Goal: Task Accomplishment & Management: Manage account settings

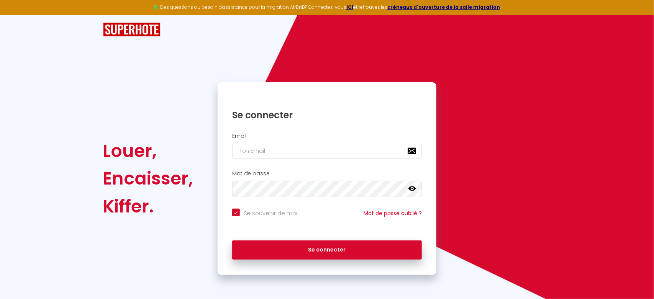
click at [265, 125] on div "Se connecter" at bounding box center [326, 109] width 219 height 39
click at [261, 152] on input "email" at bounding box center [327, 151] width 190 height 16
type input "e"
checkbox input "true"
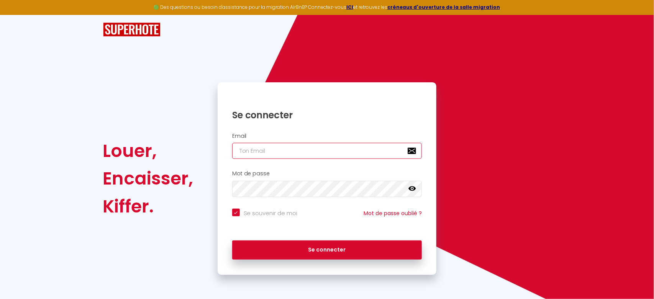
checkbox input "true"
type input "e"
checkbox input "true"
type input "ev"
checkbox input "true"
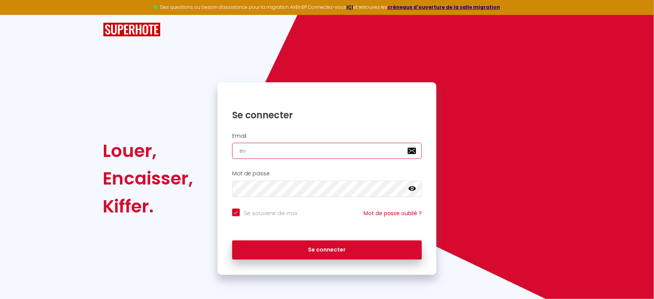
type input "eva"
checkbox input "true"
type input "evas"
checkbox input "true"
type input "evasi"
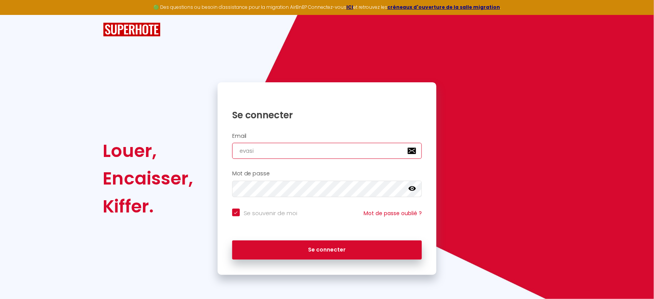
checkbox input "true"
type input "evasio"
checkbox input "true"
type input "evasion"
checkbox input "true"
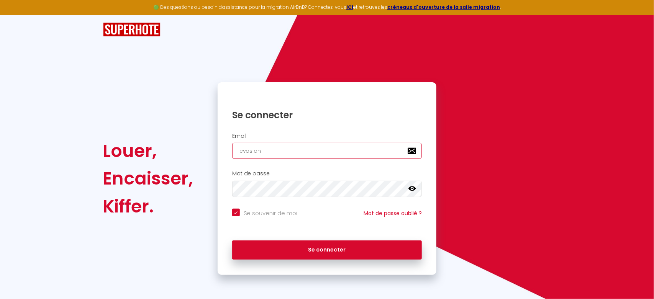
type input "evasionp"
checkbox input "true"
type input "evasionpr"
checkbox input "true"
type input "evasionpro"
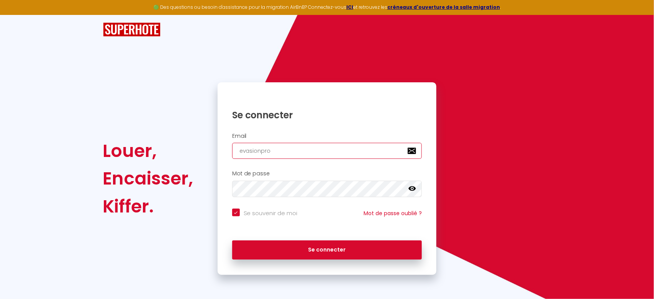
checkbox input "true"
type input "evasionpro7"
checkbox input "true"
type input "evasionpro77"
checkbox input "true"
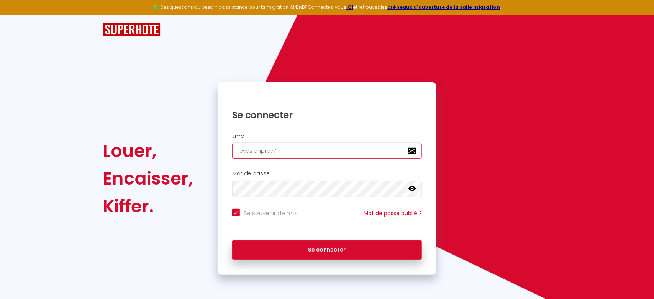
type input "evasionpro77@"
checkbox input "true"
type input "evasionpro77@g"
checkbox input "true"
type input "evasionpro77@gm"
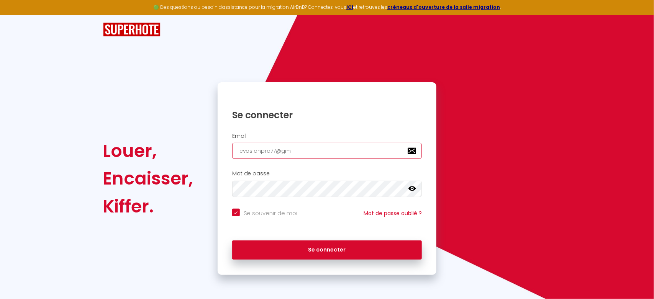
checkbox input "true"
type input "evasionpro77@gma"
checkbox input "true"
type input "evasionpro77@gmai"
checkbox input "true"
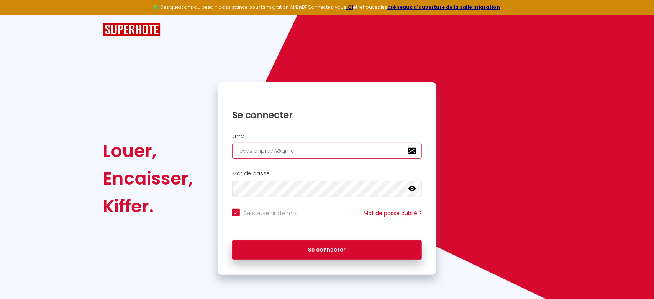
type input "[EMAIL_ADDRESS]"
checkbox input "true"
type input "[EMAIL_ADDRESS]."
checkbox input "true"
type input "evasionpro77@gmail.c"
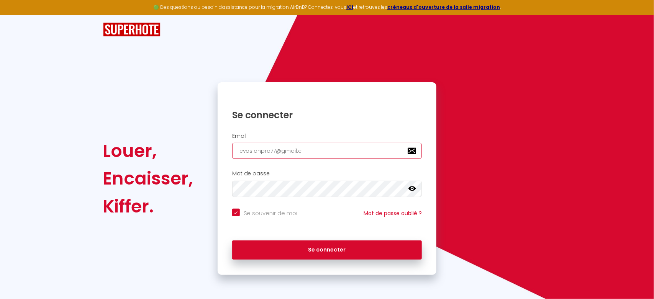
checkbox input "true"
type input "[EMAIL_ADDRESS][DOMAIN_NAME]"
checkbox input "true"
type input "[EMAIL_ADDRESS][DOMAIN_NAME]"
checkbox input "true"
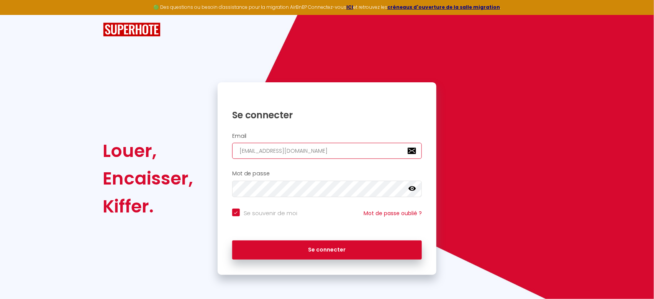
type input "[EMAIL_ADDRESS][DOMAIN_NAME]"
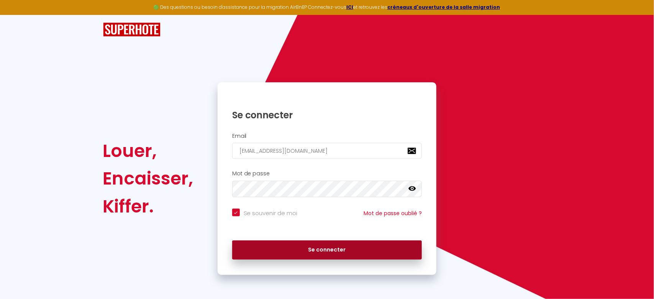
click at [354, 248] on button "Se connecter" at bounding box center [327, 249] width 190 height 19
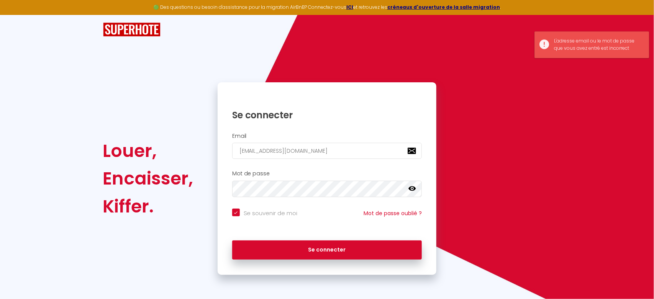
click at [412, 190] on icon at bounding box center [412, 189] width 8 height 8
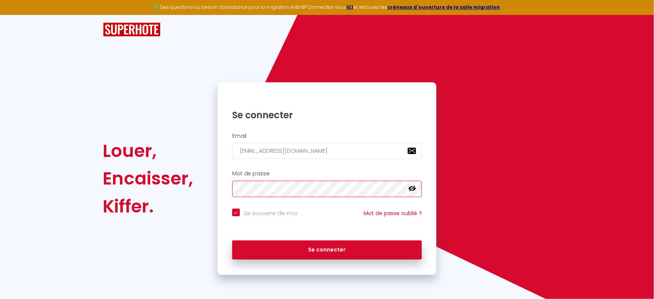
click at [232, 240] on button "Se connecter" at bounding box center [327, 249] width 190 height 19
checkbox input "true"
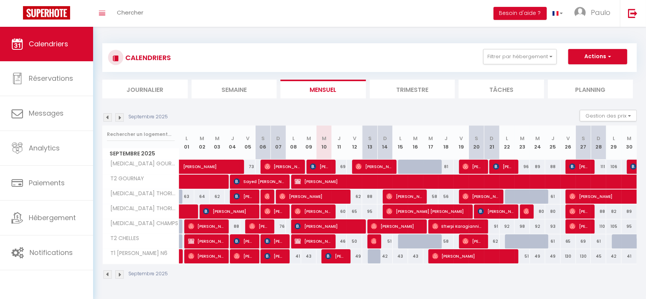
click at [402, 242] on div at bounding box center [405, 241] width 15 height 15
type input "60"
type input "Lun 15 Septembre 2025"
type input "[DATE] Septembre 2025"
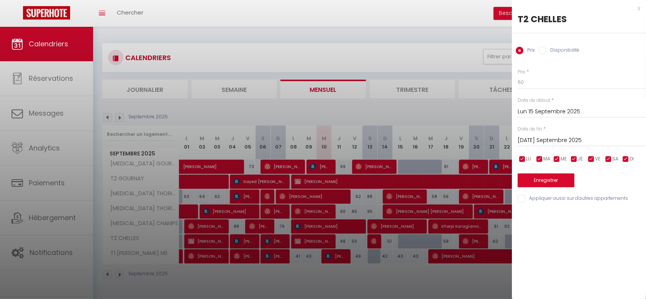
click at [464, 108] on div at bounding box center [323, 149] width 646 height 299
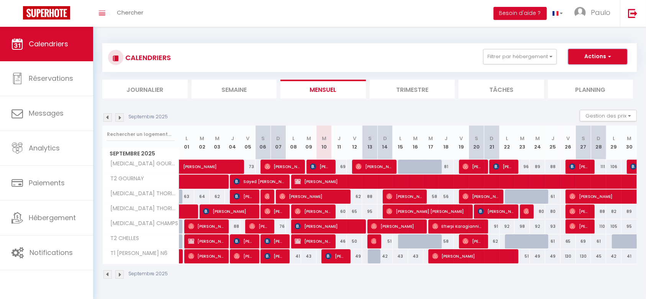
click at [597, 53] on button "Actions" at bounding box center [597, 56] width 59 height 15
click at [597, 74] on link "Nouvelle réservation" at bounding box center [589, 74] width 67 height 11
select select
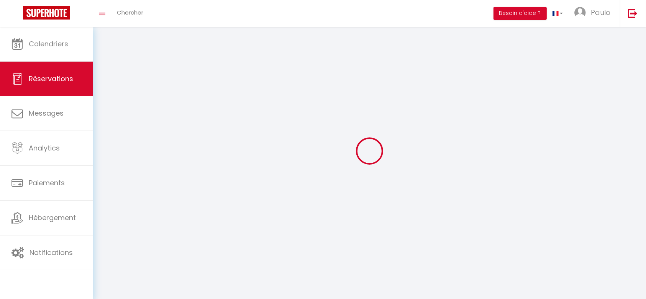
select select
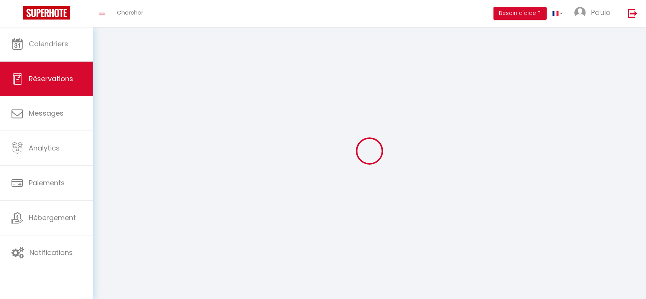
select select
checkbox input "false"
select select
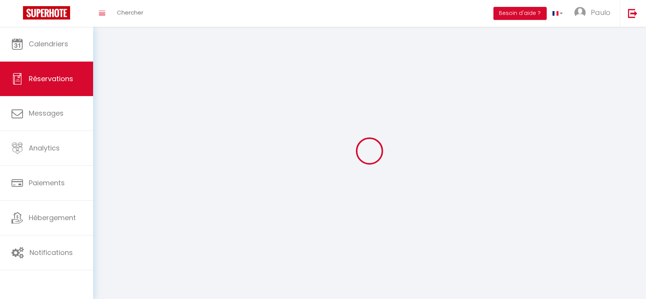
select select
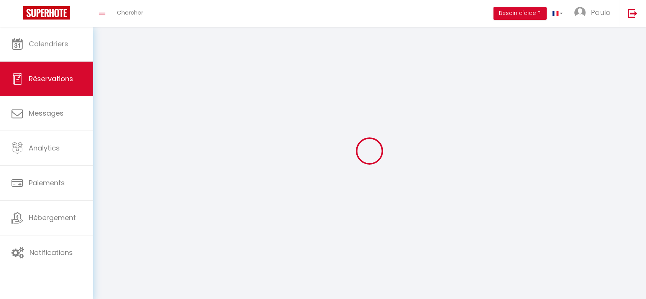
select select
checkbox input "false"
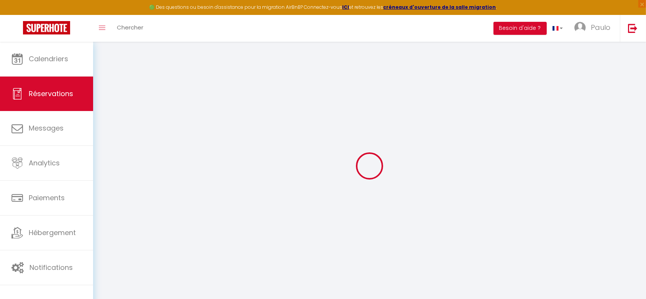
select select
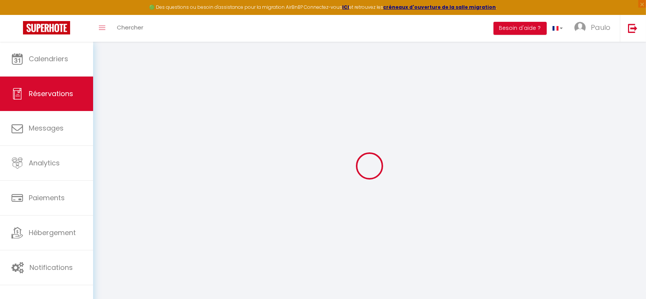
select select
checkbox input "false"
select select
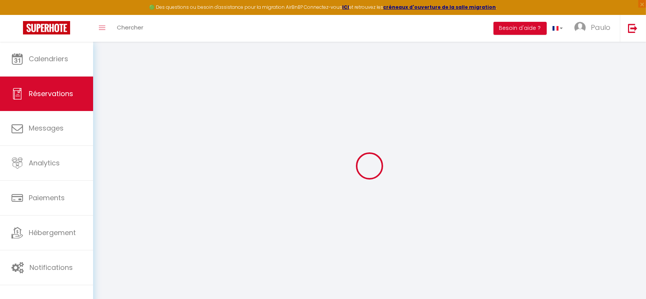
select select
checkbox input "false"
select select
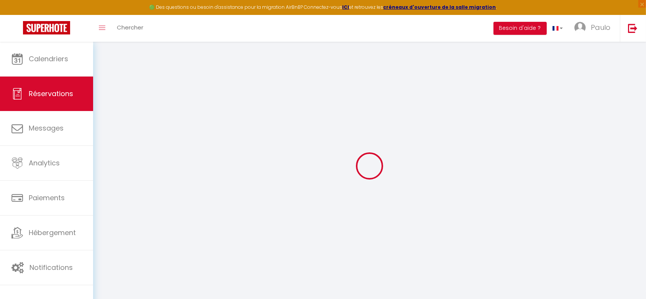
select select
checkbox input "false"
select select
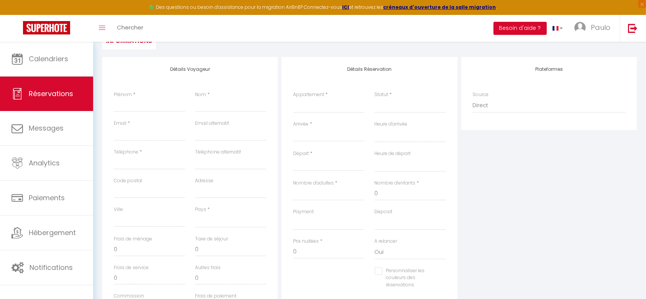
scroll to position [96, 0]
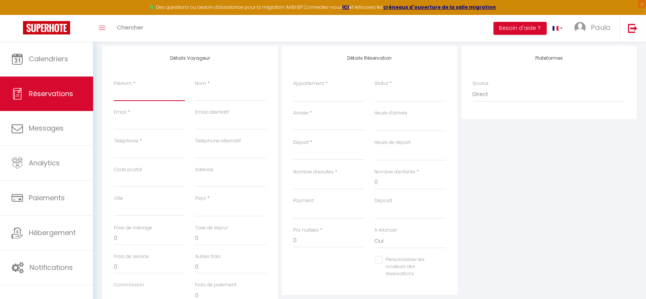
click at [150, 95] on input "Prénom" at bounding box center [149, 94] width 71 height 14
type input "o"
select select
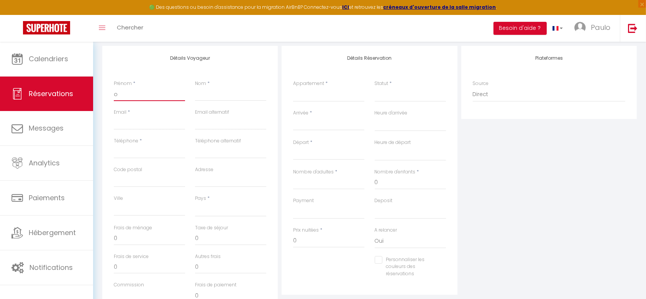
select select
checkbox input "false"
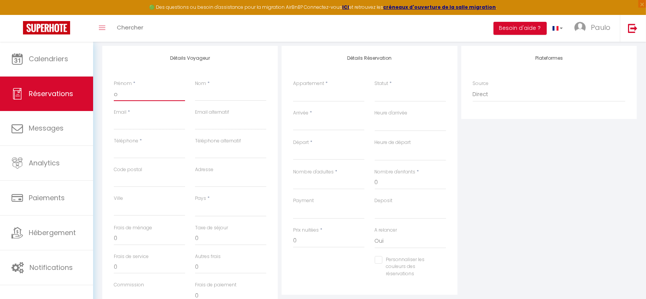
type input "os"
select select
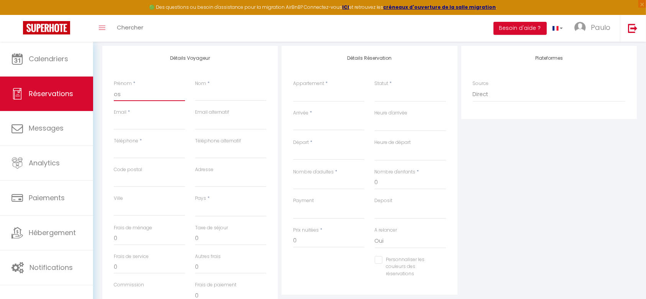
select select
checkbox input "false"
type input "osc"
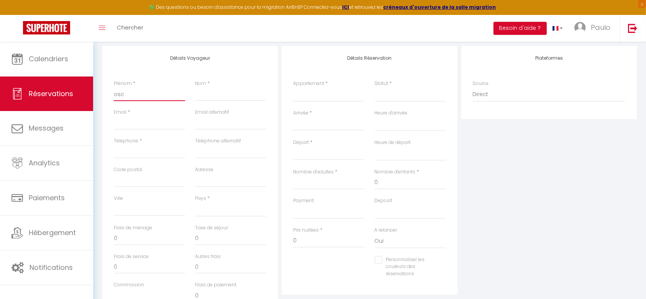
select select
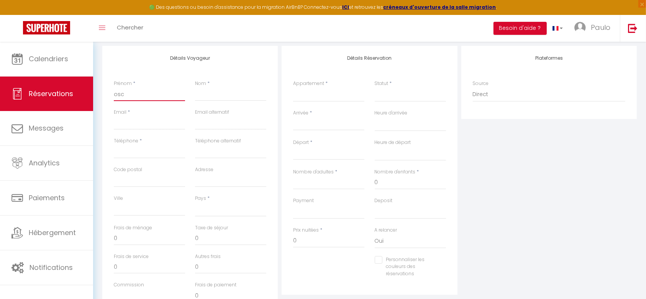
select select
checkbox input "false"
type input "osca"
select select
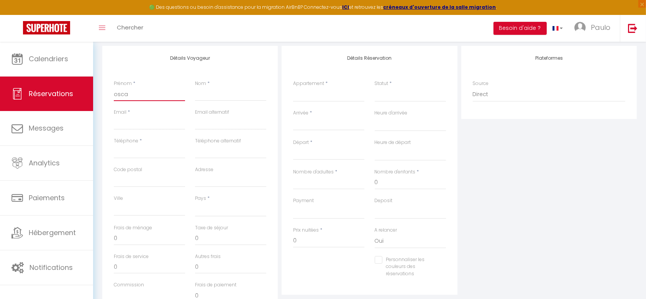
select select
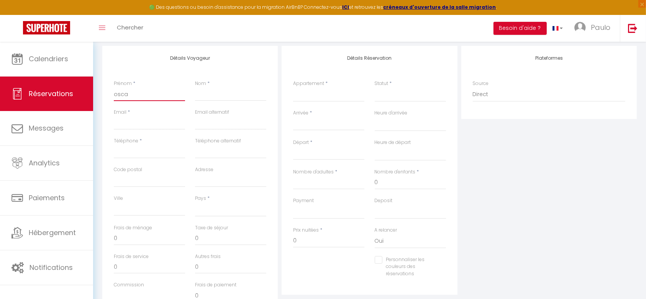
select select
checkbox input "false"
type input "oscar"
select select
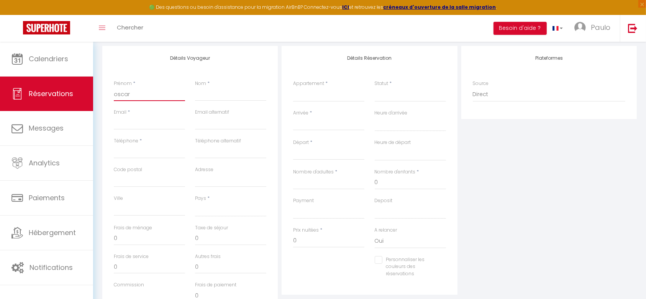
select select
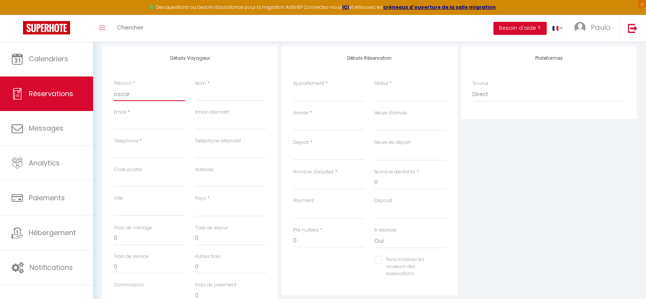
checkbox input "false"
type input "oscar"
type input "o"
select select
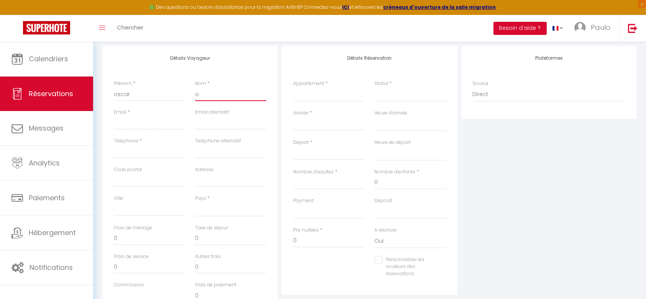
select select
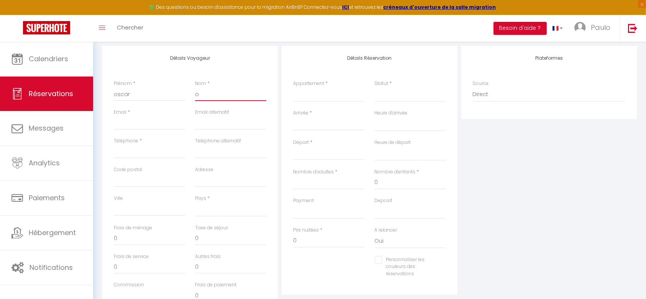
checkbox input "false"
type input "os"
select select
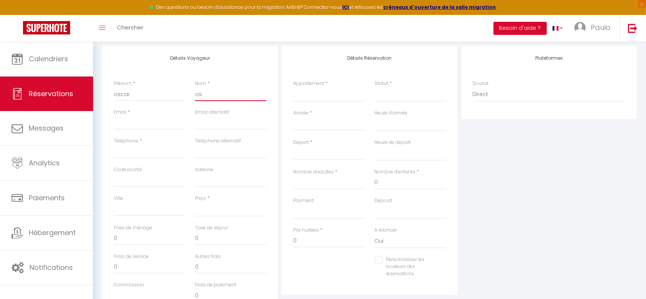
select select
checkbox input "false"
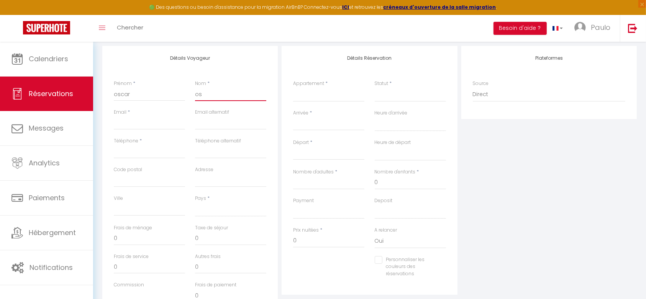
type input "osc"
select select
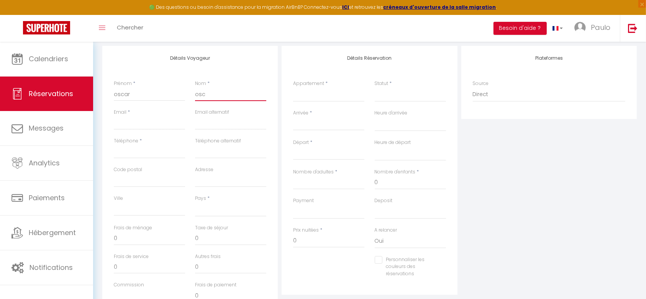
select select
checkbox input "false"
type input "osca"
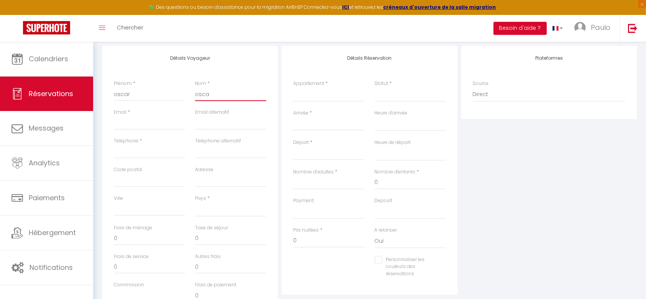
select select
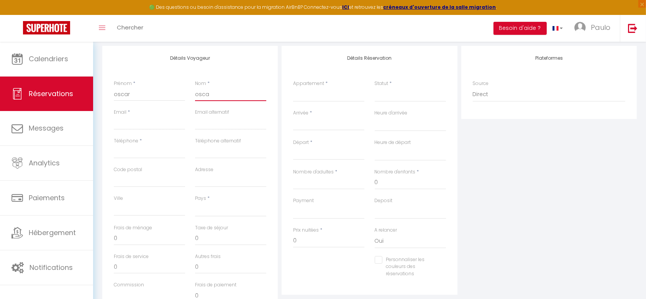
select select
checkbox input "false"
type input "oscar"
select select
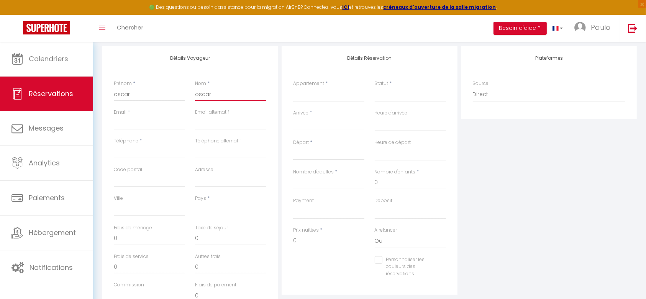
select select
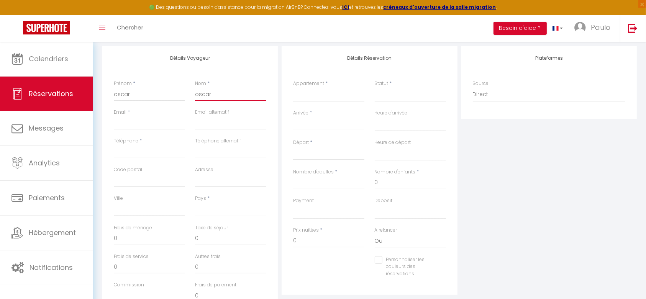
select select
checkbox input "false"
type input "oscar"
type input "o"
select select
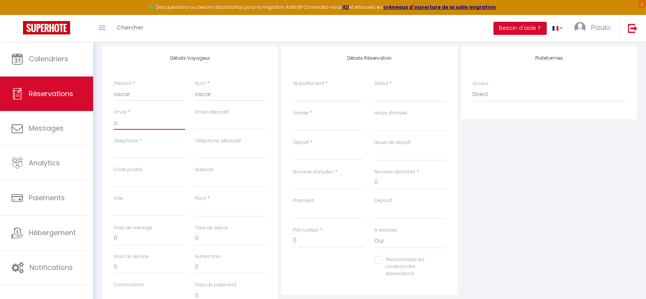
select select
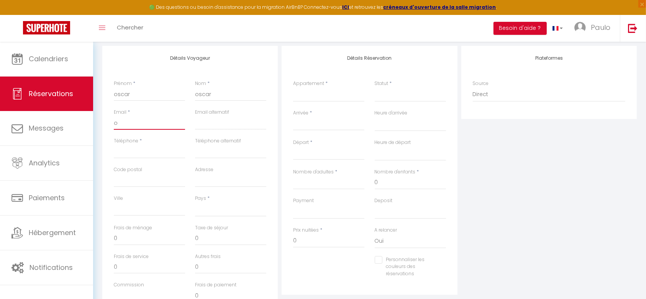
select select
checkbox input "false"
type input "os"
select select
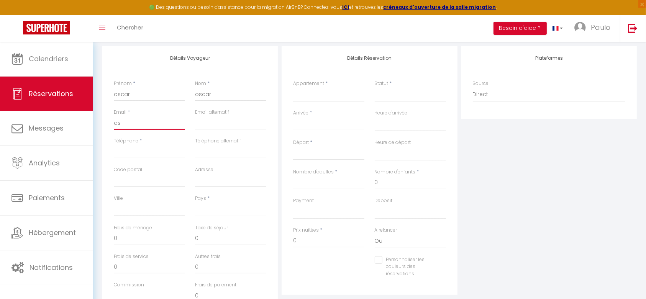
select select
click at [152, 154] on input "Téléphone" at bounding box center [149, 152] width 71 height 14
click at [219, 208] on select "[GEOGRAPHIC_DATA] [GEOGRAPHIC_DATA] [GEOGRAPHIC_DATA] [GEOGRAPHIC_DATA] [GEOGRA…" at bounding box center [230, 209] width 71 height 15
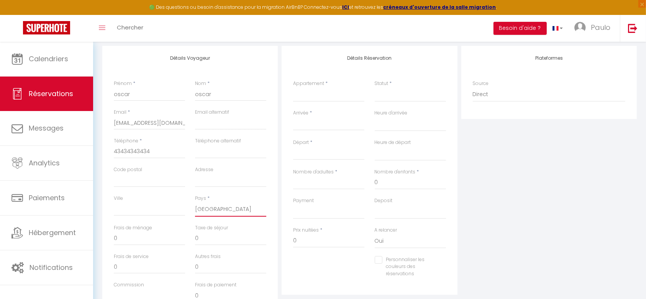
click at [195, 202] on select "[GEOGRAPHIC_DATA] [GEOGRAPHIC_DATA] [GEOGRAPHIC_DATA] [GEOGRAPHIC_DATA] [GEOGRA…" at bounding box center [230, 209] width 71 height 15
click at [347, 95] on select "T2 CHELLES T1 [PERSON_NAME] N6 [MEDICAL_DATA] GOURNAY T2 GOURNAY [MEDICAL_DATA]…" at bounding box center [328, 94] width 71 height 15
click at [293, 87] on select "T2 CHELLES T1 [PERSON_NAME] N6 [MEDICAL_DATA] GOURNAY T2 GOURNAY [MEDICAL_DATA]…" at bounding box center [328, 94] width 71 height 15
click at [381, 98] on select "Confirmé Non Confirmé [PERSON_NAME] par le voyageur No Show Request" at bounding box center [409, 94] width 71 height 15
click at [388, 98] on select "Confirmé Non Confirmé [PERSON_NAME] par le voyageur No Show Request" at bounding box center [409, 94] width 71 height 15
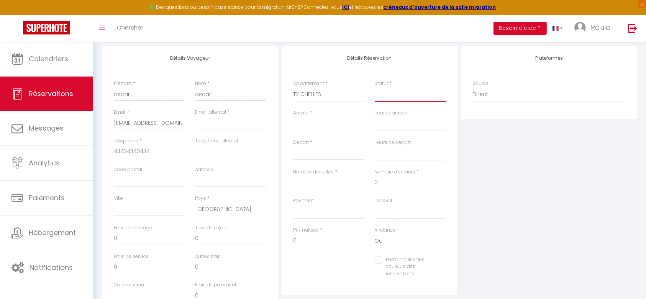
click at [392, 97] on select "Confirmé Non Confirmé [PERSON_NAME] par le voyageur No Show Request" at bounding box center [409, 94] width 71 height 15
click at [374, 87] on select "Confirmé Non Confirmé [PERSON_NAME] par le voyageur No Show Request" at bounding box center [409, 94] width 71 height 15
click at [345, 123] on input "Arrivée" at bounding box center [328, 124] width 71 height 10
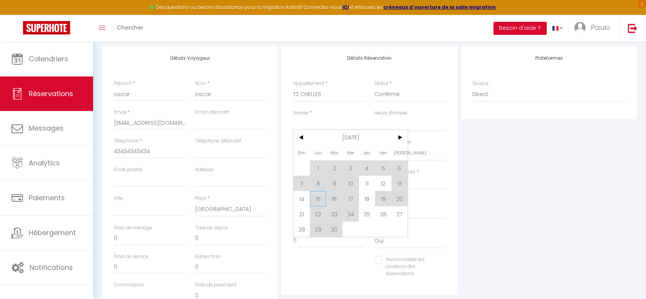
click at [318, 199] on span "15" at bounding box center [318, 198] width 16 height 15
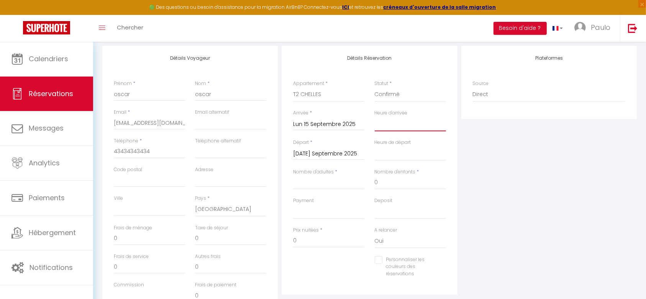
click at [393, 127] on select "00:00 00:30 01:00 01:30 02:00 02:30 03:00 03:30 04:00 04:30 05:00 05:30 06:00 0…" at bounding box center [409, 124] width 71 height 15
click at [374, 117] on select "00:00 00:30 01:00 01:30 02:00 02:30 03:00 03:30 04:00 04:30 05:00 05:30 06:00 0…" at bounding box center [409, 124] width 71 height 15
click at [328, 154] on input "[DATE] Septembre 2025" at bounding box center [328, 154] width 71 height 10
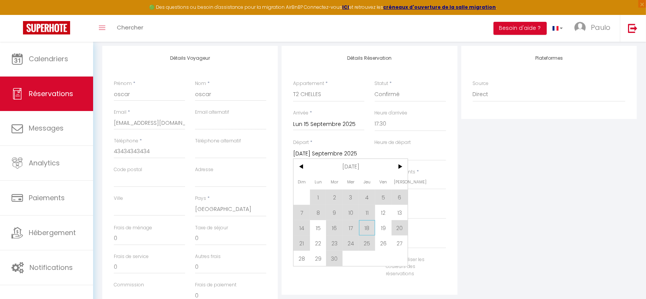
click at [368, 229] on span "18" at bounding box center [367, 227] width 16 height 15
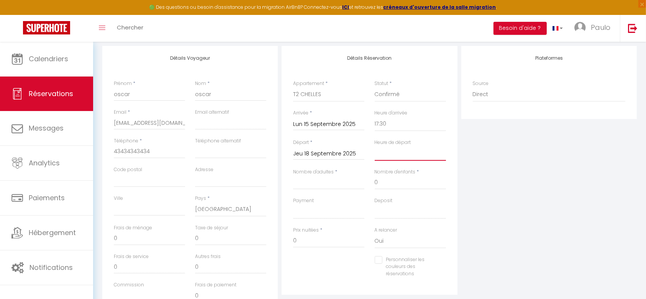
click at [389, 155] on select "00:00 00:30 01:00 01:30 02:00 02:30 03:00 03:30 04:00 04:30 05:00 05:30 06:00 0…" at bounding box center [409, 153] width 71 height 15
click at [374, 146] on select "00:00 00:30 01:00 01:30 02:00 02:30 03:00 03:30 04:00 04:30 05:00 05:30 06:00 0…" at bounding box center [409, 153] width 71 height 15
click at [338, 183] on input "Nombre d'adultes" at bounding box center [328, 183] width 71 height 14
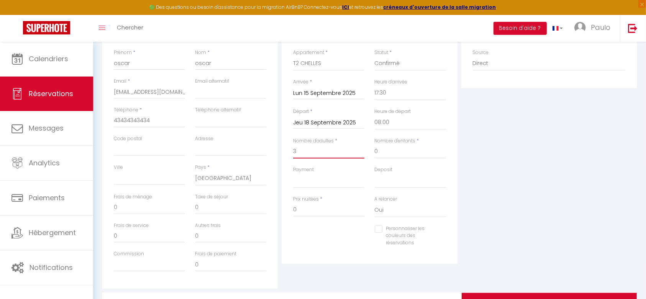
scroll to position [144, 0]
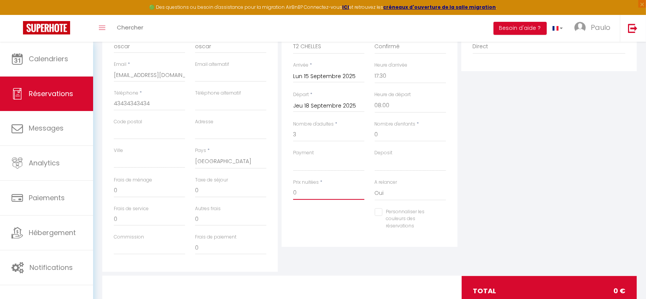
click at [334, 194] on input "0" at bounding box center [328, 193] width 71 height 14
click at [339, 209] on div "Personnaliser les couleurs des réservations #D7092E" at bounding box center [369, 222] width 163 height 29
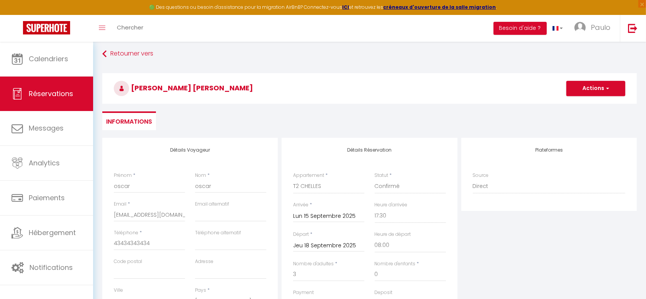
scroll to position [0, 0]
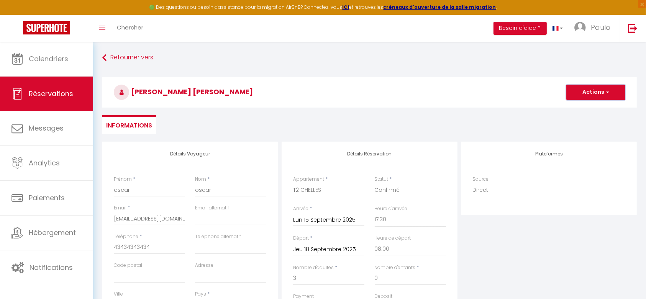
click at [592, 93] on button "Actions" at bounding box center [595, 92] width 59 height 15
click at [587, 107] on link "Enregistrer" at bounding box center [587, 109] width 60 height 10
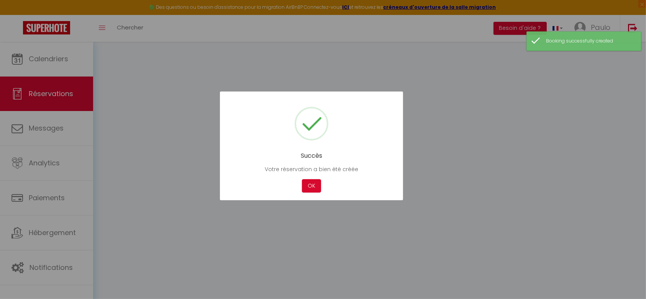
click at [60, 56] on div at bounding box center [323, 149] width 646 height 299
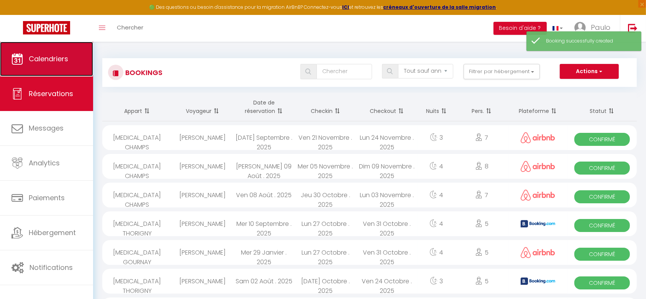
click at [59, 58] on span "Calendriers" at bounding box center [48, 59] width 39 height 10
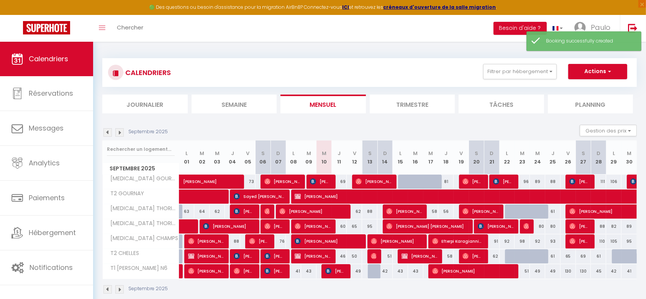
scroll to position [41, 0]
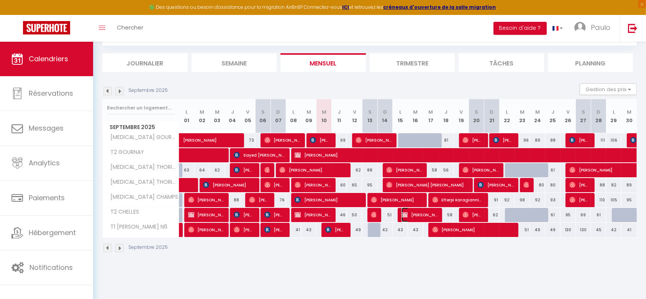
click at [422, 216] on span "[PERSON_NAME] [PERSON_NAME]" at bounding box center [419, 215] width 36 height 15
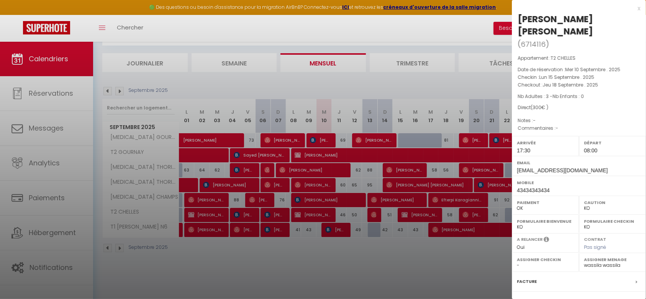
drag, startPoint x: 420, startPoint y: 216, endPoint x: 401, endPoint y: 206, distance: 21.6
click at [397, 202] on div at bounding box center [323, 149] width 646 height 299
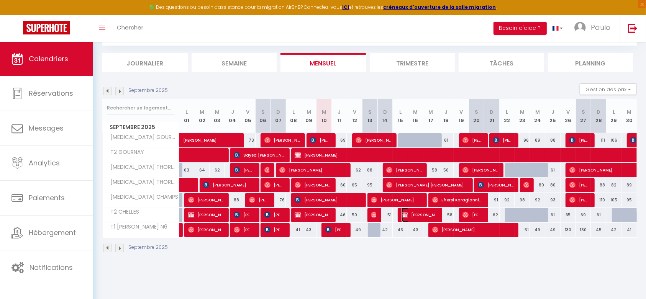
click at [407, 213] on img at bounding box center [404, 215] width 6 height 6
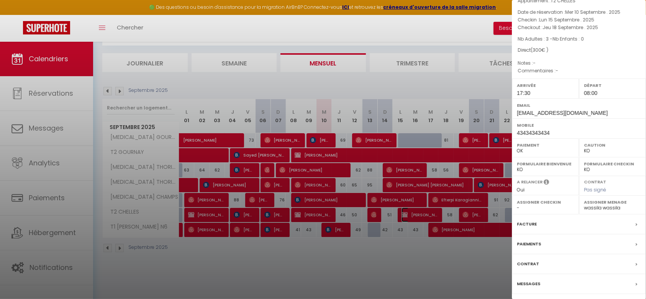
scroll to position [59, 0]
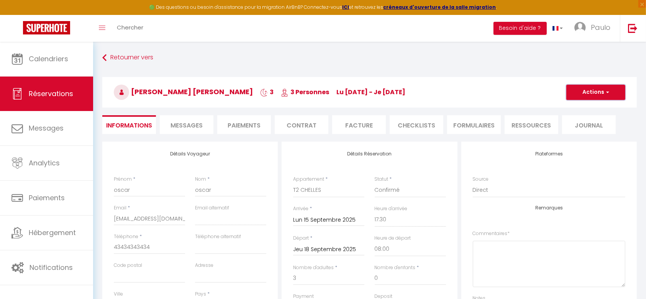
click at [603, 96] on button "Actions" at bounding box center [595, 92] width 59 height 15
click at [535, 98] on h3 "oscar oscar 3 3 Personnes lu [DATE] - je [DATE]" at bounding box center [369, 92] width 534 height 31
click at [343, 190] on select "T2 CHELLES T1 [PERSON_NAME] N6 [MEDICAL_DATA] GOURNAY T2 GOURNAY [MEDICAL_DATA]…" at bounding box center [328, 190] width 71 height 15
click at [293, 183] on select "T2 CHELLES T1 [PERSON_NAME] N6 [MEDICAL_DATA] GOURNAY T2 GOURNAY [MEDICAL_DATA]…" at bounding box center [328, 190] width 71 height 15
click at [334, 192] on select "T2 CHELLES T1 [PERSON_NAME] N6 [MEDICAL_DATA] GOURNAY T2 GOURNAY [MEDICAL_DATA]…" at bounding box center [328, 190] width 71 height 15
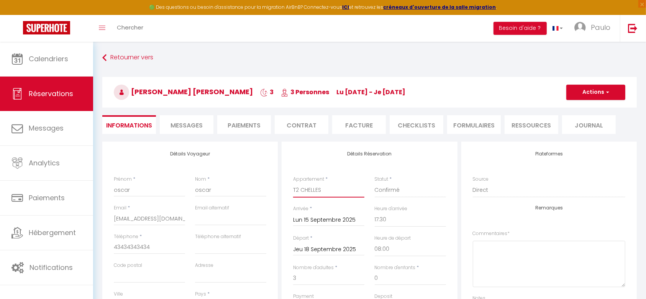
click at [293, 183] on select "T2 CHELLES T1 [PERSON_NAME] N6 [MEDICAL_DATA] GOURNAY T2 GOURNAY [MEDICAL_DATA]…" at bounding box center [328, 190] width 71 height 15
click at [606, 93] on span "button" at bounding box center [606, 92] width 5 height 7
click at [588, 121] on link "Dupliquer" at bounding box center [587, 119] width 60 height 10
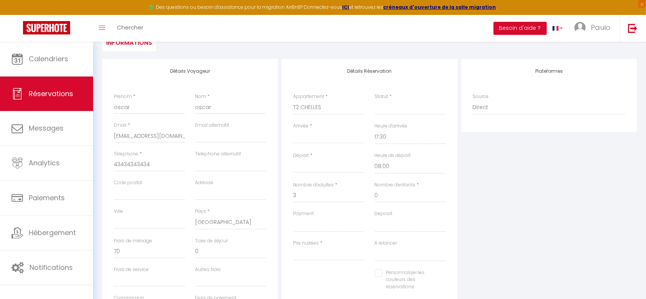
scroll to position [96, 0]
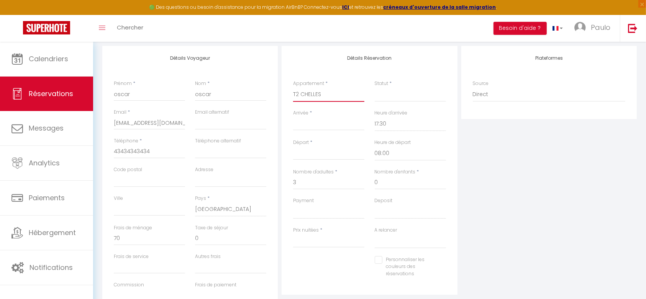
click at [329, 95] on select "T2 CHELLES T1 [PERSON_NAME] N6 [MEDICAL_DATA] GOURNAY T2 GOURNAY [MEDICAL_DATA]…" at bounding box center [328, 94] width 71 height 15
click at [293, 87] on select "T2 CHELLES T1 [PERSON_NAME] N6 [MEDICAL_DATA] GOURNAY T2 GOURNAY [MEDICAL_DATA]…" at bounding box center [328, 94] width 71 height 15
click at [397, 97] on select "Confirmé Non Confirmé [PERSON_NAME] par le voyageur No Show Request" at bounding box center [409, 94] width 71 height 15
click at [374, 87] on select "Confirmé Non Confirmé [PERSON_NAME] par le voyageur No Show Request" at bounding box center [409, 94] width 71 height 15
click at [343, 126] on input "Arrivée" at bounding box center [328, 124] width 71 height 10
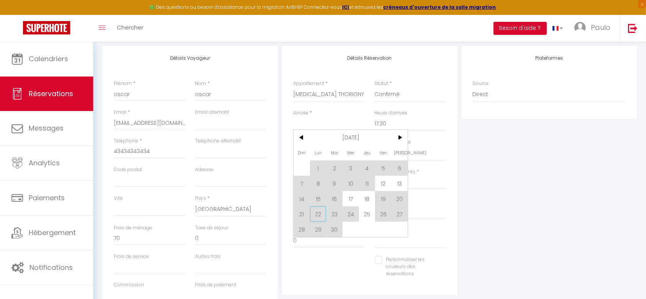
click at [314, 214] on span "22" at bounding box center [318, 213] width 16 height 15
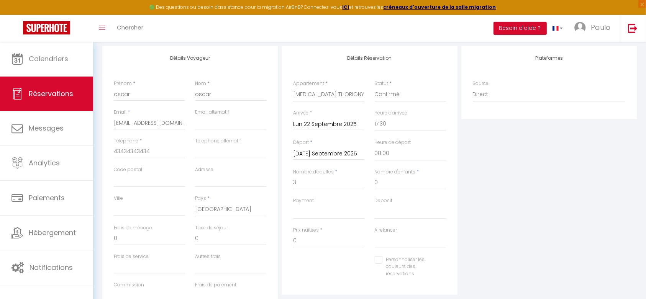
click at [325, 151] on input "[DATE] Septembre 2025" at bounding box center [328, 154] width 71 height 10
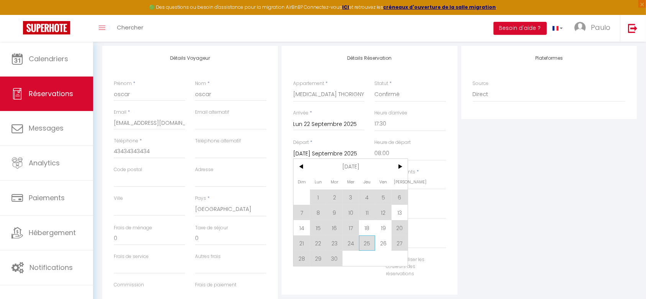
click at [365, 242] on span "25" at bounding box center [367, 242] width 16 height 15
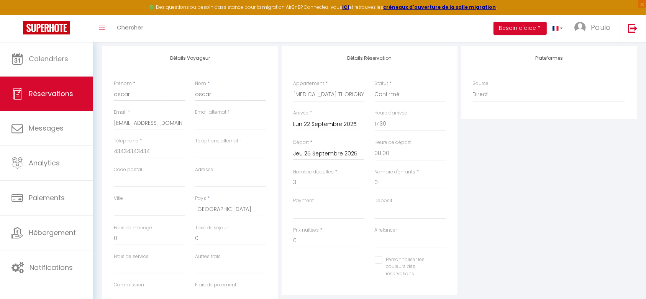
click at [452, 179] on div "Détails Réservation Appartement * T2 CHELLES T1 [PERSON_NAME] N6 [MEDICAL_DATA]…" at bounding box center [368, 170] width 175 height 249
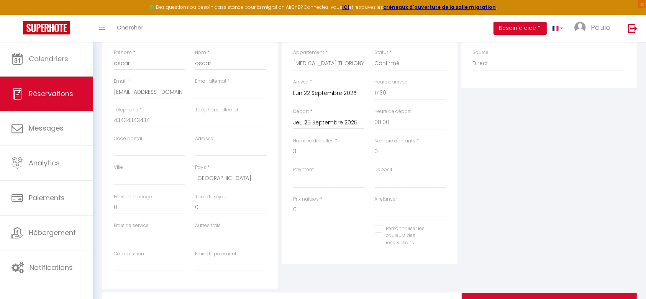
scroll to position [144, 0]
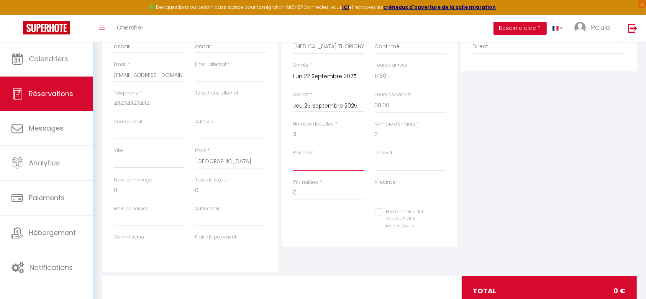
click at [327, 163] on select "OK KO" at bounding box center [328, 164] width 71 height 15
click at [329, 194] on input "0" at bounding box center [328, 193] width 71 height 14
click at [328, 195] on input "0" at bounding box center [328, 193] width 71 height 14
click at [328, 194] on input "0" at bounding box center [328, 193] width 71 height 14
click at [563, 134] on div "Plateformes Source Direct [DOMAIN_NAME] [DOMAIN_NAME] Chalet montagne Expedia G…" at bounding box center [548, 135] width 179 height 274
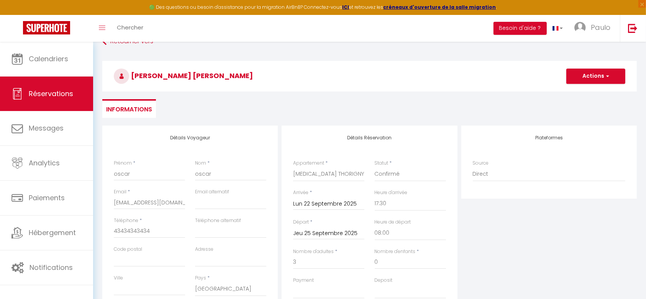
scroll to position [0, 0]
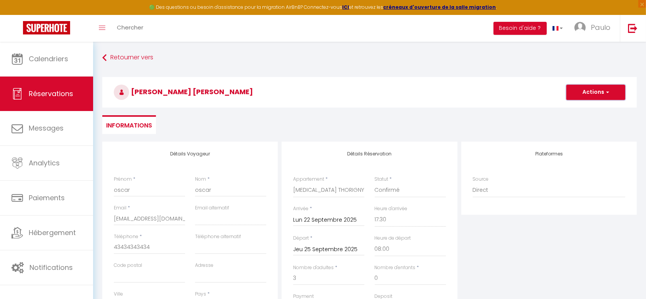
click at [595, 97] on button "Actions" at bounding box center [595, 92] width 59 height 15
click at [582, 106] on link "Enregistrer" at bounding box center [587, 109] width 60 height 10
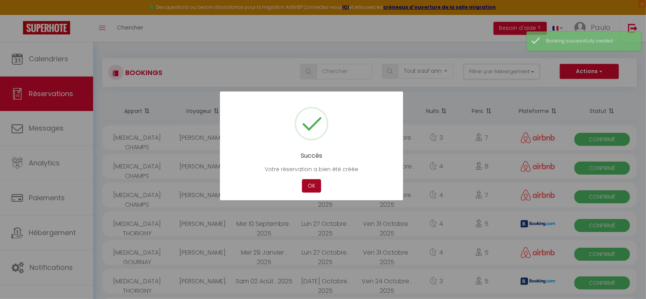
click at [320, 184] on button "OK" at bounding box center [311, 185] width 19 height 13
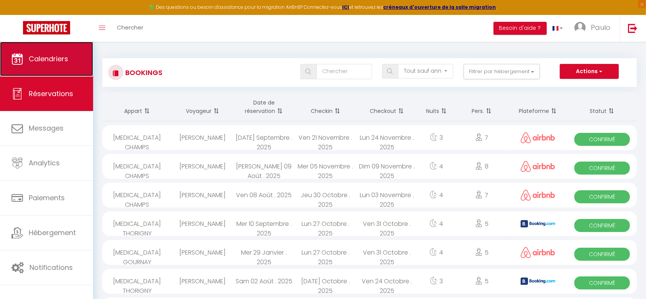
click at [58, 55] on span "Calendriers" at bounding box center [48, 59] width 39 height 10
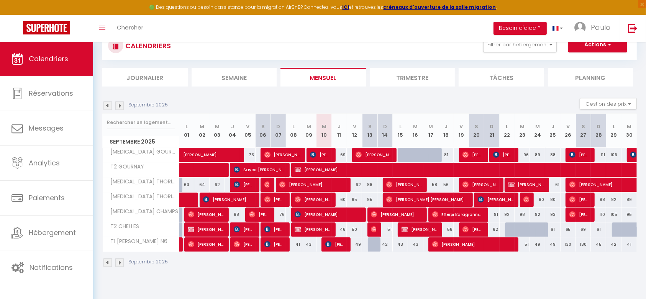
scroll to position [41, 0]
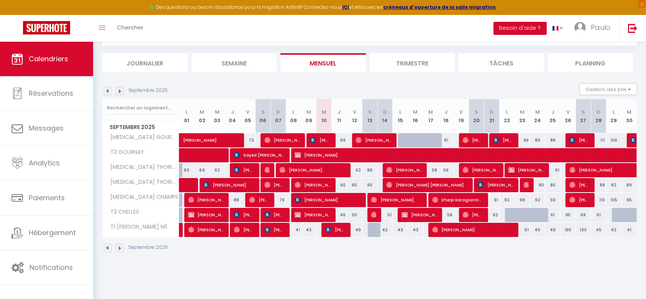
click at [408, 141] on div at bounding box center [415, 140] width 15 height 15
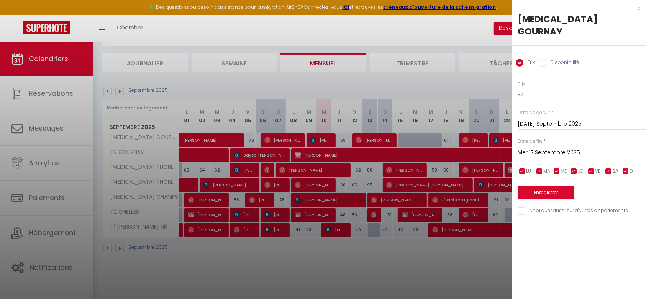
click at [473, 83] on div at bounding box center [323, 149] width 646 height 299
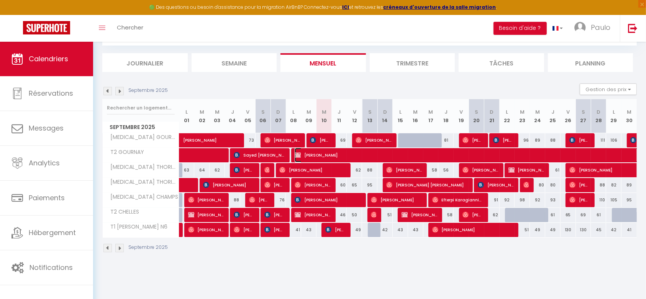
click at [356, 155] on span "[PERSON_NAME]" at bounding box center [505, 155] width 423 height 15
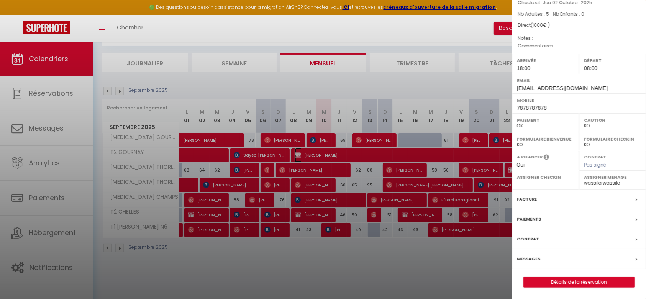
scroll to position [71, 0]
click at [565, 279] on link "Détails de la réservation" at bounding box center [578, 282] width 110 height 10
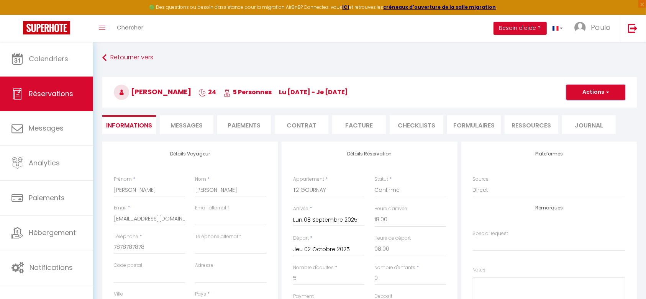
click at [598, 94] on button "Actions" at bounding box center [595, 92] width 59 height 15
click at [586, 117] on link "Dupliquer" at bounding box center [587, 119] width 60 height 10
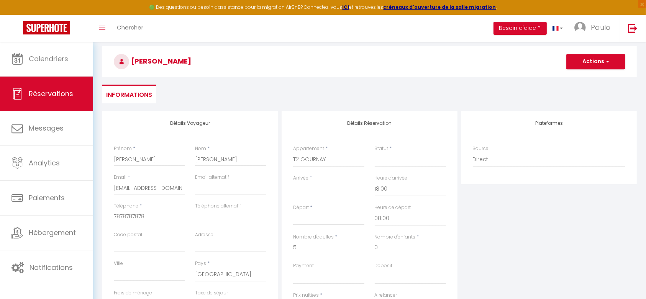
scroll to position [48, 0]
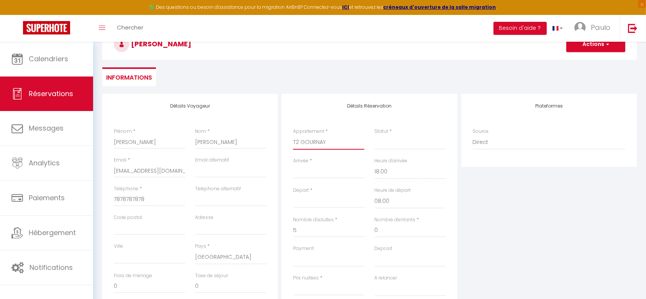
click at [326, 145] on select "T2 CHELLES T1 [PERSON_NAME] N6 [MEDICAL_DATA] GOURNAY T2 GOURNAY [MEDICAL_DATA]…" at bounding box center [328, 142] width 71 height 15
click at [293, 135] on select "T2 CHELLES T1 [PERSON_NAME] N6 [MEDICAL_DATA] GOURNAY T2 GOURNAY [MEDICAL_DATA]…" at bounding box center [328, 142] width 71 height 15
click at [399, 145] on select "Confirmé Non Confirmé [PERSON_NAME] par le voyageur No Show Request" at bounding box center [409, 142] width 71 height 15
click at [374, 135] on select "Confirmé Non Confirmé [PERSON_NAME] par le voyageur No Show Request" at bounding box center [409, 142] width 71 height 15
click at [329, 173] on input "Arrivée" at bounding box center [328, 172] width 71 height 10
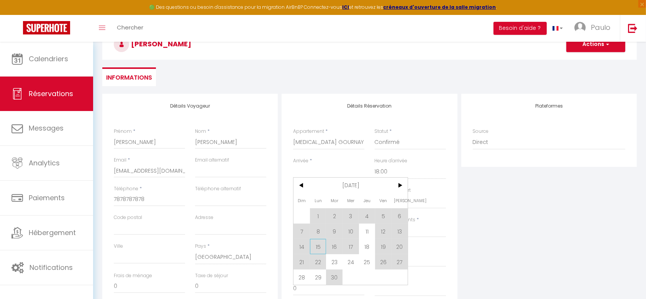
click at [320, 247] on span "15" at bounding box center [318, 246] width 16 height 15
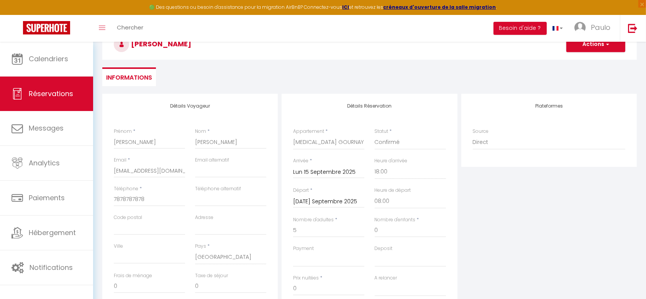
click at [345, 199] on input "[DATE] Septembre 2025" at bounding box center [328, 202] width 71 height 10
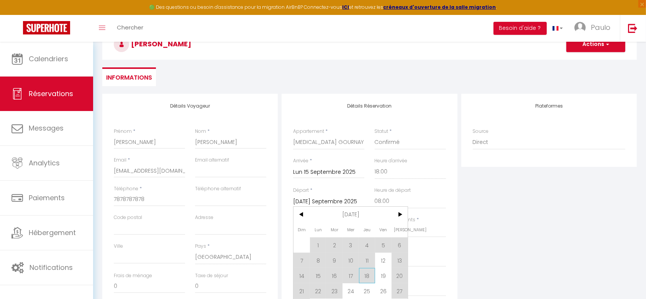
click at [366, 276] on span "18" at bounding box center [367, 275] width 16 height 15
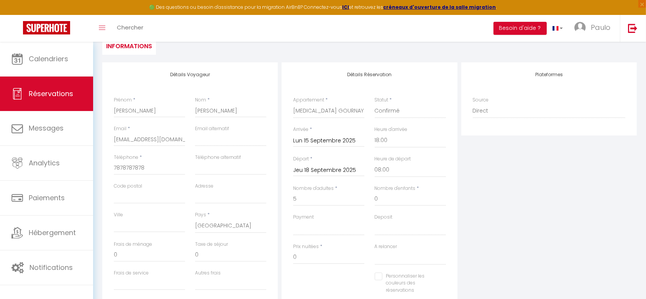
scroll to position [96, 0]
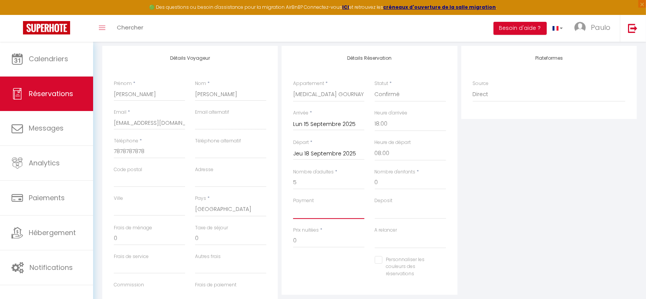
click at [319, 213] on select "OK KO" at bounding box center [328, 211] width 71 height 15
click at [324, 252] on div "Prix nuitées * 0" at bounding box center [328, 241] width 81 height 29
click at [320, 239] on input "0" at bounding box center [328, 241] width 71 height 14
click at [334, 263] on div "Personnaliser les couleurs des réservations #D7092E" at bounding box center [369, 270] width 163 height 29
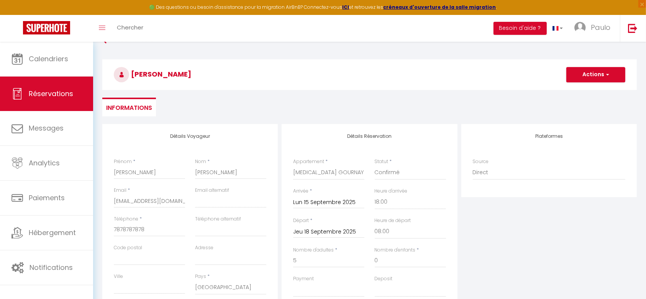
scroll to position [0, 0]
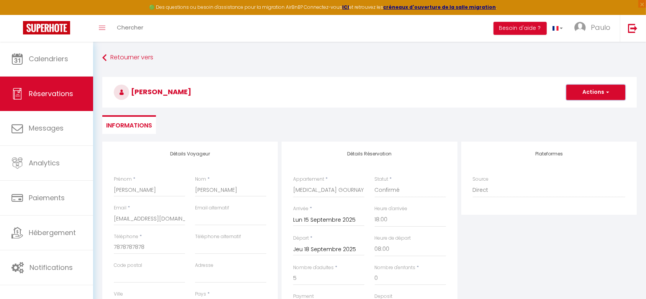
click at [609, 95] on button "Actions" at bounding box center [595, 92] width 59 height 15
click at [597, 111] on link "Enregistrer" at bounding box center [587, 109] width 60 height 10
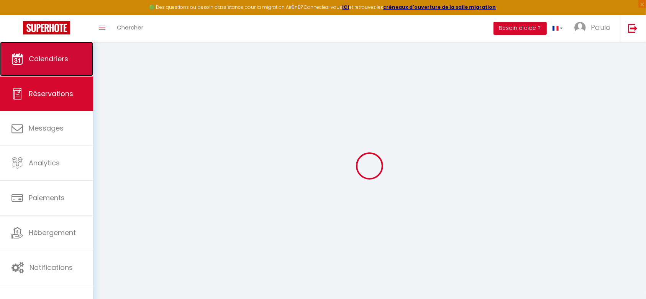
click at [65, 64] on link "Calendriers" at bounding box center [46, 59] width 93 height 34
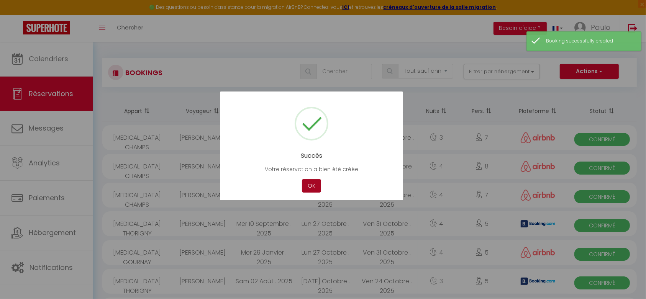
drag, startPoint x: 310, startPoint y: 186, endPoint x: 315, endPoint y: 185, distance: 4.8
click at [311, 186] on button "OK" at bounding box center [311, 185] width 19 height 13
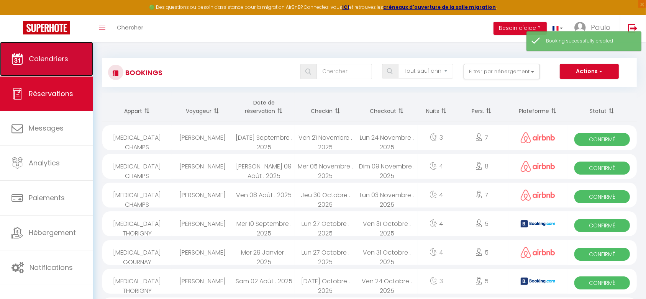
click at [54, 66] on link "Calendriers" at bounding box center [46, 59] width 93 height 34
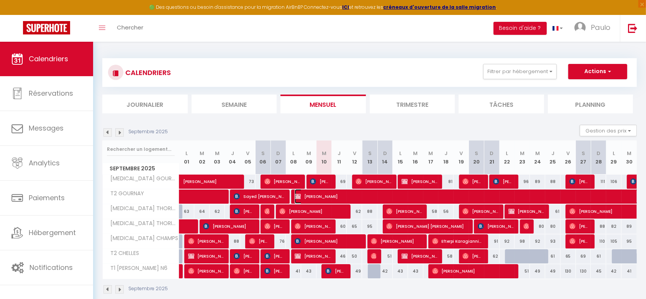
click at [418, 196] on span "[PERSON_NAME]" at bounding box center [505, 196] width 423 height 15
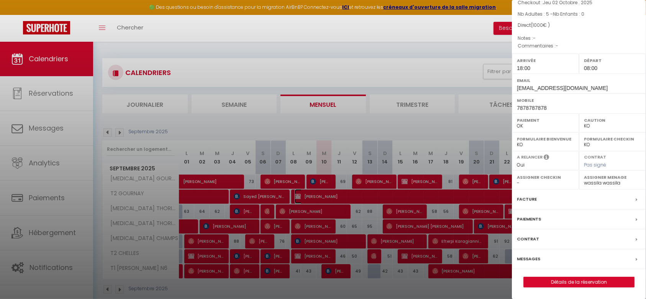
scroll to position [71, 0]
click at [576, 283] on link "Détails de la réservation" at bounding box center [578, 282] width 110 height 10
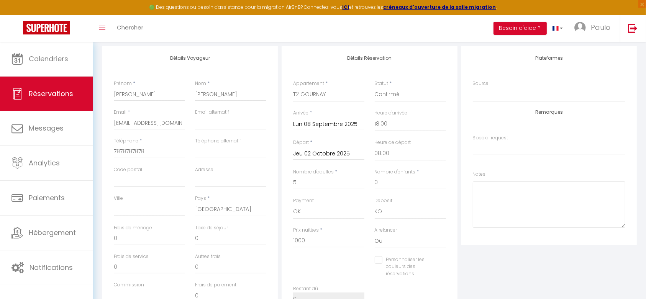
scroll to position [144, 0]
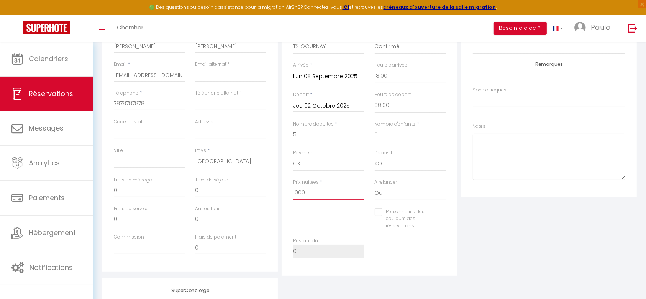
drag, startPoint x: 309, startPoint y: 193, endPoint x: 290, endPoint y: 192, distance: 18.8
click at [290, 192] on div "Prix nuitées * 1000" at bounding box center [328, 193] width 81 height 29
click at [368, 217] on div "Personnaliser les couleurs des réservations #D7092E" at bounding box center [369, 222] width 163 height 29
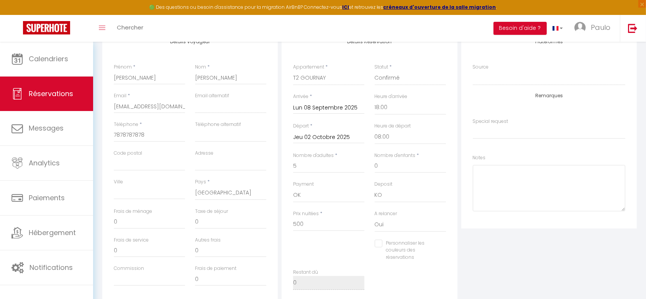
scroll to position [96, 0]
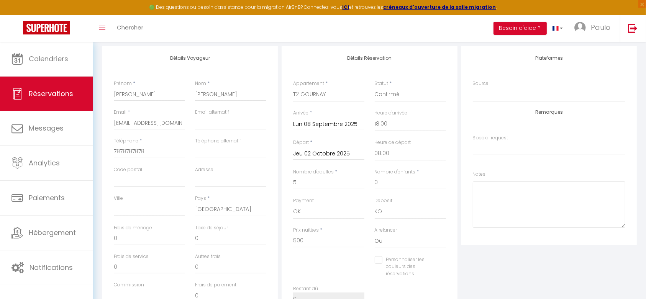
click at [333, 151] on input "Jeu 02 Octobre 2025" at bounding box center [328, 154] width 71 height 10
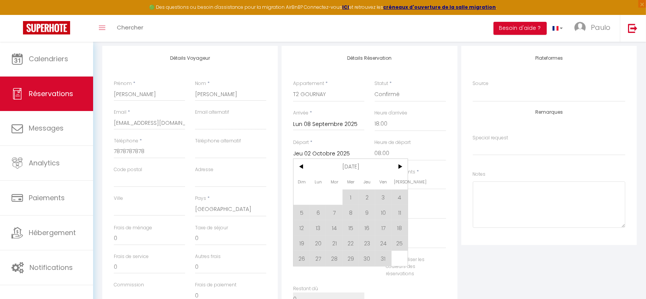
click at [317, 124] on input "Lun 08 Septembre 2025" at bounding box center [328, 124] width 71 height 10
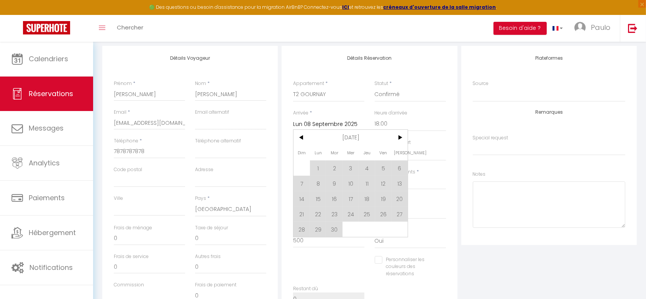
click at [458, 131] on div "Détails Réservation Appartement * T2 CHELLES T1 [PERSON_NAME] N6 [MEDICAL_DATA]…" at bounding box center [369, 185] width 179 height 278
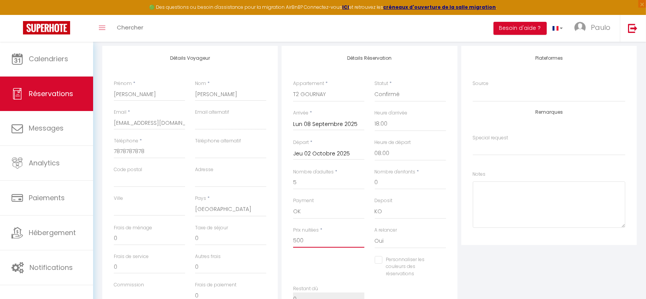
click at [303, 242] on input "500" at bounding box center [328, 241] width 71 height 14
click at [337, 152] on input "Jeu 02 Octobre 2025" at bounding box center [328, 154] width 71 height 10
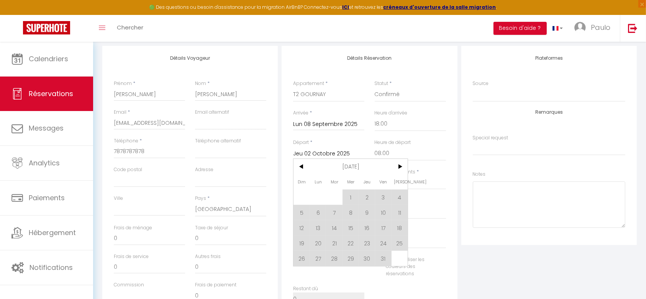
click at [312, 125] on input "Lun 08 Septembre 2025" at bounding box center [328, 124] width 71 height 10
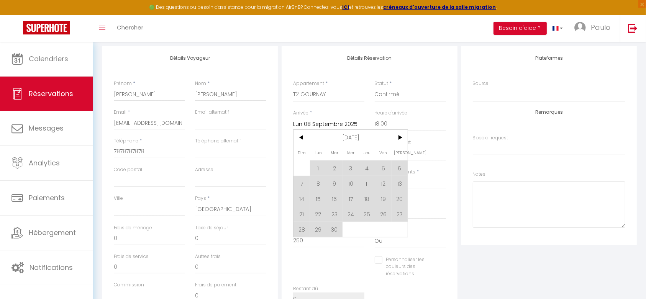
click at [312, 123] on input "Lun 08 Septembre 2025" at bounding box center [328, 124] width 71 height 10
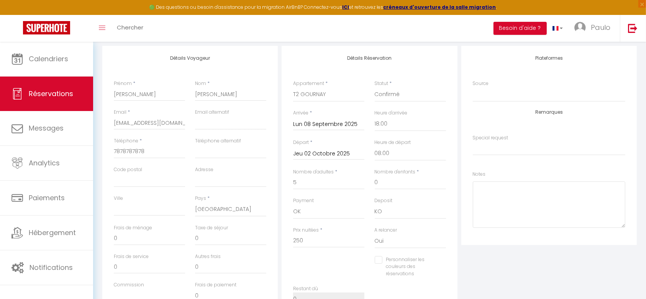
click at [315, 155] on input "Jeu 02 Octobre 2025" at bounding box center [328, 154] width 71 height 10
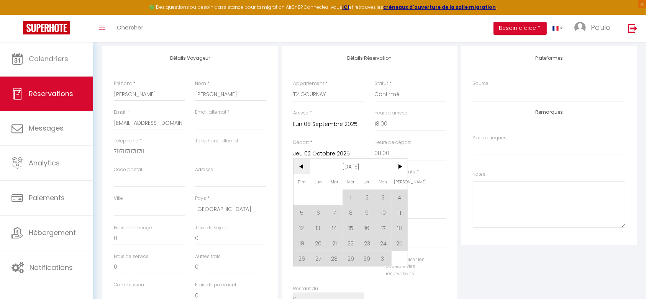
click at [301, 162] on span "<" at bounding box center [301, 166] width 16 height 15
click at [363, 213] on span "11" at bounding box center [367, 212] width 16 height 15
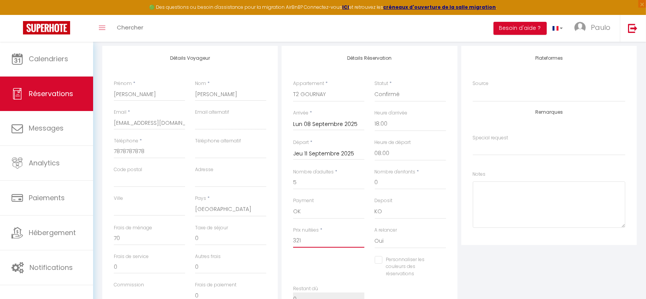
click at [310, 244] on input "321" at bounding box center [328, 241] width 71 height 14
click at [329, 266] on div "Personnaliser les couleurs des réservations #D7092E" at bounding box center [369, 270] width 163 height 29
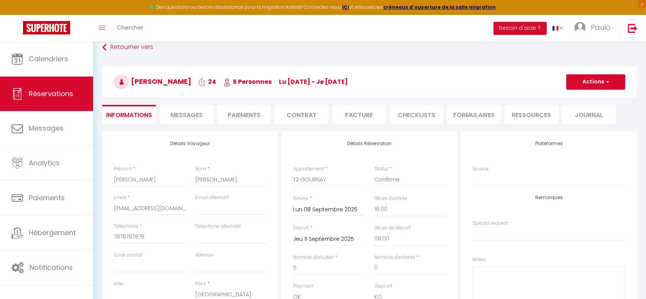
scroll to position [0, 0]
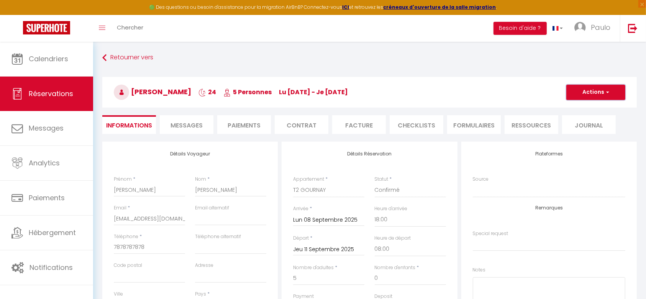
click at [606, 92] on span "button" at bounding box center [606, 92] width 5 height 7
click at [600, 111] on link "Enregistrer" at bounding box center [587, 109] width 60 height 10
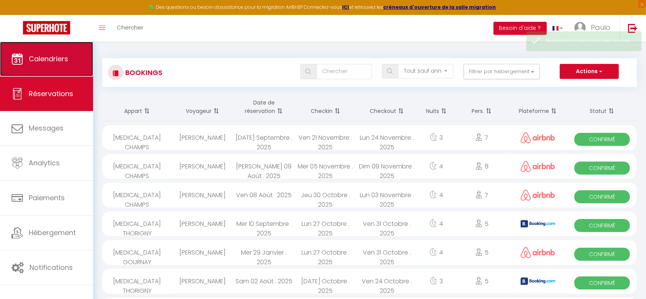
click at [46, 61] on span "Calendriers" at bounding box center [48, 59] width 39 height 10
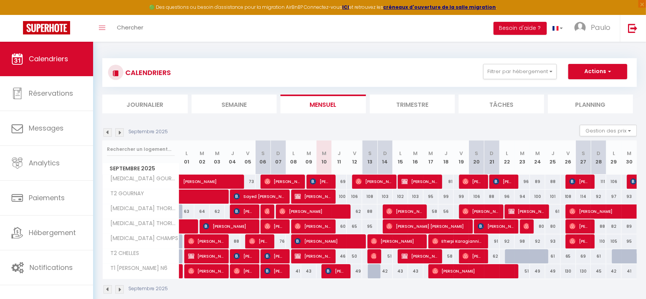
click at [341, 197] on div "100" at bounding box center [339, 197] width 15 height 14
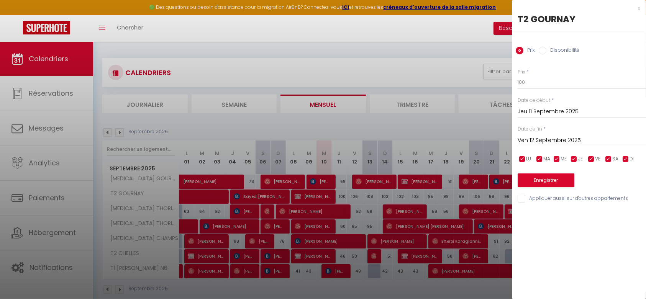
click at [547, 139] on input "Ven 12 Septembre 2025" at bounding box center [581, 141] width 128 height 10
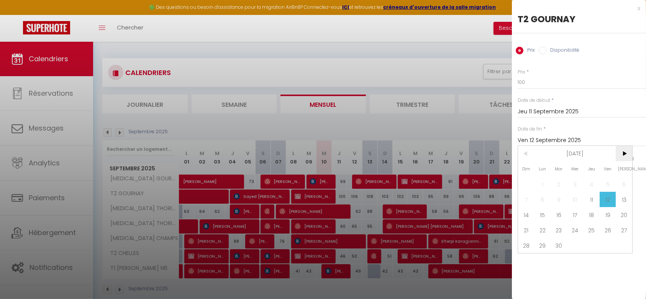
click at [624, 152] on span ">" at bounding box center [623, 153] width 16 height 15
click at [623, 152] on span ">" at bounding box center [623, 153] width 16 height 15
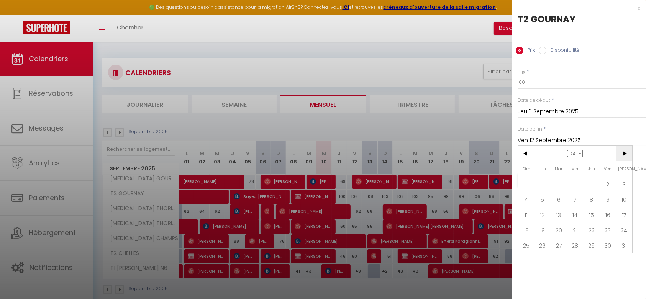
click at [622, 152] on span ">" at bounding box center [623, 153] width 16 height 15
click at [556, 247] on span "31" at bounding box center [558, 245] width 16 height 15
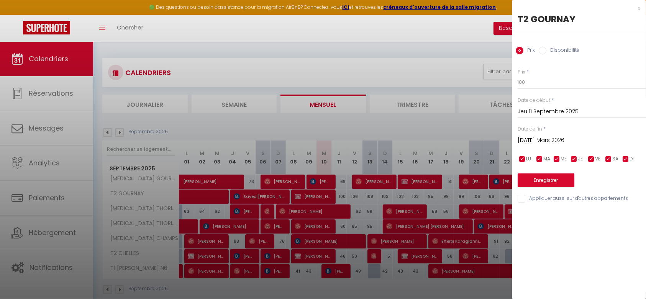
click at [539, 50] on input "Disponibilité" at bounding box center [542, 51] width 8 height 8
click at [543, 80] on select "Disponible Indisponible" at bounding box center [581, 82] width 128 height 15
click at [517, 75] on select "Disponible Indisponible" at bounding box center [581, 82] width 128 height 15
click at [554, 179] on button "Enregistrer" at bounding box center [545, 181] width 57 height 14
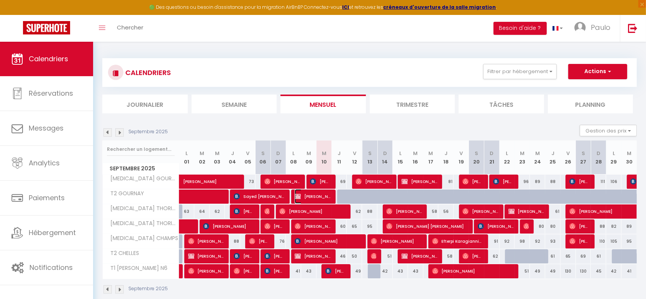
click at [321, 200] on span "[PERSON_NAME]" at bounding box center [312, 196] width 36 height 15
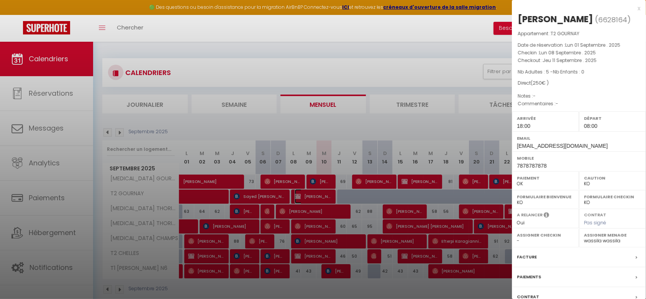
scroll to position [71, 0]
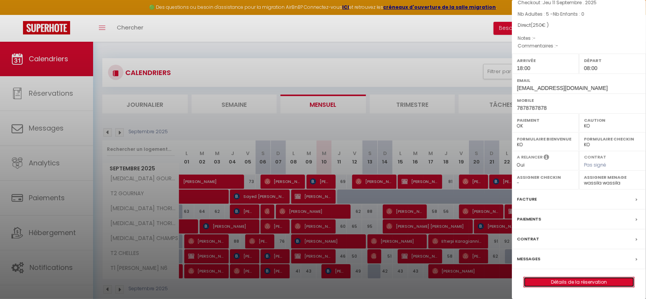
click at [607, 284] on link "Détails de la réservation" at bounding box center [578, 282] width 110 height 10
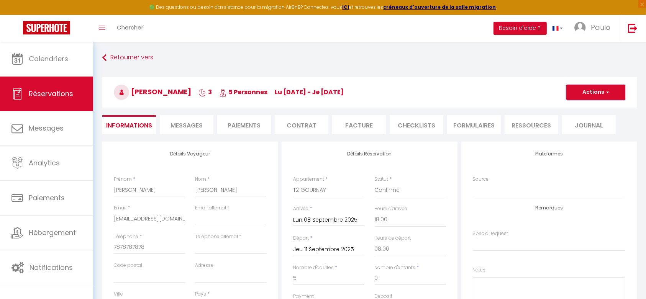
click at [609, 96] on button "Actions" at bounding box center [595, 92] width 59 height 15
click at [581, 130] on link "Supprimer" at bounding box center [587, 129] width 60 height 10
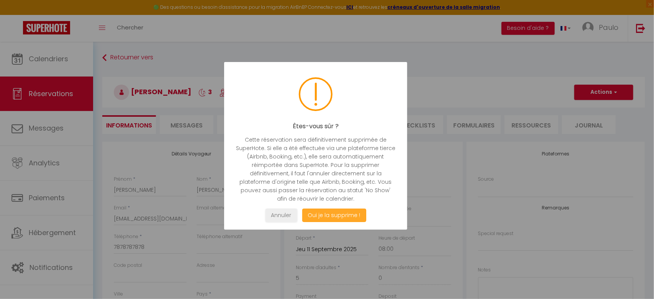
click at [349, 213] on button "Oui je la supprime !" at bounding box center [334, 215] width 64 height 13
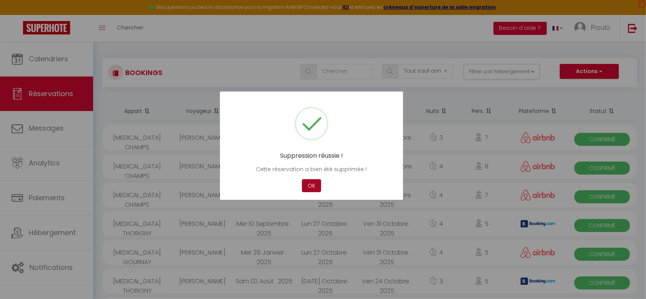
click at [309, 184] on button "OK" at bounding box center [311, 185] width 19 height 13
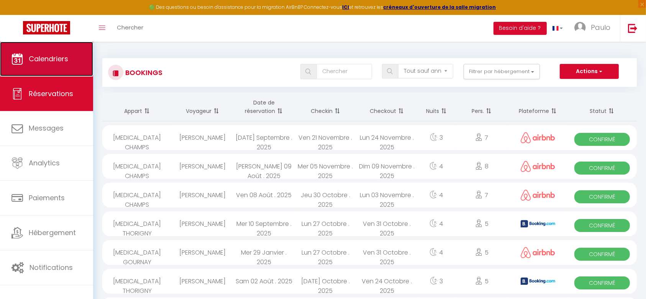
click at [39, 61] on span "Calendriers" at bounding box center [48, 59] width 39 height 10
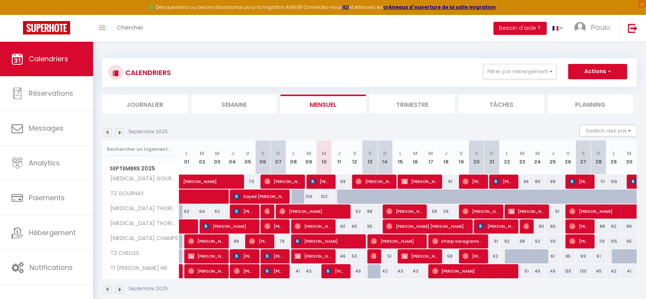
click at [309, 196] on div "109" at bounding box center [308, 197] width 15 height 14
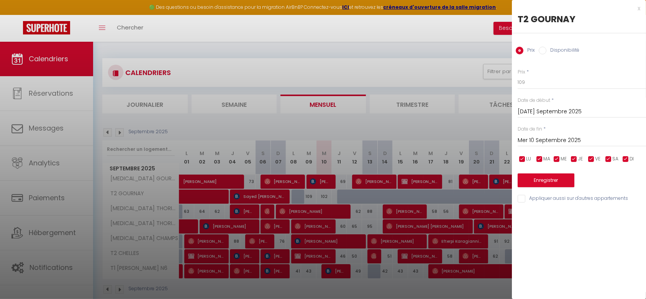
click at [559, 142] on input "Mer 10 Septembre 2025" at bounding box center [581, 141] width 128 height 10
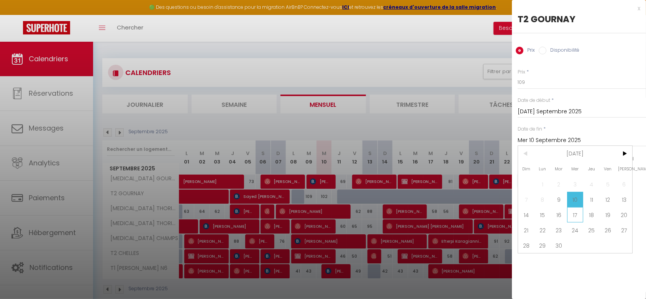
click at [574, 215] on span "17" at bounding box center [575, 214] width 16 height 15
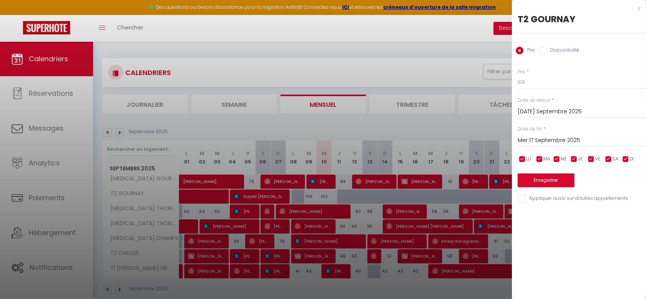
click at [549, 52] on label "Disponibilité" at bounding box center [562, 51] width 33 height 8
click at [546, 52] on input "Disponibilité" at bounding box center [542, 51] width 8 height 8
click at [539, 77] on select "Disponible Indisponible" at bounding box center [581, 82] width 128 height 15
click at [517, 75] on select "Disponible Indisponible" at bounding box center [581, 82] width 128 height 15
click at [556, 181] on button "Enregistrer" at bounding box center [545, 181] width 57 height 14
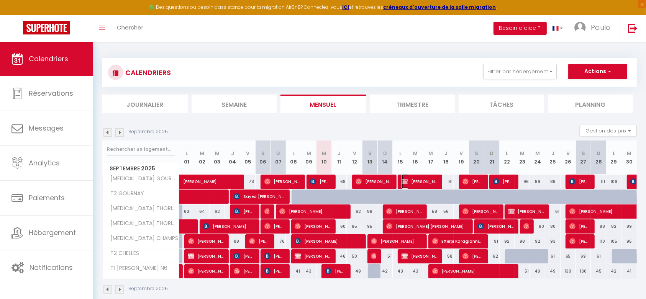
click at [420, 182] on span "[PERSON_NAME]" at bounding box center [419, 181] width 36 height 15
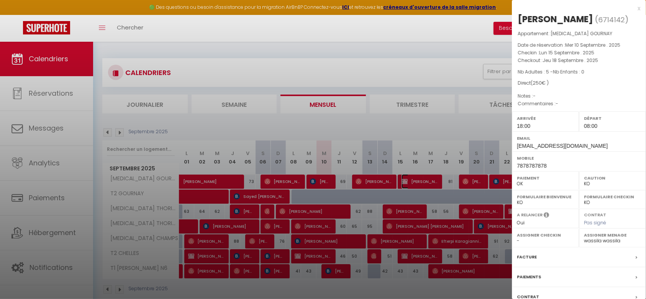
scroll to position [71, 0]
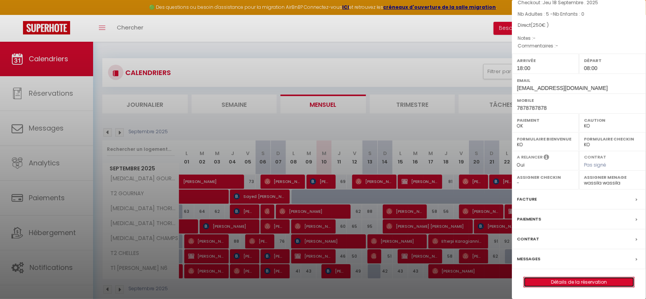
click at [572, 280] on link "Détails de la réservation" at bounding box center [578, 282] width 110 height 10
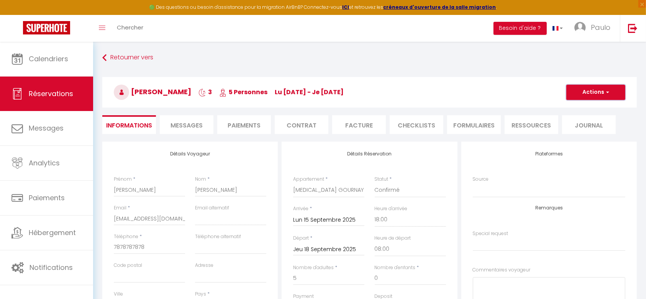
click at [591, 93] on button "Actions" at bounding box center [595, 92] width 59 height 15
click at [581, 115] on link "Dupliquer" at bounding box center [587, 119] width 60 height 10
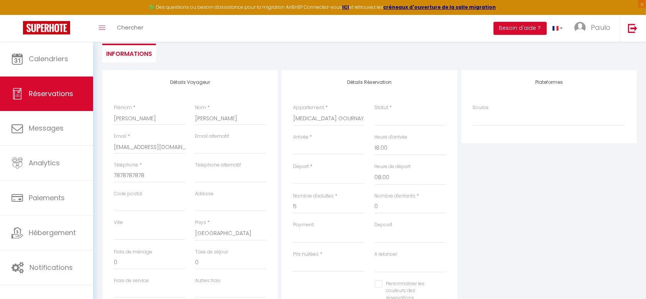
scroll to position [96, 0]
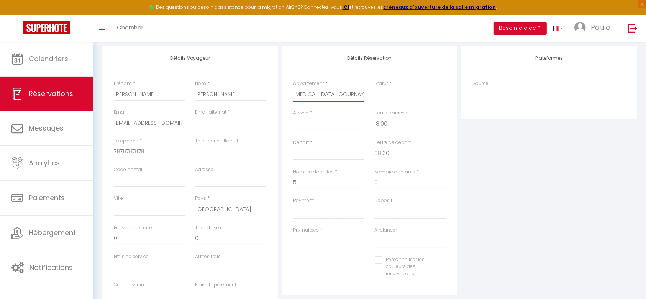
click at [316, 96] on select "T2 CHELLES T1 [PERSON_NAME] N6 [MEDICAL_DATA] GOURNAY T2 GOURNAY [MEDICAL_DATA]…" at bounding box center [328, 94] width 71 height 15
click at [293, 87] on select "T2 CHELLES T1 [PERSON_NAME] N6 [MEDICAL_DATA] GOURNAY T2 GOURNAY [MEDICAL_DATA]…" at bounding box center [328, 94] width 71 height 15
click at [383, 102] on div "Statut * Confirmé Non Confirmé Annulé Annulé par le voyageur No Show Request" at bounding box center [409, 94] width 81 height 29
click at [384, 98] on select "Confirmé Non Confirmé [PERSON_NAME] par le voyageur No Show Request" at bounding box center [409, 94] width 71 height 15
click at [374, 87] on select "Confirmé Non Confirmé [PERSON_NAME] par le voyageur No Show Request" at bounding box center [409, 94] width 71 height 15
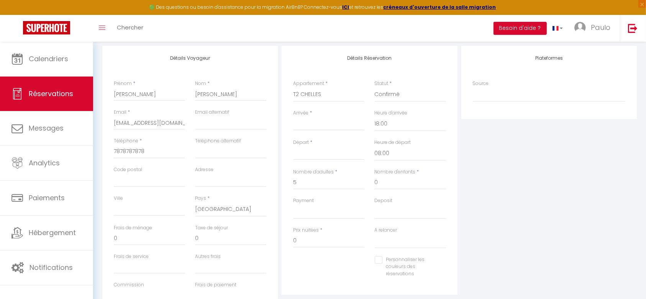
click at [339, 124] on input "Arrivée" at bounding box center [328, 124] width 71 height 10
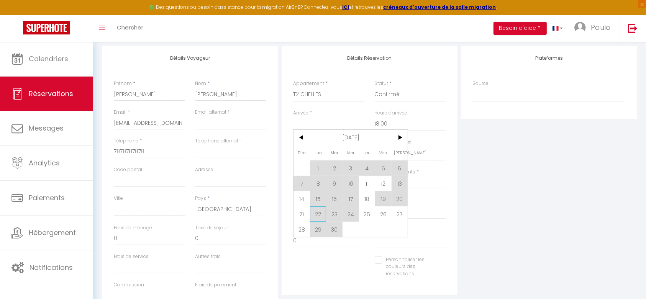
click at [314, 215] on span "22" at bounding box center [318, 213] width 16 height 15
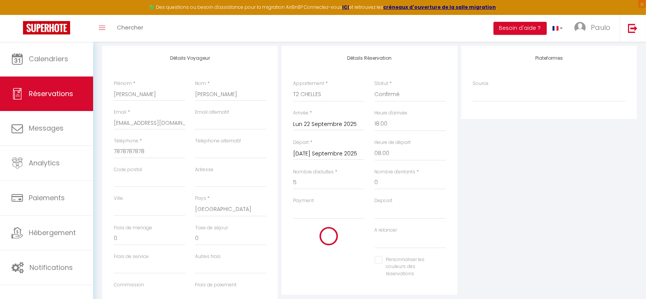
click at [338, 151] on input "[DATE] Septembre 2025" at bounding box center [328, 154] width 71 height 10
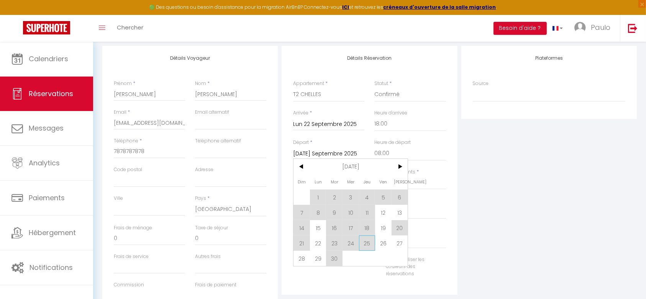
click at [366, 242] on span "25" at bounding box center [367, 242] width 16 height 15
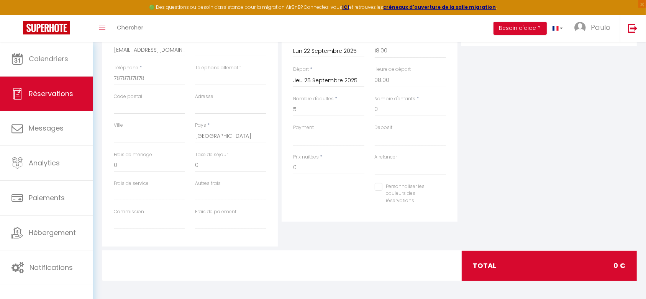
scroll to position [170, 0]
click at [390, 216] on div "Détails Réservation Appartement * T2 CHELLES T1 [PERSON_NAME] N6 [MEDICAL_DATA]…" at bounding box center [368, 96] width 175 height 249
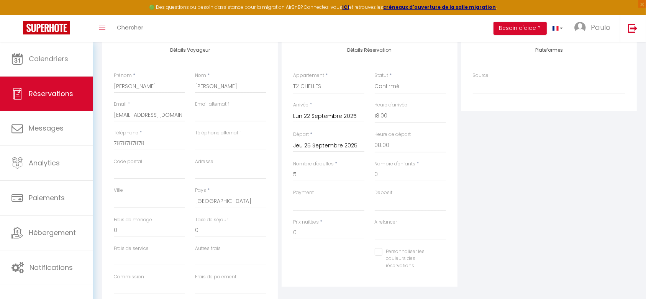
scroll to position [122, 0]
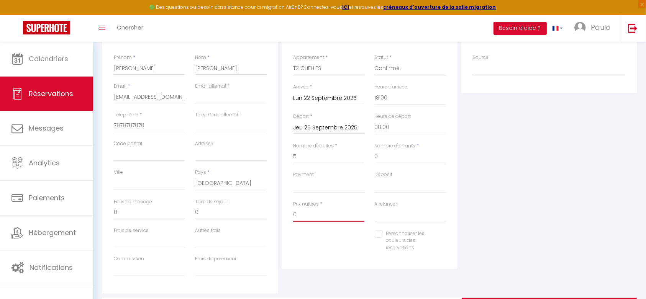
click at [319, 216] on input "0" at bounding box center [328, 215] width 71 height 14
click at [633, 168] on div "Plateformes Source Direct [DOMAIN_NAME] [DOMAIN_NAME] Chalet montagne Expedia G…" at bounding box center [548, 157] width 179 height 274
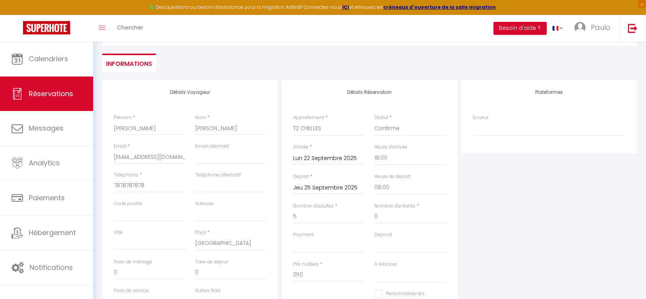
scroll to position [0, 0]
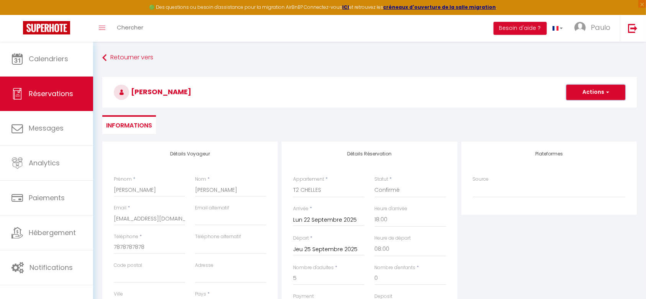
click at [594, 98] on button "Actions" at bounding box center [595, 92] width 59 height 15
click at [586, 110] on link "Enregistrer" at bounding box center [587, 109] width 60 height 10
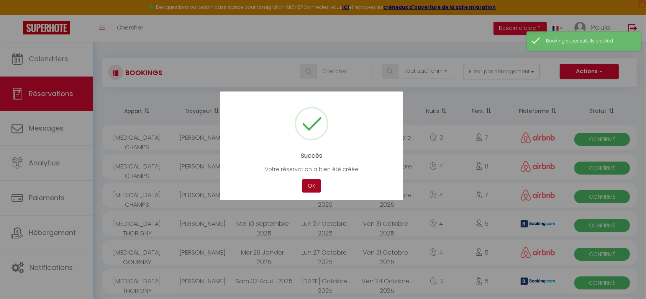
click at [311, 183] on button "OK" at bounding box center [311, 185] width 19 height 13
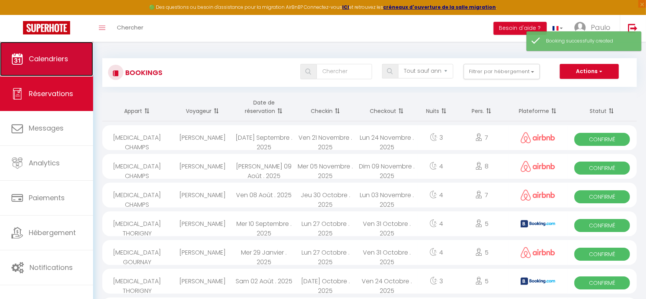
click at [50, 54] on link "Calendriers" at bounding box center [46, 59] width 93 height 34
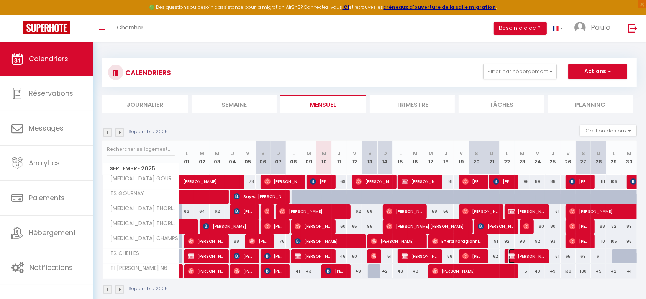
click at [539, 258] on span "[PERSON_NAME]" at bounding box center [526, 256] width 36 height 15
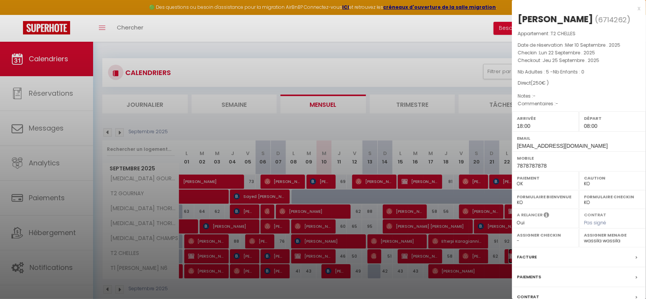
scroll to position [71, 0]
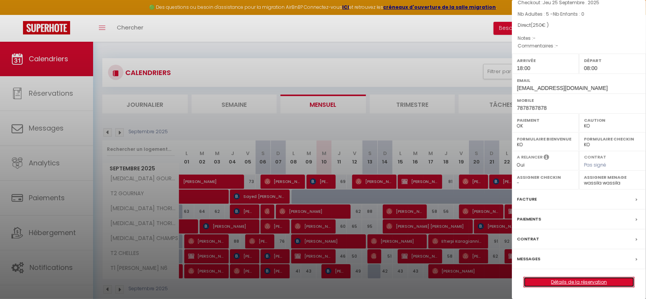
click at [590, 281] on link "Détails de la réservation" at bounding box center [578, 282] width 110 height 10
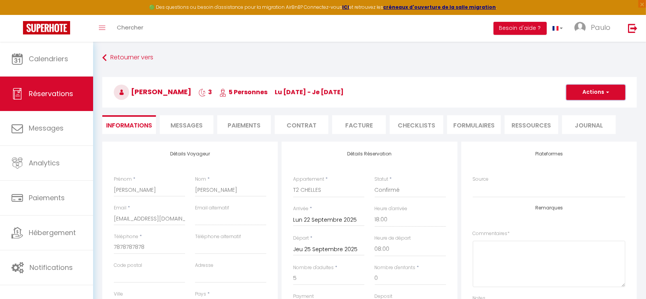
click at [618, 96] on button "Actions" at bounding box center [595, 92] width 59 height 15
click at [590, 118] on link "Dupliquer" at bounding box center [587, 119] width 60 height 10
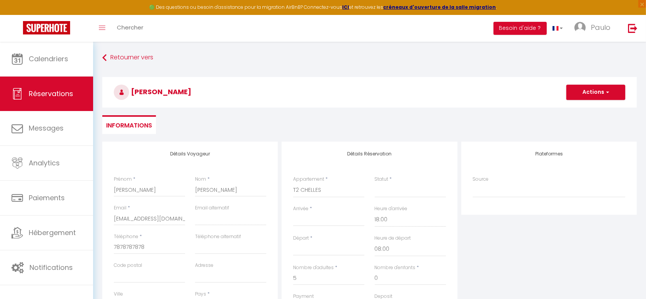
click at [299, 219] on input "Arrivée" at bounding box center [328, 220] width 71 height 10
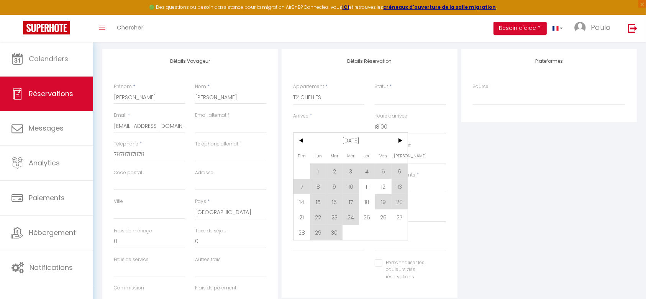
scroll to position [96, 0]
click at [318, 229] on span "29" at bounding box center [318, 229] width 16 height 15
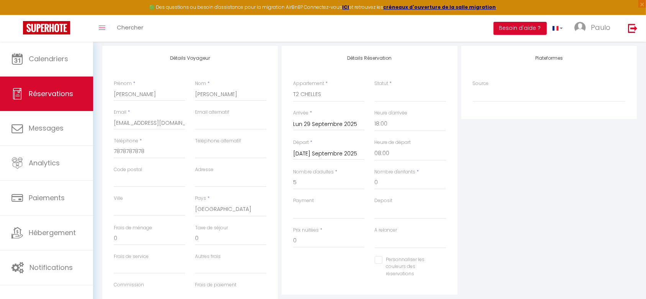
click at [327, 152] on input "[DATE] Septembre 2025" at bounding box center [328, 154] width 71 height 10
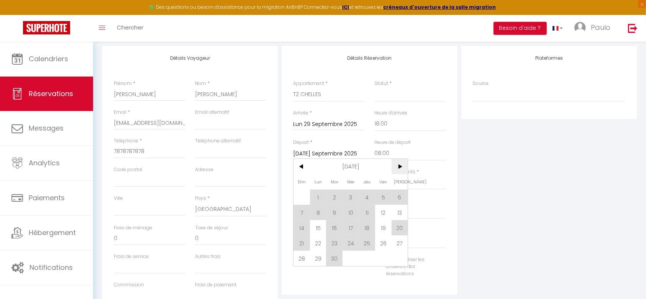
click at [402, 167] on span ">" at bounding box center [399, 166] width 16 height 15
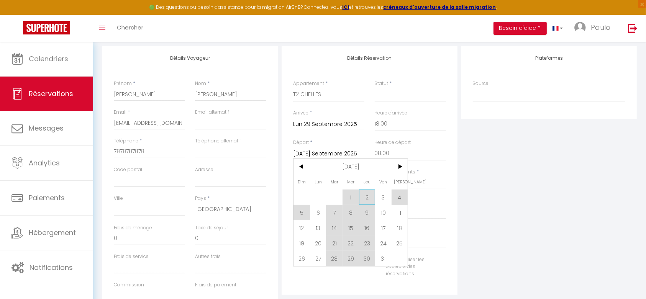
click at [369, 197] on span "2" at bounding box center [367, 197] width 16 height 15
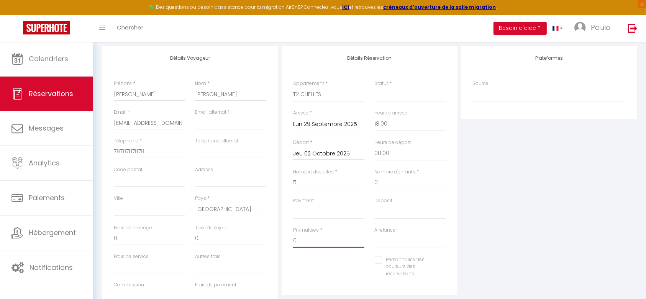
click at [307, 240] on input "0" at bounding box center [328, 241] width 71 height 14
click at [395, 96] on select "Confirmé Non Confirmé [PERSON_NAME] par le voyageur No Show Request" at bounding box center [409, 94] width 71 height 15
click at [374, 87] on select "Confirmé Non Confirmé [PERSON_NAME] par le voyageur No Show Request" at bounding box center [409, 94] width 71 height 15
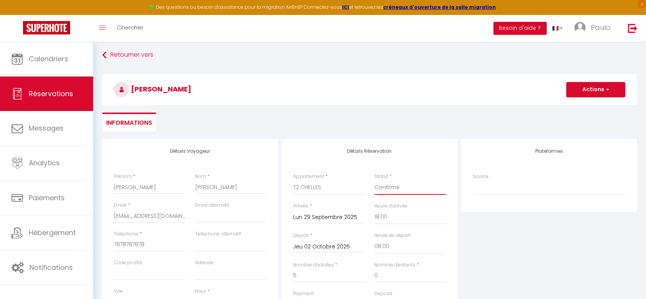
scroll to position [0, 0]
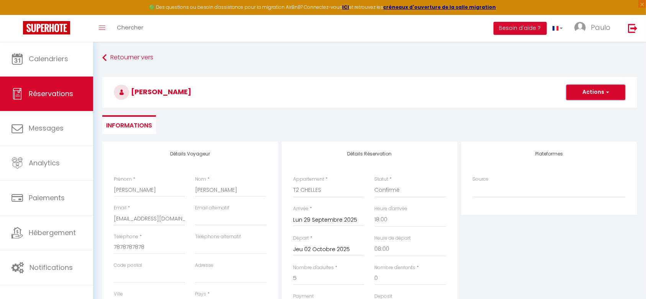
click at [588, 93] on button "Actions" at bounding box center [595, 92] width 59 height 15
click at [587, 106] on link "Enregistrer" at bounding box center [587, 109] width 60 height 10
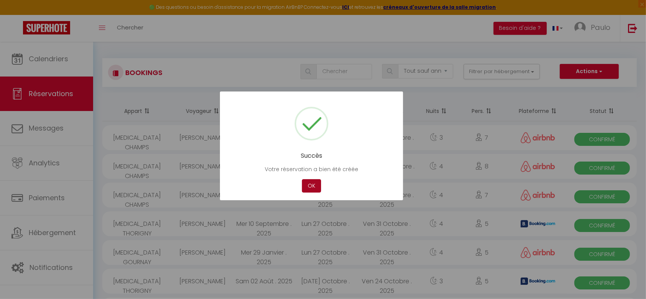
click at [311, 186] on button "OK" at bounding box center [311, 185] width 19 height 13
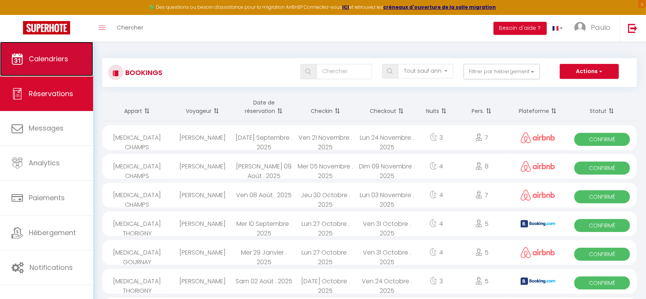
click at [70, 57] on link "Calendriers" at bounding box center [46, 59] width 93 height 34
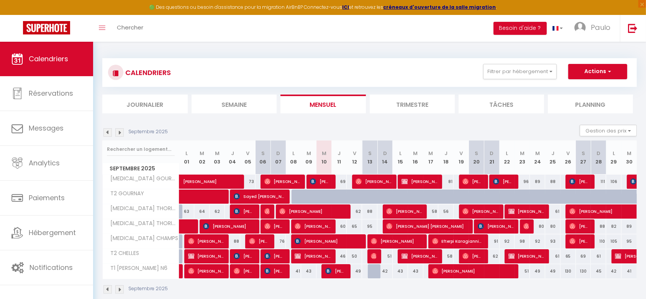
click at [118, 133] on img at bounding box center [119, 132] width 8 height 8
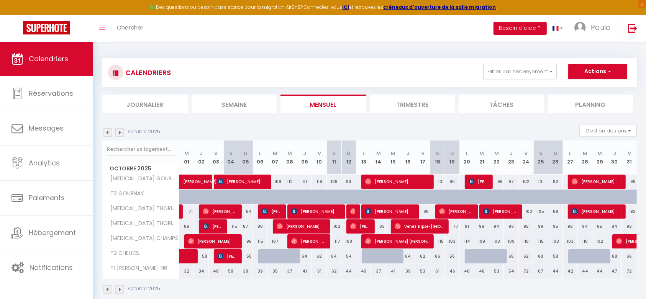
click at [106, 132] on img at bounding box center [107, 132] width 8 height 8
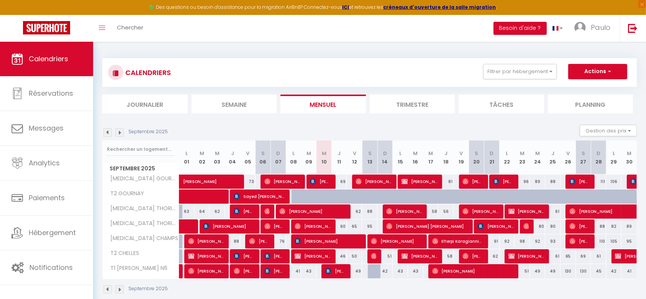
click at [119, 130] on img at bounding box center [119, 132] width 8 height 8
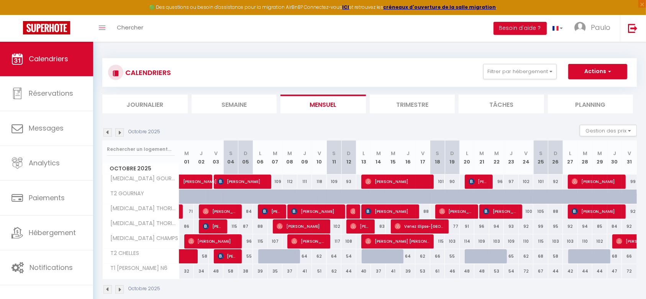
click at [110, 133] on img at bounding box center [107, 132] width 8 height 8
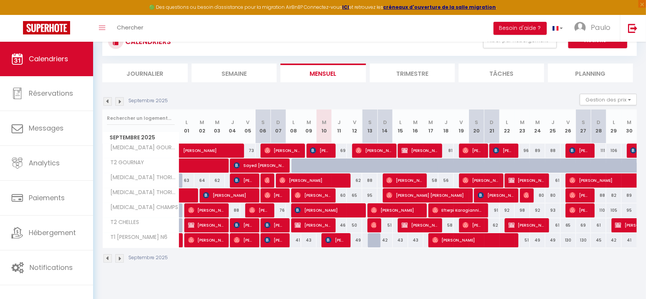
scroll to position [30, 0]
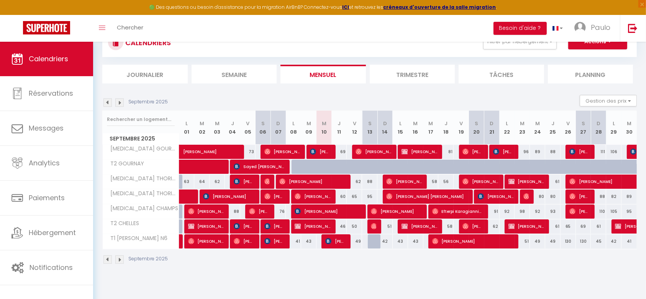
click at [119, 100] on img at bounding box center [119, 102] width 8 height 8
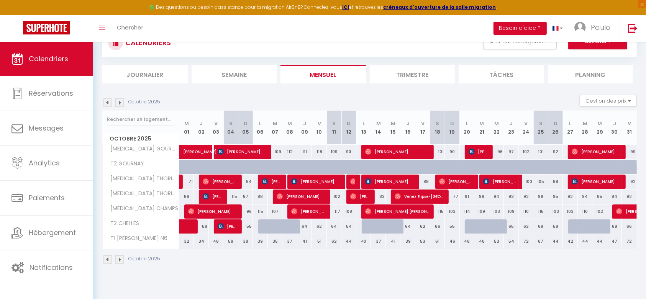
click at [107, 103] on img at bounding box center [107, 102] width 8 height 8
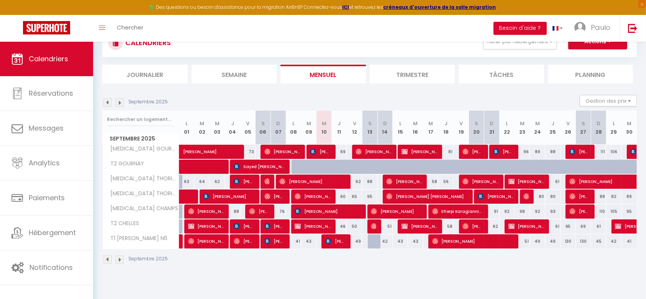
click at [117, 100] on img at bounding box center [119, 102] width 8 height 8
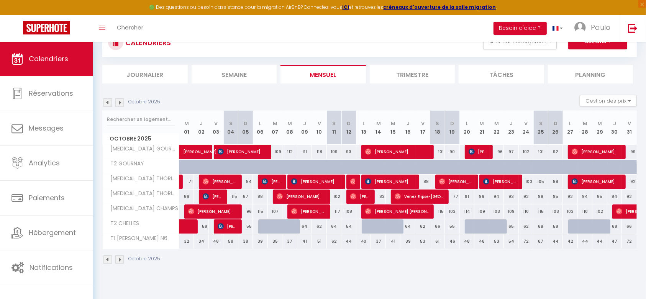
click at [110, 100] on img at bounding box center [107, 102] width 8 height 8
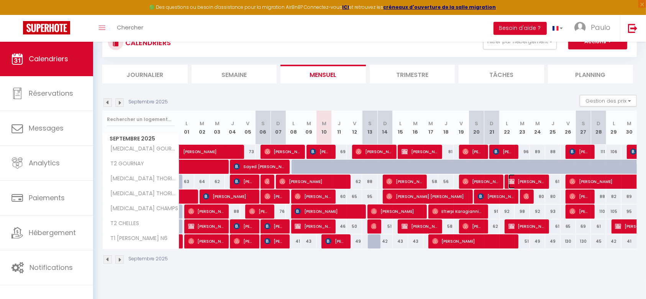
click at [515, 180] on span "[PERSON_NAME] [PERSON_NAME]" at bounding box center [526, 181] width 36 height 15
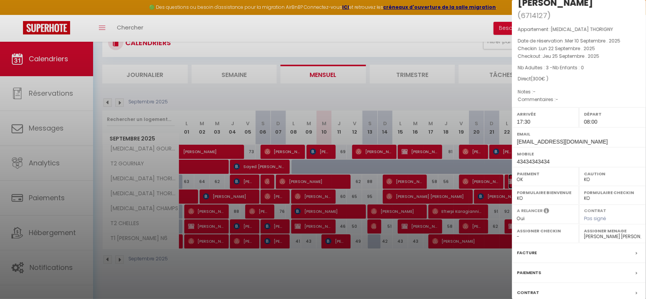
scroll to position [59, 0]
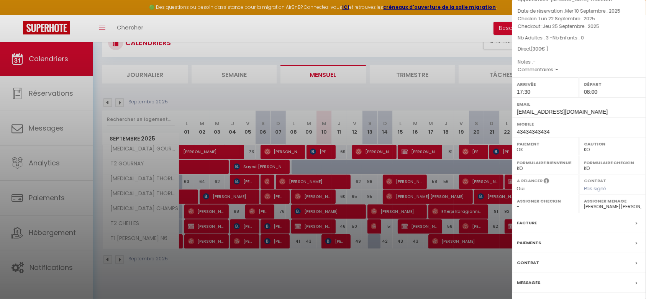
drag, startPoint x: 500, startPoint y: 267, endPoint x: 505, endPoint y: 255, distance: 12.7
click at [500, 267] on div at bounding box center [323, 149] width 646 height 299
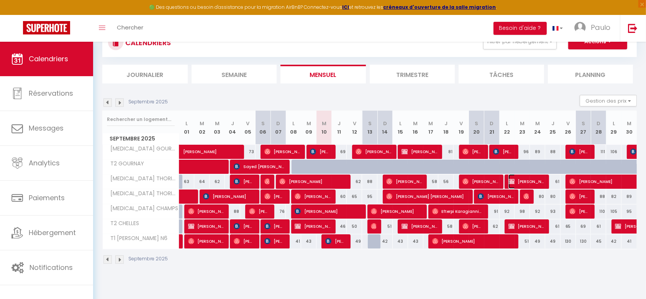
click at [526, 181] on span "[PERSON_NAME] [PERSON_NAME]" at bounding box center [526, 181] width 36 height 15
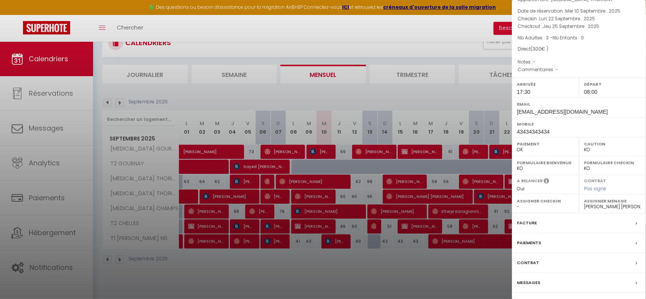
click at [489, 267] on div at bounding box center [323, 149] width 646 height 299
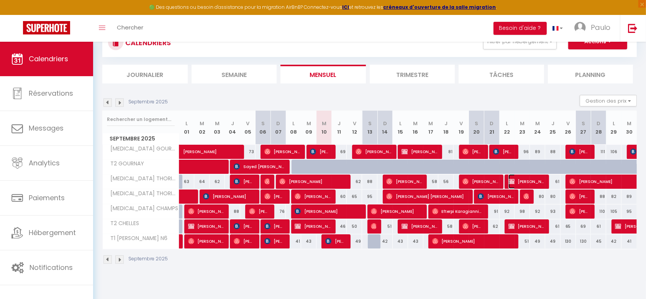
click at [536, 180] on span "[PERSON_NAME] [PERSON_NAME]" at bounding box center [526, 181] width 36 height 15
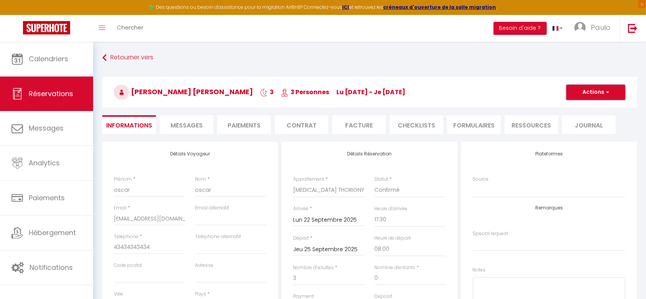
click at [612, 94] on button "Actions" at bounding box center [595, 92] width 59 height 15
click at [579, 121] on link "Dupliquer" at bounding box center [587, 119] width 60 height 10
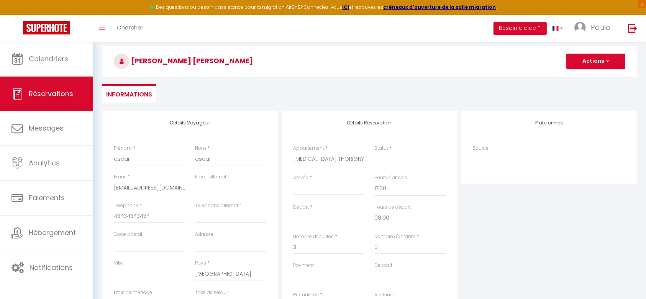
scroll to position [48, 0]
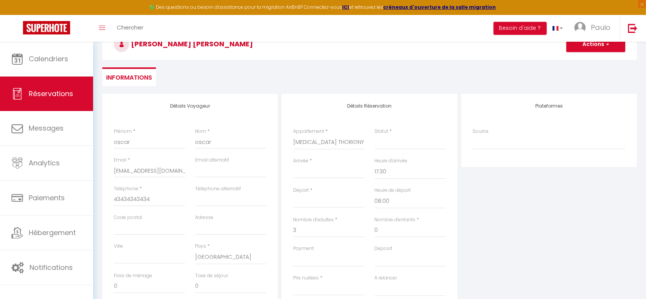
click at [340, 175] on input "Arrivée" at bounding box center [328, 172] width 71 height 10
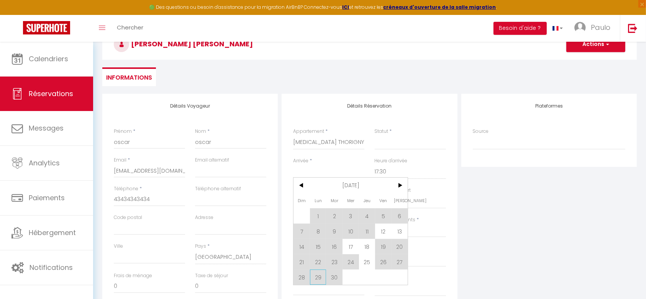
click at [315, 279] on span "29" at bounding box center [318, 277] width 16 height 15
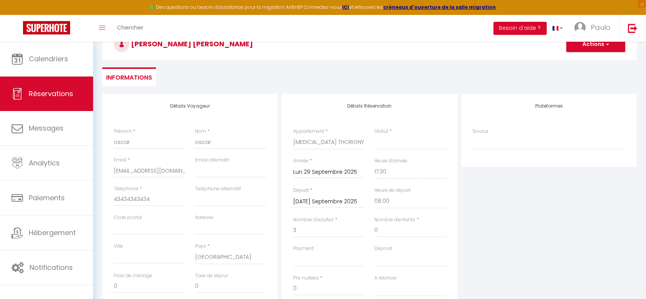
click at [330, 199] on input "[DATE] Septembre 2025" at bounding box center [328, 202] width 71 height 10
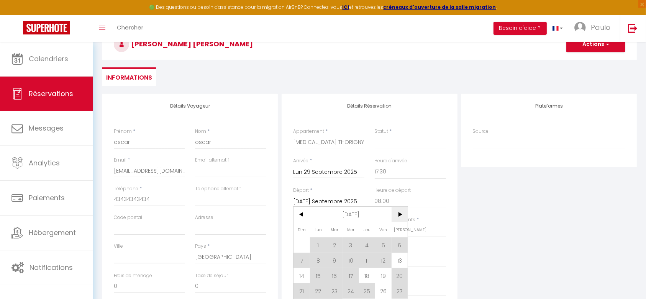
click at [397, 213] on span ">" at bounding box center [399, 214] width 16 height 15
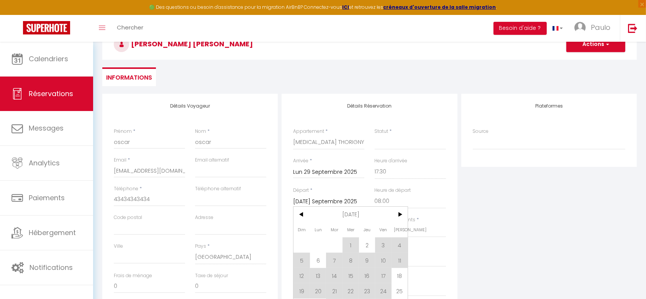
scroll to position [0, 0]
click at [367, 244] on span "2" at bounding box center [367, 244] width 16 height 15
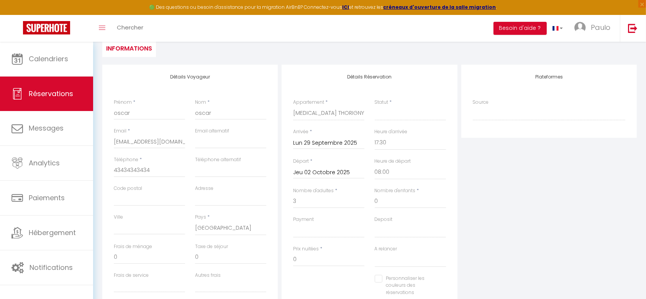
scroll to position [96, 0]
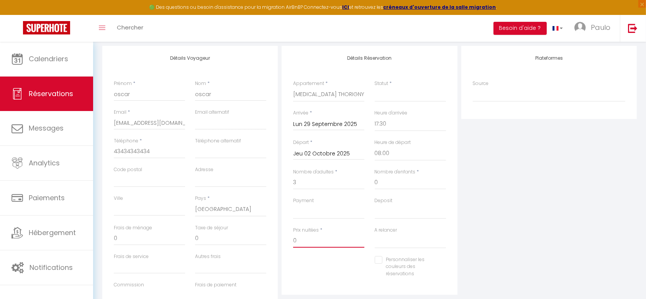
click at [327, 240] on input "0" at bounding box center [328, 241] width 71 height 14
click at [474, 206] on div "Plateformes Source Direct [DOMAIN_NAME] [DOMAIN_NAME] Chalet montagne Expedia G…" at bounding box center [548, 183] width 179 height 274
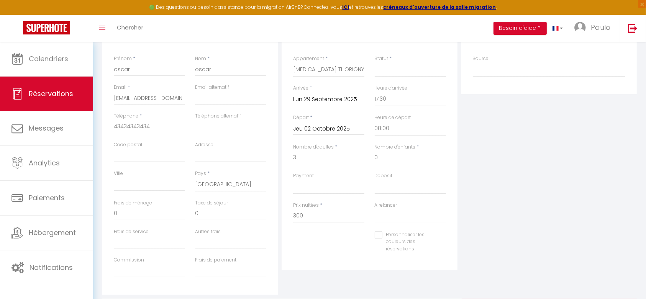
scroll to position [0, 0]
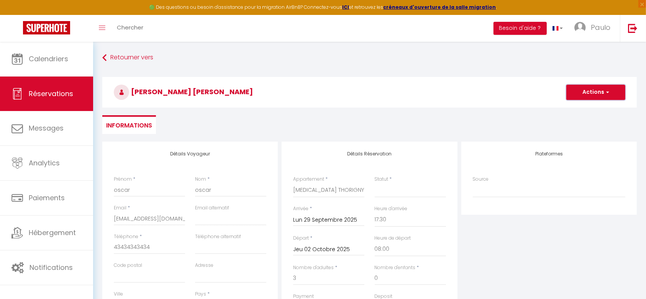
click at [608, 94] on span "button" at bounding box center [606, 92] width 5 height 7
click at [585, 111] on link "Enregistrer" at bounding box center [587, 109] width 60 height 10
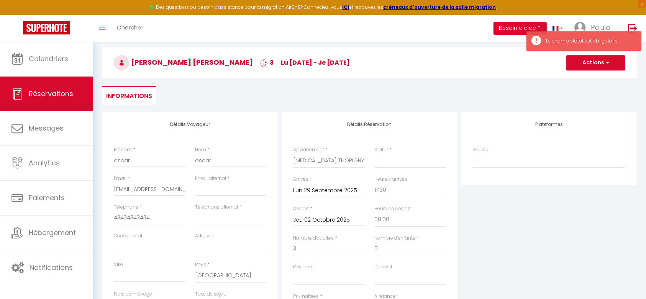
scroll to position [48, 0]
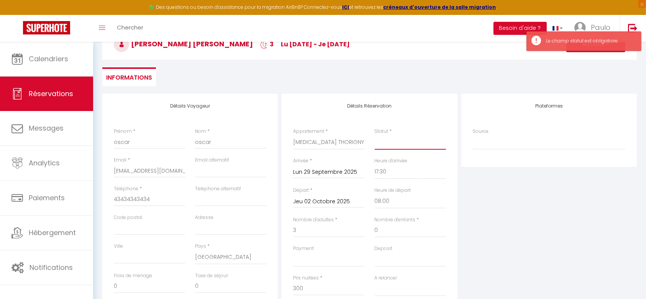
click at [389, 144] on select "Confirmé Non Confirmé [PERSON_NAME] par le voyageur No Show Request" at bounding box center [409, 142] width 71 height 15
click at [374, 135] on select "Confirmé Non Confirmé [PERSON_NAME] par le voyageur No Show Request" at bounding box center [409, 142] width 71 height 15
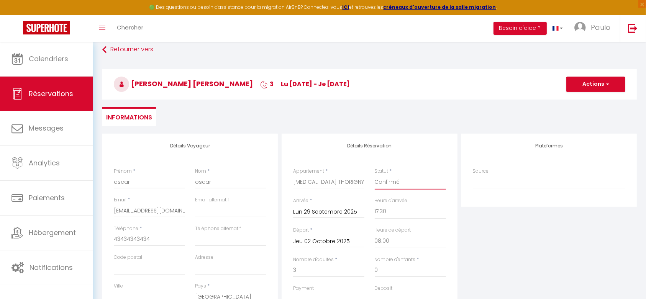
scroll to position [0, 0]
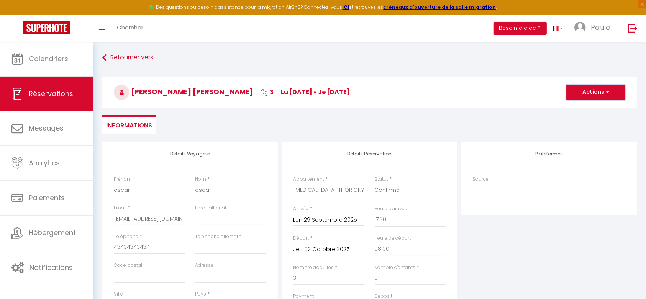
click at [612, 90] on button "Actions" at bounding box center [595, 92] width 59 height 15
click at [491, 129] on ul "Informations" at bounding box center [369, 124] width 534 height 19
click at [336, 189] on select "T2 CHELLES T1 [PERSON_NAME] N6 [MEDICAL_DATA] GOURNAY T2 GOURNAY [MEDICAL_DATA]…" at bounding box center [328, 190] width 71 height 15
click at [293, 183] on select "T2 CHELLES T1 [PERSON_NAME] N6 [MEDICAL_DATA] GOURNAY T2 GOURNAY [MEDICAL_DATA]…" at bounding box center [328, 190] width 71 height 15
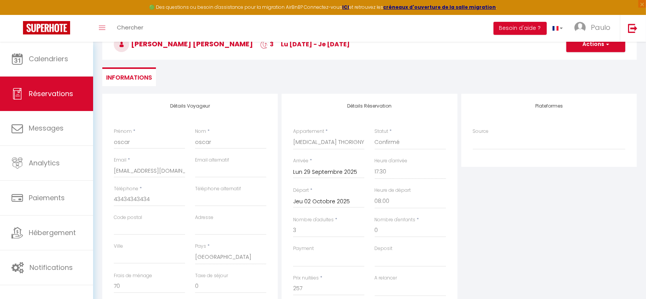
click at [343, 202] on input "Jeu 02 Octobre 2025" at bounding box center [328, 202] width 71 height 10
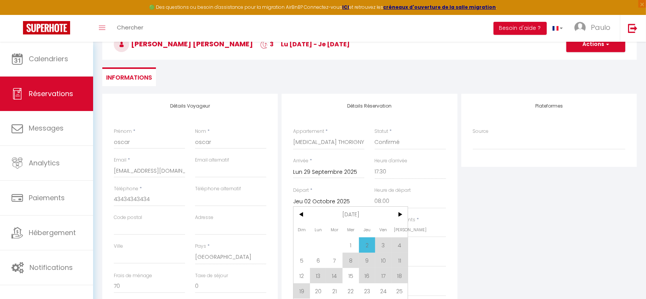
click at [361, 240] on span "2" at bounding box center [367, 244] width 16 height 15
click at [339, 171] on input "Lun 29 Septembre 2025" at bounding box center [328, 172] width 71 height 10
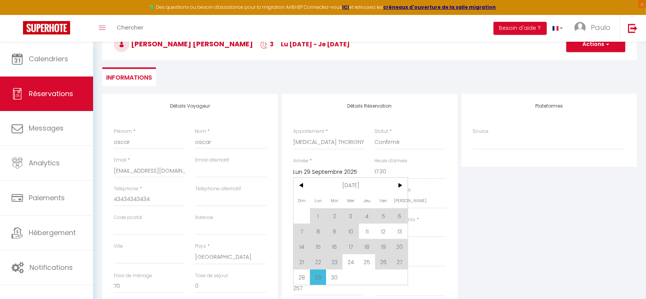
click at [319, 278] on span "29" at bounding box center [318, 277] width 16 height 15
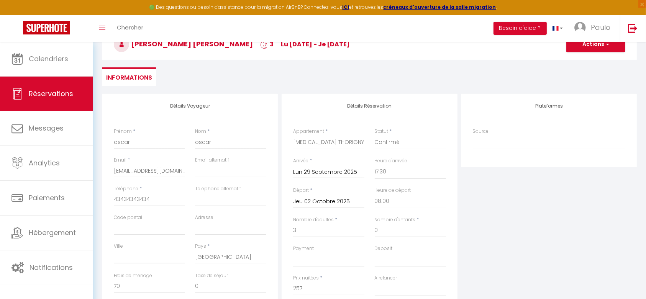
click at [503, 219] on div "Plateformes Source Direct [DOMAIN_NAME] [DOMAIN_NAME] Chalet montagne Expedia G…" at bounding box center [548, 231] width 179 height 274
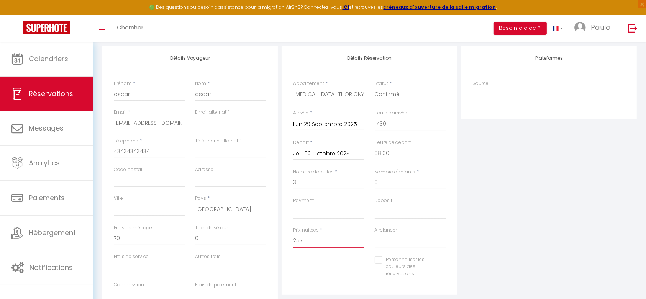
click at [301, 242] on input "257" at bounding box center [328, 241] width 71 height 14
click at [535, 151] on div "Plateformes Source Direct [DOMAIN_NAME] [DOMAIN_NAME] Chalet montagne Expedia G…" at bounding box center [548, 183] width 179 height 274
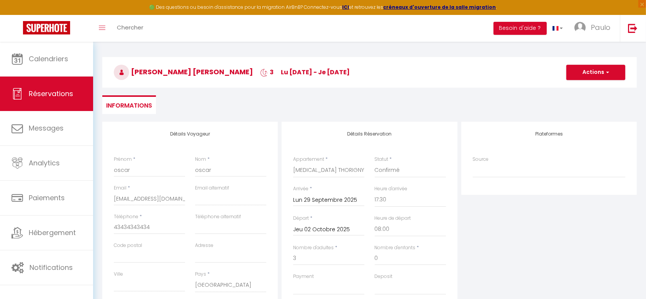
scroll to position [48, 0]
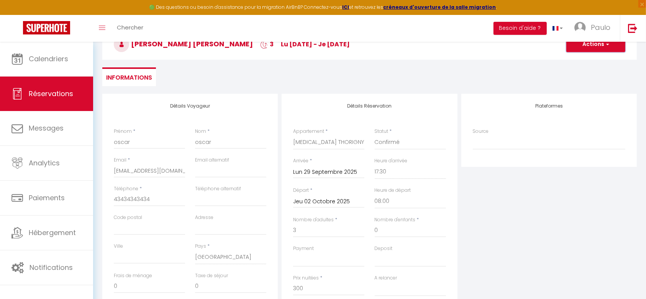
click at [609, 44] on button "Actions" at bounding box center [595, 44] width 59 height 15
click at [590, 59] on link "Enregistrer" at bounding box center [587, 61] width 60 height 10
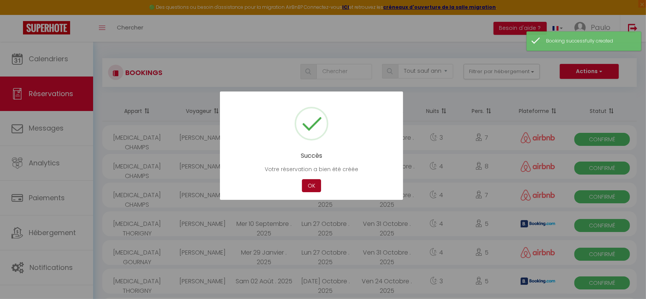
click at [313, 188] on button "OK" at bounding box center [311, 185] width 19 height 13
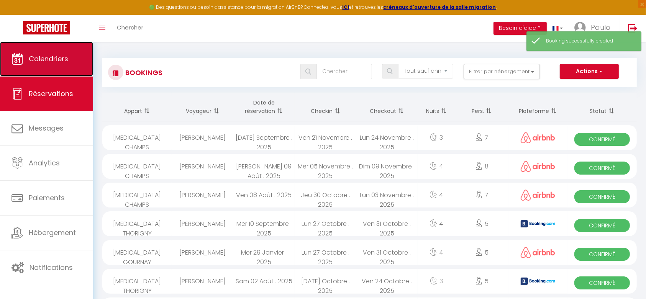
click at [46, 66] on link "Calendriers" at bounding box center [46, 59] width 93 height 34
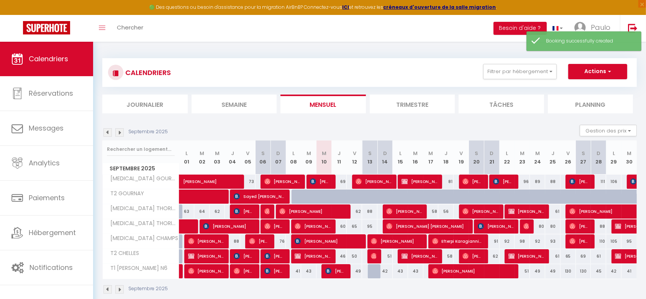
click at [119, 134] on img at bounding box center [119, 132] width 8 height 8
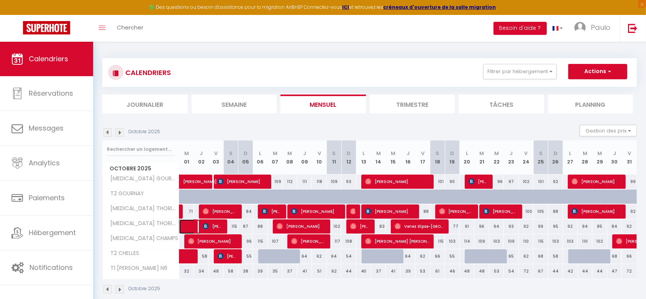
click at [186, 227] on link at bounding box center [186, 226] width 15 height 15
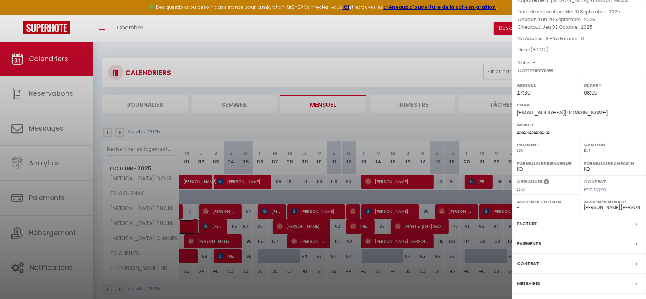
scroll to position [59, 0]
click at [635, 239] on span at bounding box center [637, 243] width 5 height 8
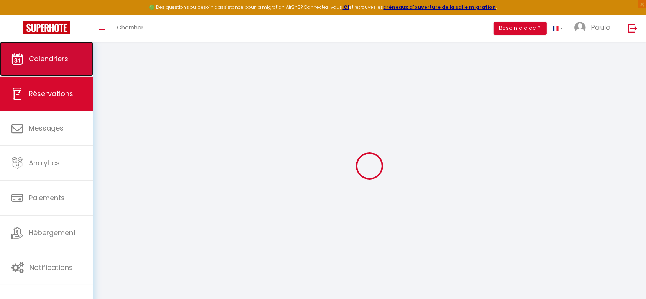
click at [59, 60] on span "Calendriers" at bounding box center [48, 59] width 39 height 10
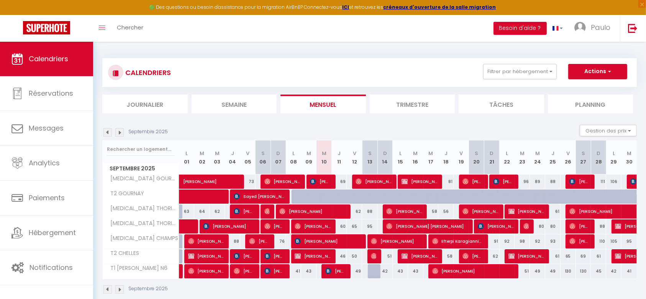
click at [119, 132] on img at bounding box center [119, 132] width 8 height 8
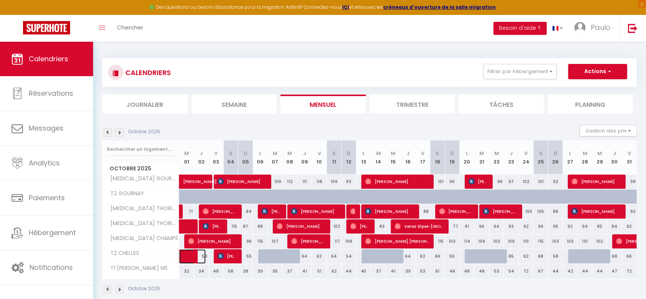
click at [187, 256] on link at bounding box center [186, 256] width 15 height 15
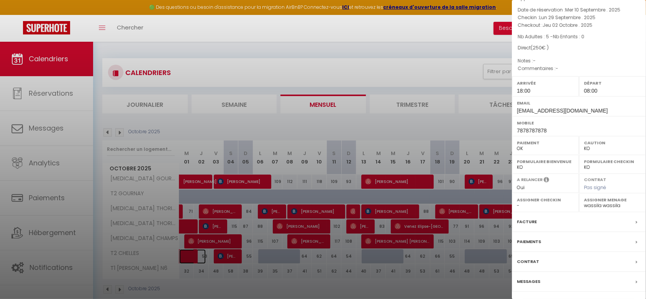
scroll to position [71, 0]
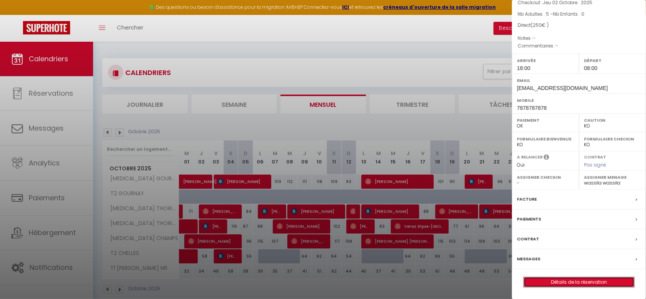
click at [595, 284] on link "Détails de la réservation" at bounding box center [578, 282] width 110 height 10
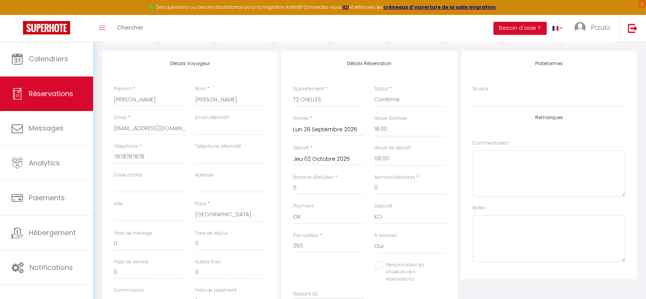
scroll to position [96, 0]
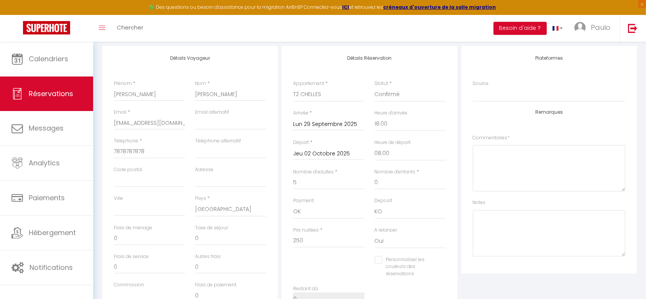
click at [333, 123] on input "Lun 29 Septembre 2025" at bounding box center [328, 124] width 71 height 10
click at [457, 122] on div "Détails Réservation Appartement * T2 CHELLES T1 [PERSON_NAME] N6 [MEDICAL_DATA]…" at bounding box center [368, 185] width 175 height 278
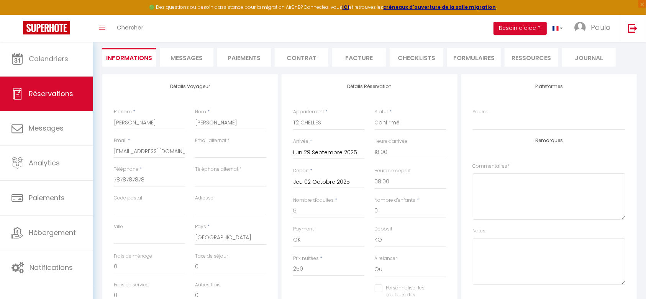
scroll to position [0, 0]
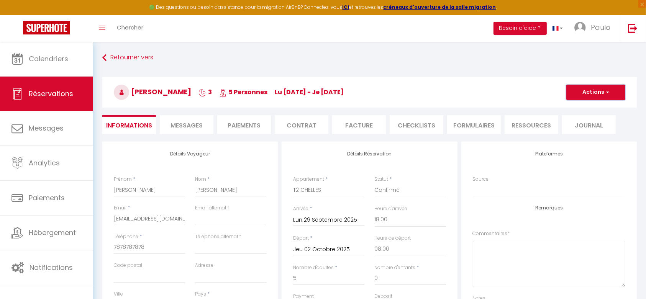
click at [590, 96] on button "Actions" at bounding box center [595, 92] width 59 height 15
click at [587, 121] on link "Dupliquer" at bounding box center [587, 119] width 60 height 10
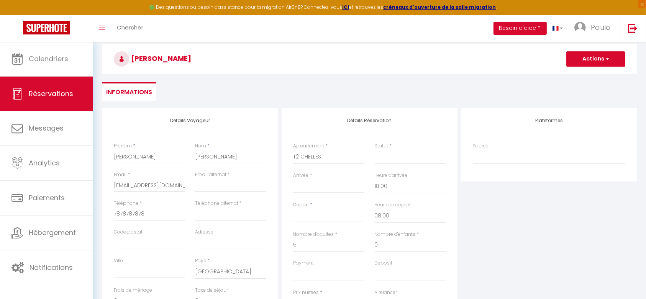
scroll to position [96, 0]
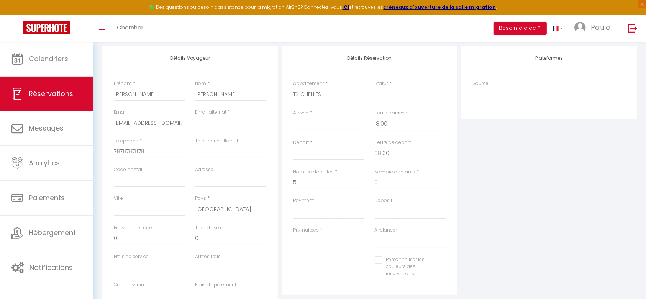
click at [343, 123] on input "Arrivée" at bounding box center [328, 124] width 71 height 10
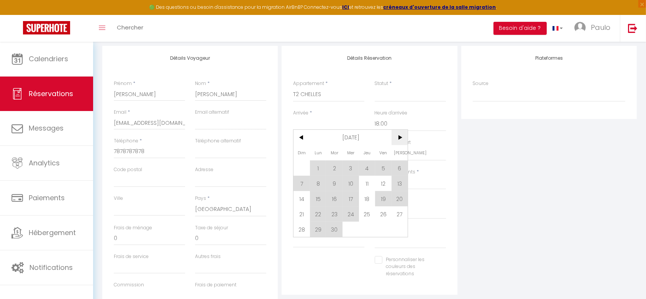
click at [401, 137] on span ">" at bounding box center [399, 137] width 16 height 15
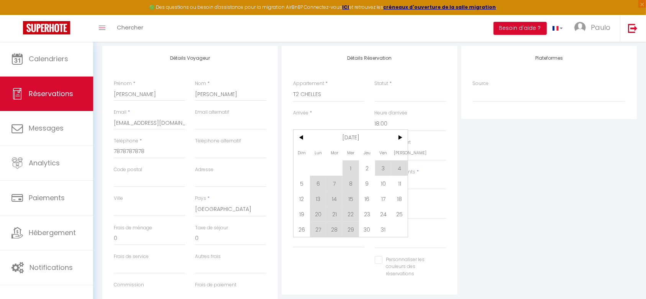
click at [317, 182] on span "6" at bounding box center [318, 183] width 16 height 15
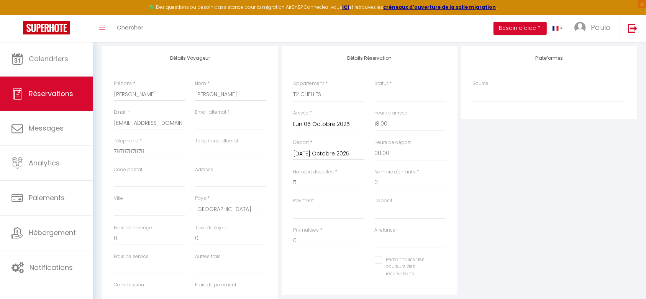
click at [334, 155] on input "[DATE] Octobre 2025" at bounding box center [328, 154] width 71 height 10
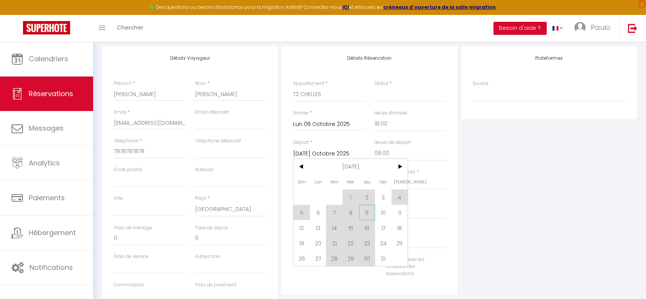
click at [364, 211] on span "9" at bounding box center [367, 212] width 16 height 15
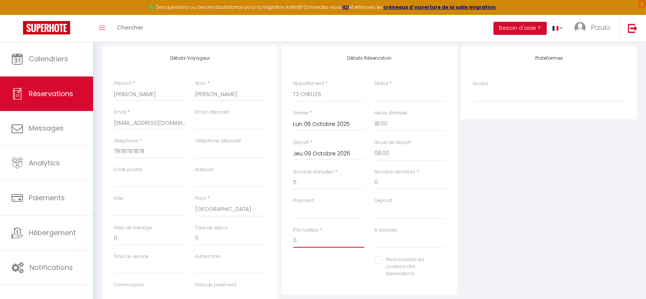
click at [313, 240] on input "0" at bounding box center [328, 241] width 71 height 14
click at [392, 99] on select "Confirmé Non Confirmé [PERSON_NAME] par le voyageur No Show Request" at bounding box center [409, 94] width 71 height 15
click at [374, 87] on select "Confirmé Non Confirmé [PERSON_NAME] par le voyageur No Show Request" at bounding box center [409, 94] width 71 height 15
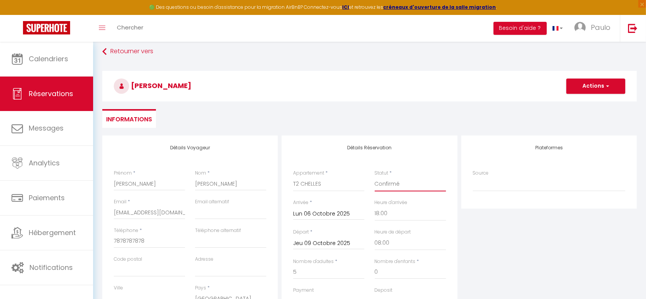
scroll to position [0, 0]
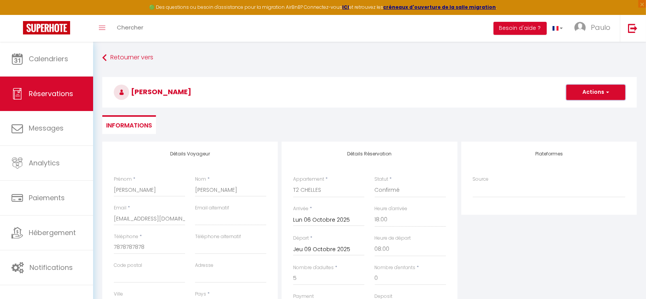
click at [615, 87] on button "Actions" at bounding box center [595, 92] width 59 height 15
click at [593, 108] on link "Enregistrer" at bounding box center [587, 109] width 60 height 10
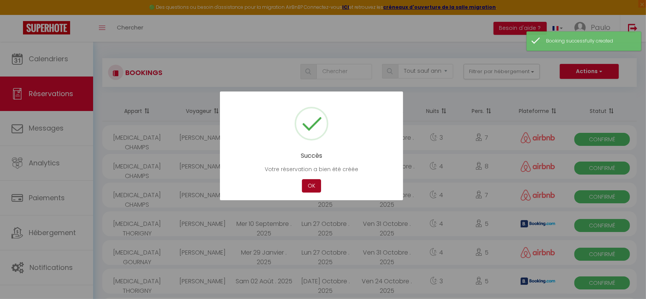
click at [312, 186] on button "OK" at bounding box center [311, 185] width 19 height 13
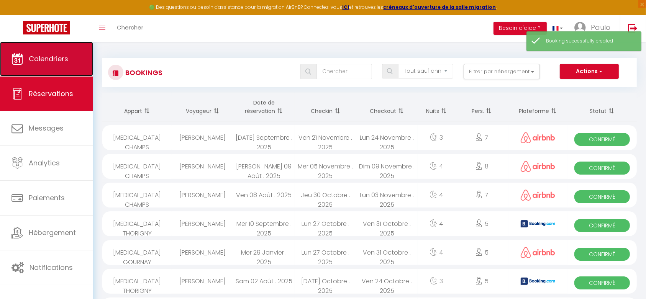
click at [55, 66] on link "Calendriers" at bounding box center [46, 59] width 93 height 34
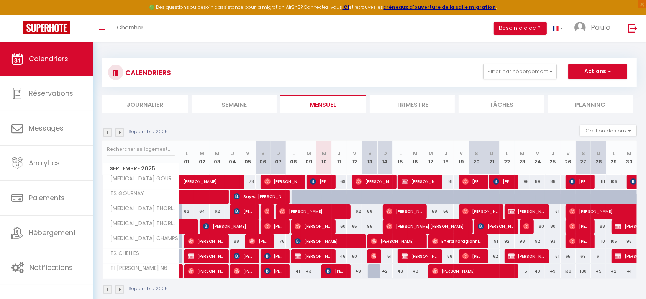
click at [116, 131] on img at bounding box center [119, 132] width 8 height 8
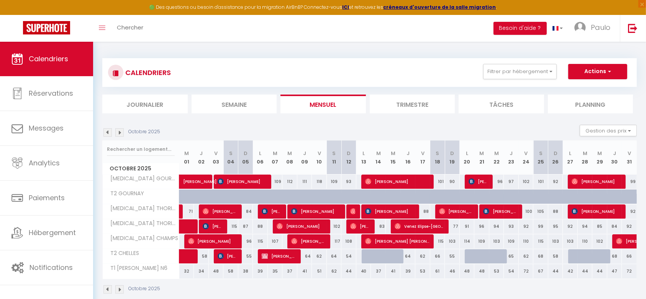
click at [468, 226] on div "91" at bounding box center [466, 226] width 15 height 14
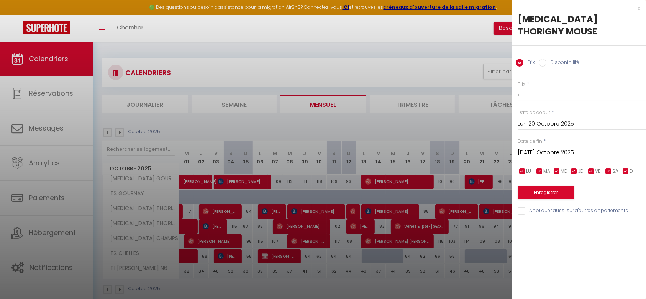
click at [459, 262] on div at bounding box center [323, 149] width 646 height 299
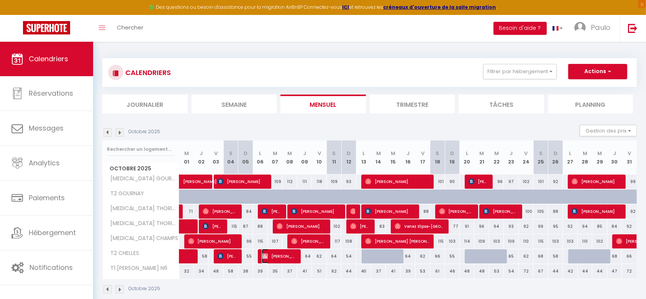
click at [290, 257] on span "[PERSON_NAME]" at bounding box center [279, 256] width 35 height 15
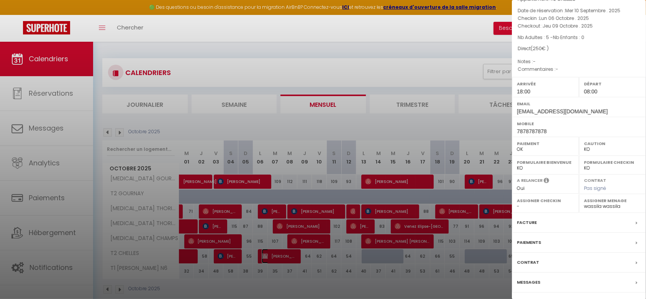
scroll to position [71, 0]
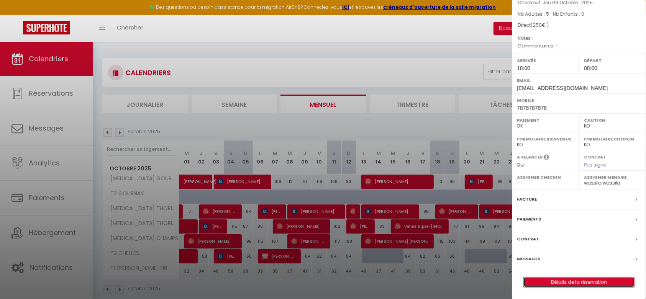
click at [575, 283] on link "Détails de la réservation" at bounding box center [578, 282] width 110 height 10
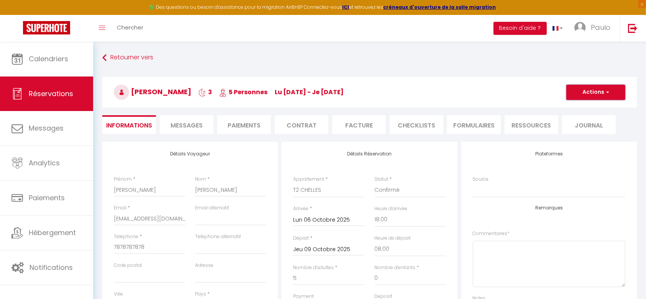
click at [613, 89] on button "Actions" at bounding box center [595, 92] width 59 height 15
click at [587, 120] on link "Dupliquer" at bounding box center [587, 119] width 60 height 10
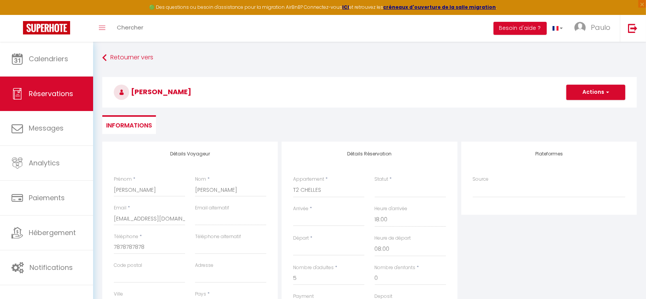
click at [319, 219] on input "Arrivée" at bounding box center [328, 220] width 71 height 10
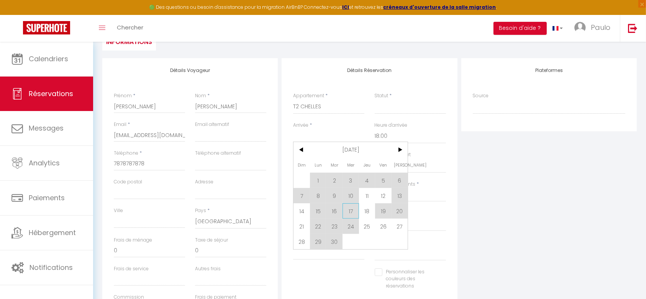
scroll to position [96, 0]
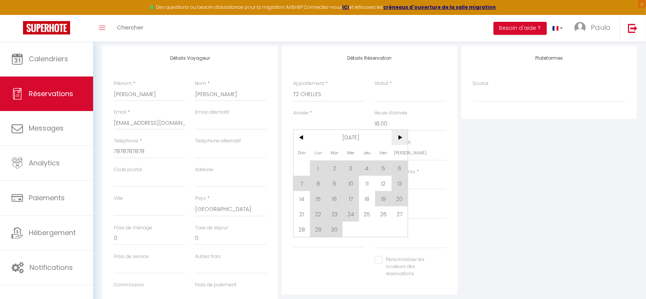
click at [401, 138] on span ">" at bounding box center [399, 137] width 16 height 15
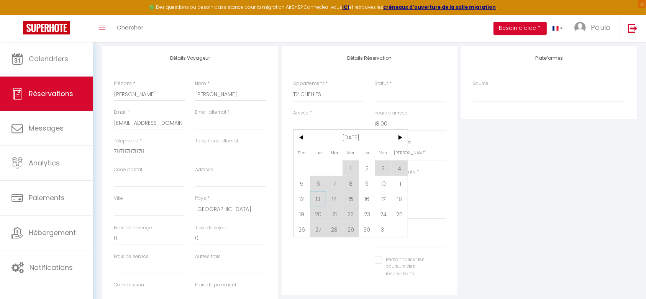
click at [314, 200] on span "13" at bounding box center [318, 198] width 16 height 15
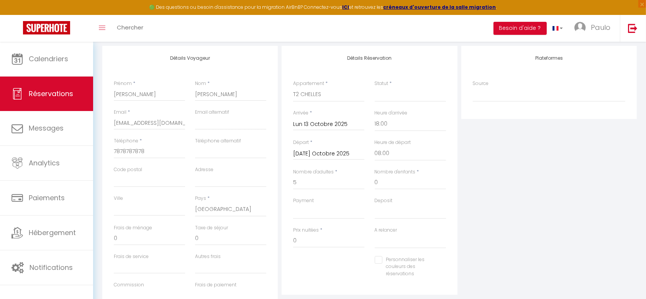
click at [334, 153] on input "[DATE] Octobre 2025" at bounding box center [328, 154] width 71 height 10
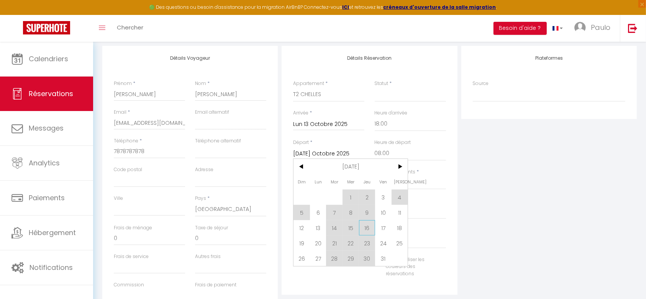
click at [363, 227] on span "16" at bounding box center [367, 227] width 16 height 15
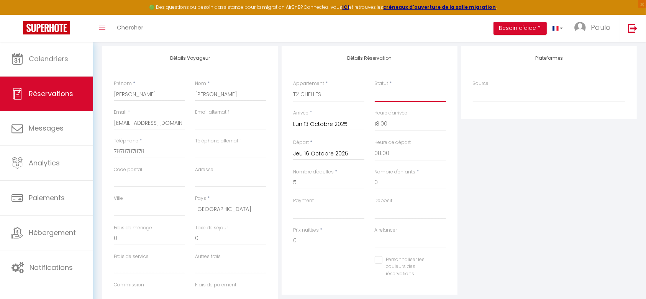
click at [397, 100] on select "Confirmé Non Confirmé [PERSON_NAME] par le voyageur No Show Request" at bounding box center [409, 94] width 71 height 15
click at [374, 87] on select "Confirmé Non Confirmé [PERSON_NAME] par le voyageur No Show Request" at bounding box center [409, 94] width 71 height 15
click at [308, 242] on input "0" at bounding box center [328, 241] width 71 height 14
click at [507, 186] on div "Plateformes Source Direct [DOMAIN_NAME] [DOMAIN_NAME] Chalet montagne Expedia G…" at bounding box center [548, 183] width 179 height 274
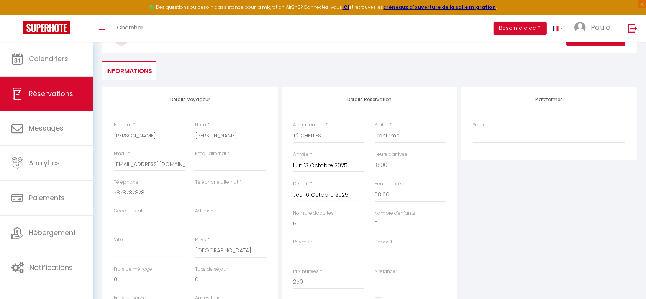
scroll to position [0, 0]
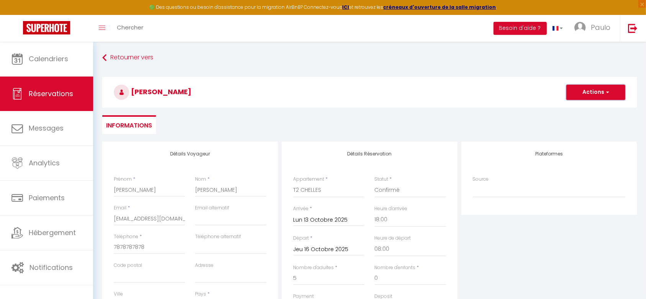
click at [600, 93] on button "Actions" at bounding box center [595, 92] width 59 height 15
click at [590, 108] on link "Enregistrer" at bounding box center [587, 109] width 60 height 10
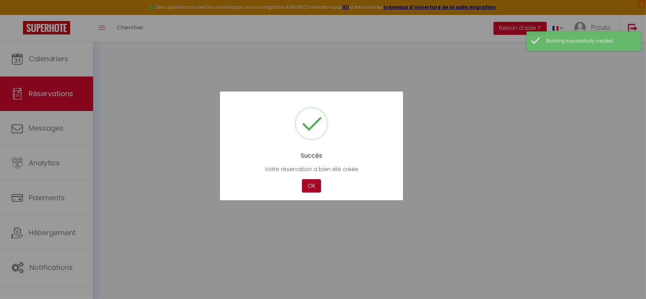
click at [310, 187] on button "OK" at bounding box center [311, 185] width 19 height 13
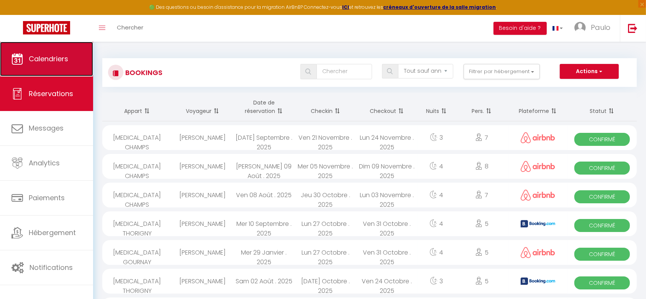
click at [47, 59] on span "Calendriers" at bounding box center [48, 59] width 39 height 10
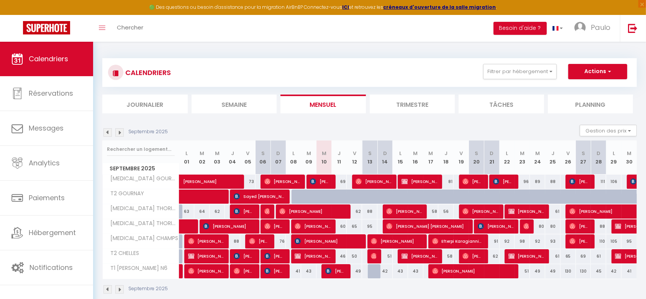
click at [118, 133] on img at bounding box center [119, 132] width 8 height 8
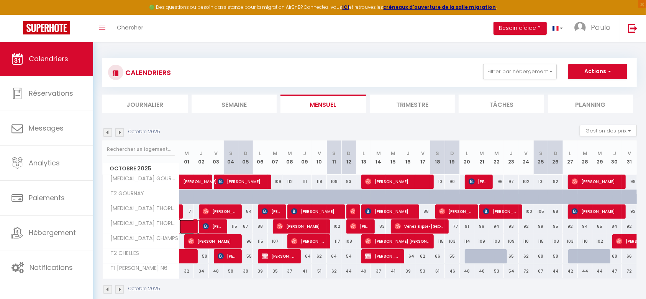
click at [188, 226] on span at bounding box center [197, 226] width 18 height 15
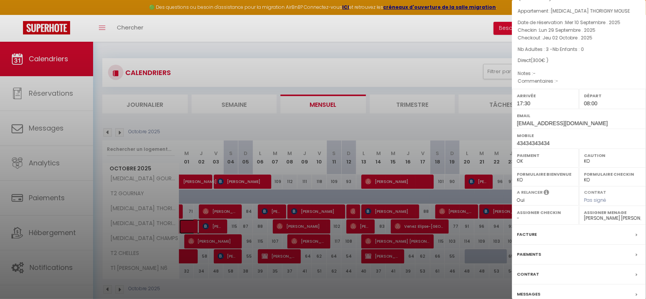
scroll to position [59, 0]
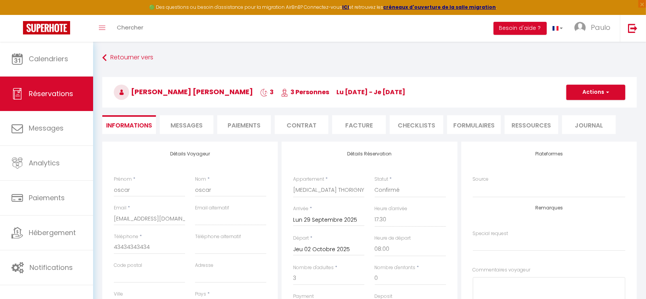
click at [342, 216] on input "Lun 29 Septembre 2025" at bounding box center [328, 220] width 71 height 10
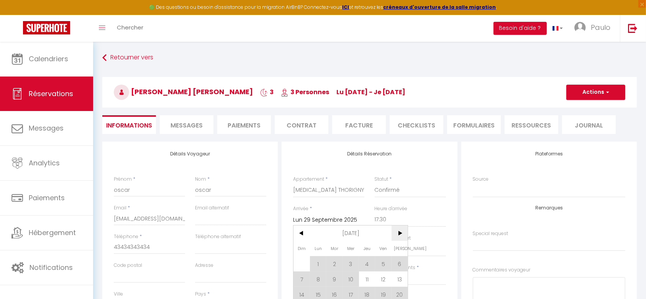
click at [397, 232] on span ">" at bounding box center [399, 233] width 16 height 15
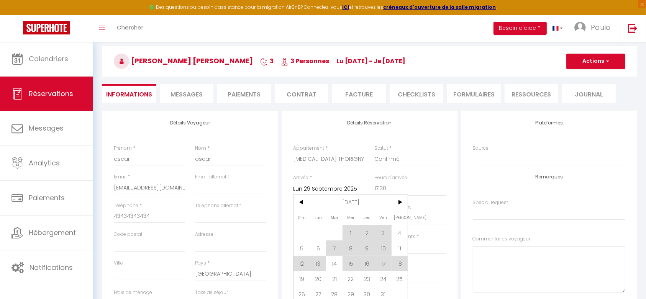
scroll to position [48, 0]
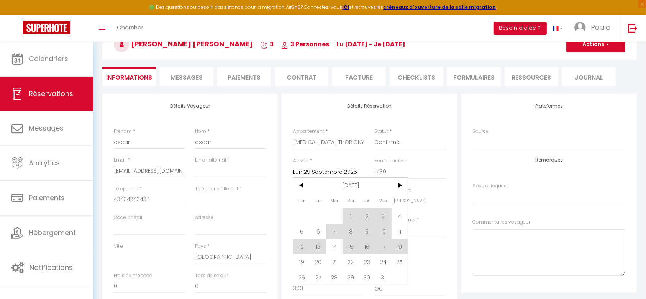
click at [314, 263] on span "20" at bounding box center [318, 261] width 16 height 15
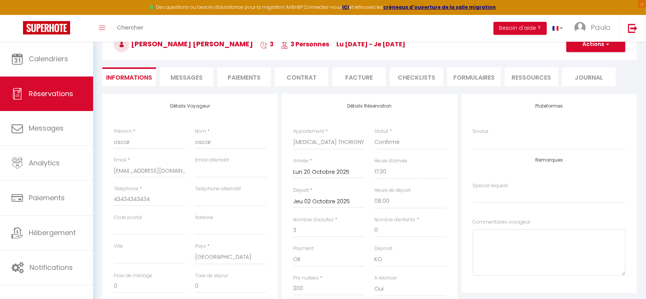
click at [342, 201] on input "Jeu 02 Octobre 2025" at bounding box center [328, 202] width 71 height 10
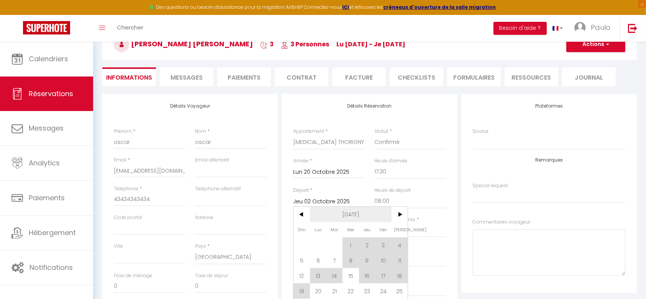
scroll to position [0, 0]
click at [364, 292] on span "23" at bounding box center [367, 290] width 16 height 15
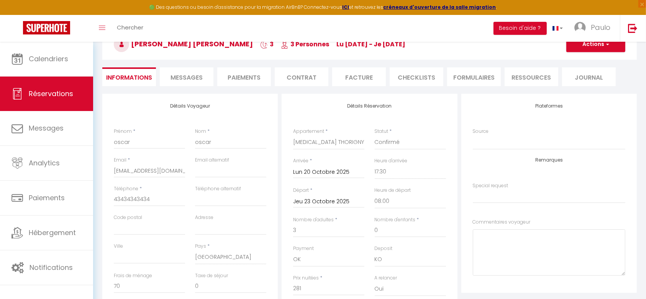
click at [286, 206] on div "Détails Réservation Appartement * T2 CHELLES T1 [PERSON_NAME] N6 [MEDICAL_DATA]…" at bounding box center [368, 233] width 175 height 278
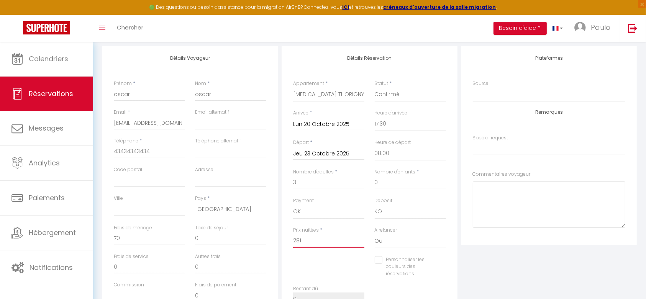
click at [309, 240] on input "281" at bounding box center [328, 241] width 71 height 14
click at [333, 270] on div "Personnaliser les couleurs des réservations #D7092E" at bounding box center [369, 270] width 163 height 29
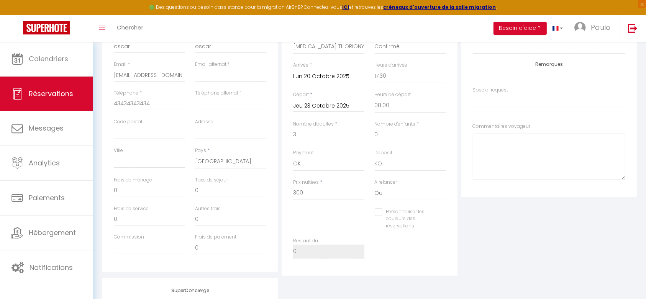
scroll to position [0, 0]
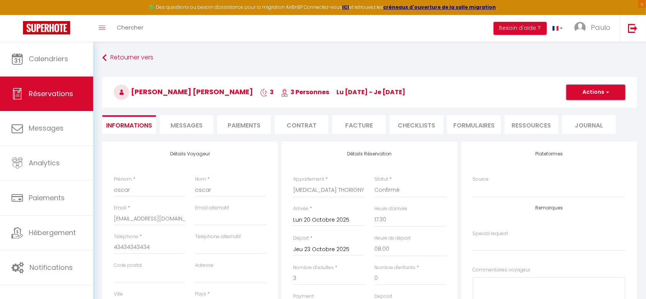
click at [592, 90] on button "Actions" at bounding box center [595, 92] width 59 height 15
click at [591, 106] on link "Enregistrer" at bounding box center [587, 109] width 60 height 10
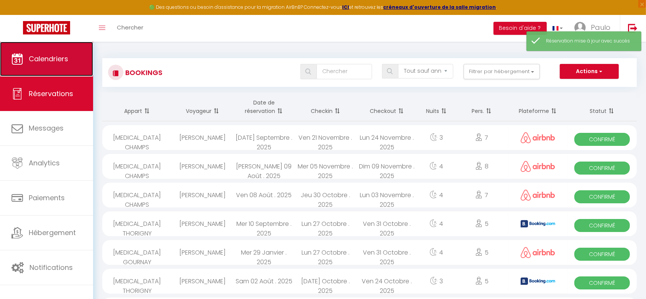
click at [48, 59] on span "Calendriers" at bounding box center [48, 59] width 39 height 10
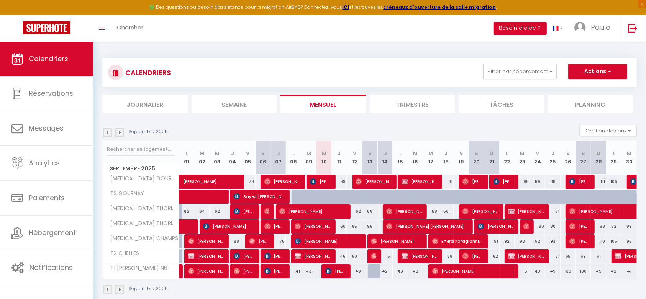
click at [117, 135] on img at bounding box center [119, 132] width 8 height 8
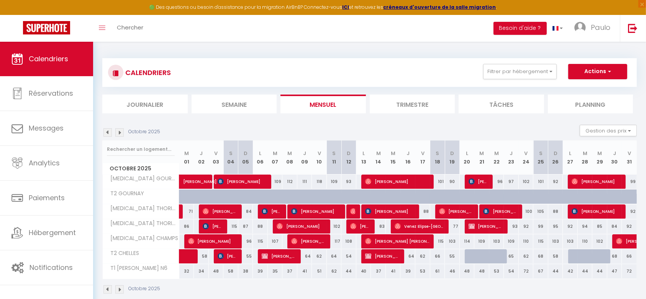
click at [571, 227] on div "92" at bounding box center [569, 226] width 15 height 14
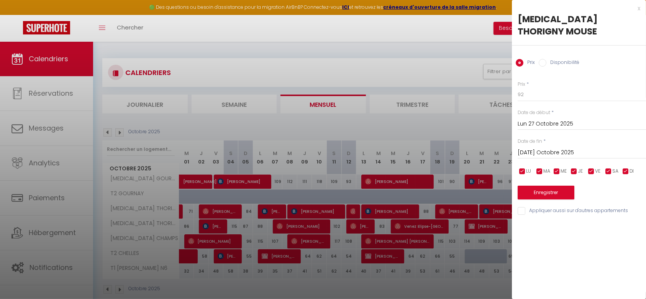
click at [551, 148] on input "[DATE] Octobre 2025" at bounding box center [581, 153] width 128 height 10
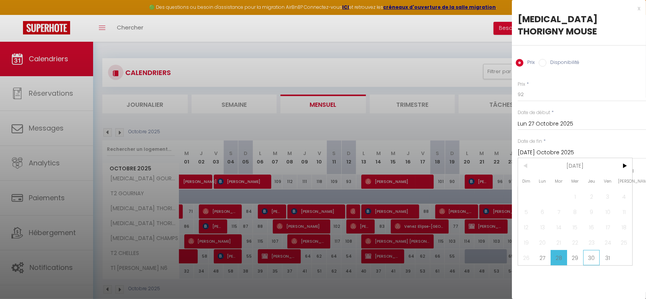
click at [590, 250] on span "30" at bounding box center [591, 257] width 16 height 15
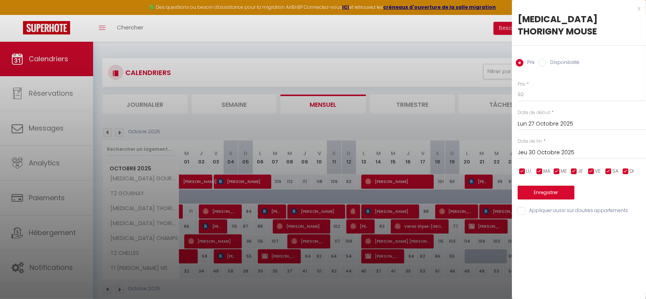
click at [542, 59] on input "Disponibilité" at bounding box center [542, 63] width 8 height 8
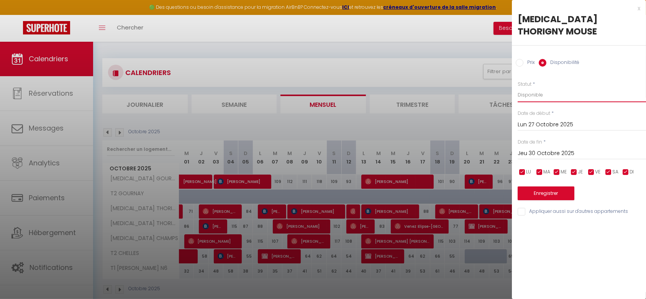
click at [542, 88] on select "Disponible Indisponible" at bounding box center [581, 95] width 128 height 15
click at [517, 88] on select "Disponible Indisponible" at bounding box center [581, 95] width 128 height 15
click at [563, 186] on button "Enregistrer" at bounding box center [545, 193] width 57 height 14
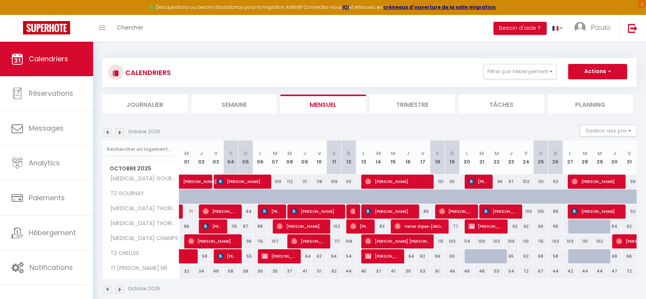
click at [120, 132] on img at bounding box center [119, 132] width 8 height 8
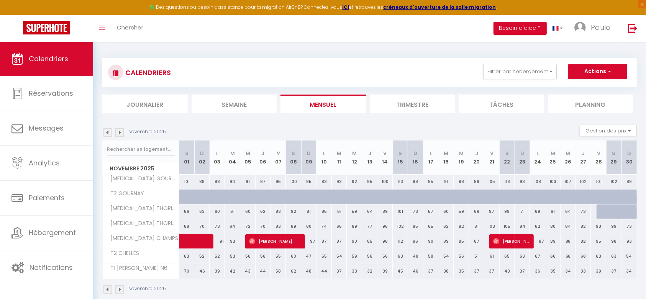
click at [106, 131] on img at bounding box center [107, 132] width 8 height 8
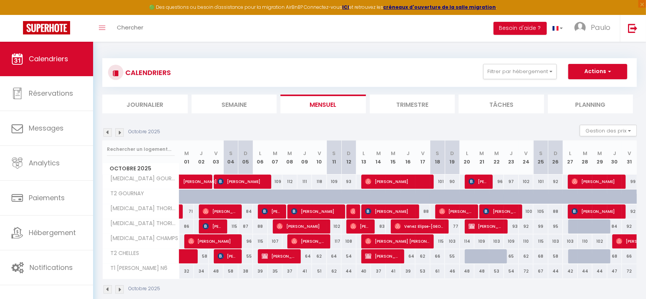
click at [119, 132] on img at bounding box center [119, 132] width 8 height 8
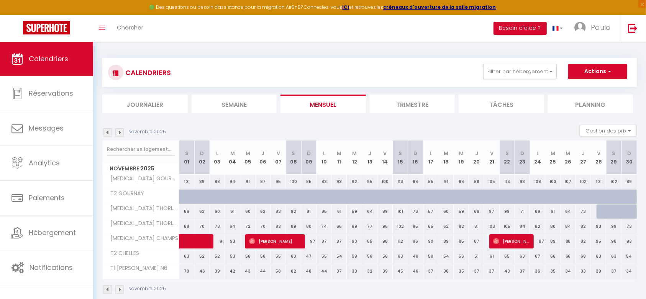
click at [217, 211] on div "60" at bounding box center [216, 211] width 15 height 14
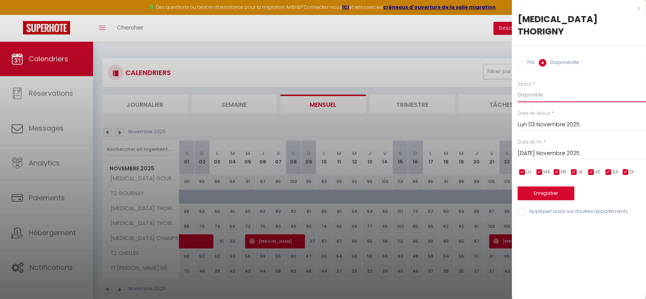
click at [537, 88] on select "Disponible Indisponible" at bounding box center [581, 95] width 128 height 15
click at [517, 88] on select "Disponible Indisponible" at bounding box center [581, 95] width 128 height 15
click at [572, 168] on input "checkbox" at bounding box center [574, 172] width 8 height 8
click at [591, 168] on input "checkbox" at bounding box center [591, 172] width 8 height 8
click at [607, 168] on input "checkbox" at bounding box center [608, 172] width 8 height 8
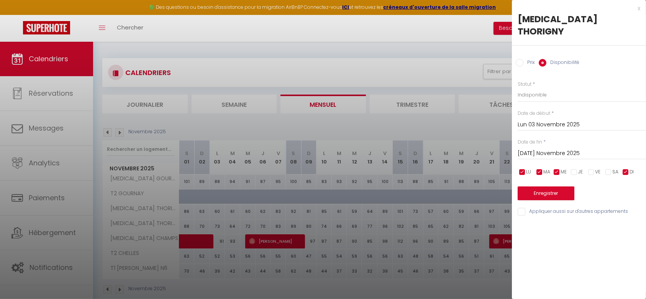
click at [624, 168] on input "checkbox" at bounding box center [625, 172] width 8 height 8
click at [572, 149] on input "[DATE] Novembre 2025" at bounding box center [581, 154] width 128 height 10
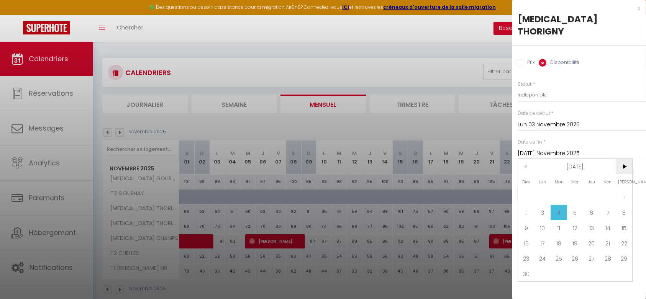
click at [620, 159] on span ">" at bounding box center [623, 166] width 16 height 15
click at [558, 220] on span "16" at bounding box center [558, 227] width 16 height 15
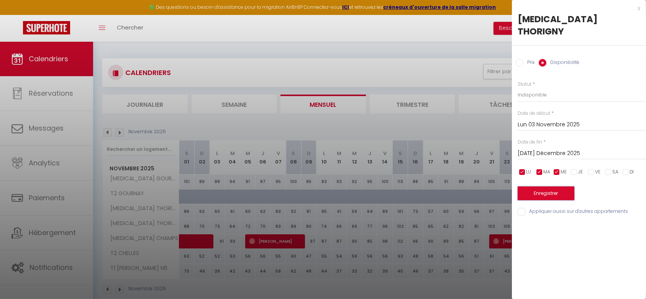
click at [557, 186] on button "Enregistrer" at bounding box center [545, 193] width 57 height 14
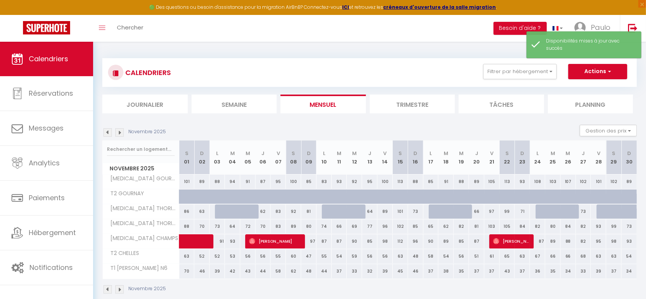
click at [123, 129] on img at bounding box center [119, 132] width 8 height 8
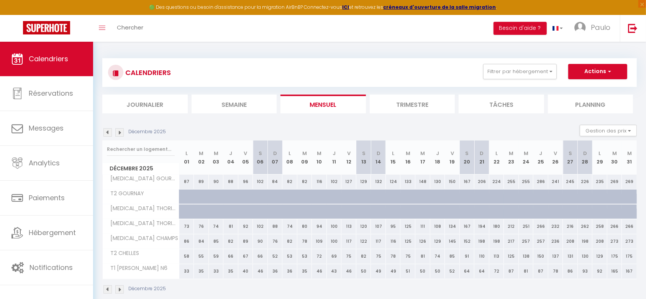
click at [108, 132] on img at bounding box center [107, 132] width 8 height 8
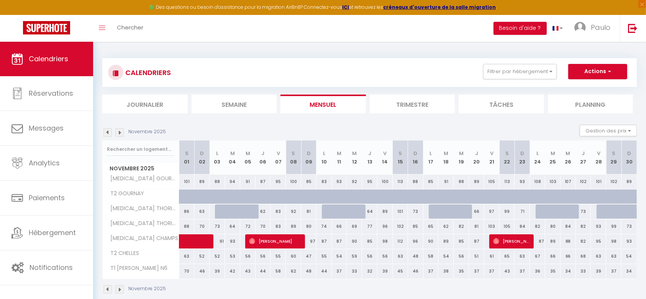
click at [110, 132] on img at bounding box center [107, 132] width 8 height 8
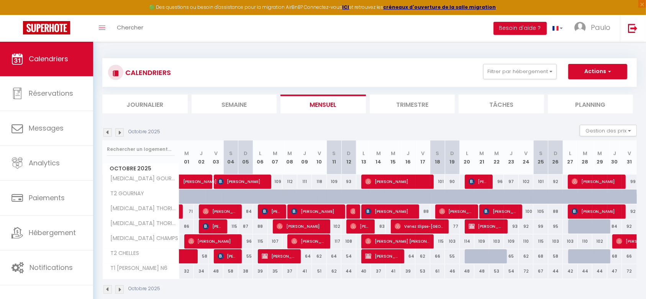
click at [121, 131] on img at bounding box center [119, 132] width 8 height 8
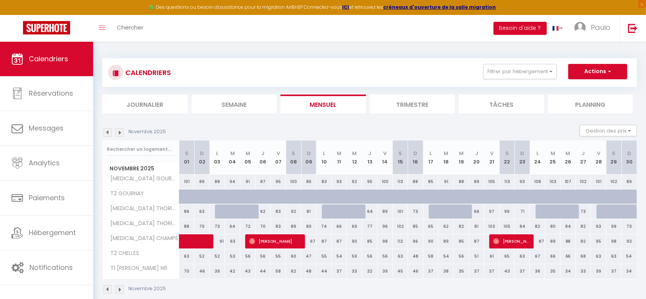
click at [219, 257] on div "52" at bounding box center [216, 256] width 15 height 14
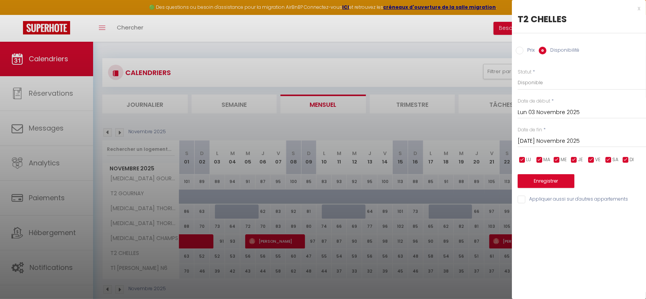
click at [574, 159] on input "checkbox" at bounding box center [574, 160] width 8 height 8
click at [591, 159] on input "checkbox" at bounding box center [591, 160] width 8 height 8
drag, startPoint x: 606, startPoint y: 158, endPoint x: 621, endPoint y: 158, distance: 14.9
click at [607, 158] on input "checkbox" at bounding box center [608, 160] width 8 height 8
click at [624, 160] on input "checkbox" at bounding box center [625, 160] width 8 height 8
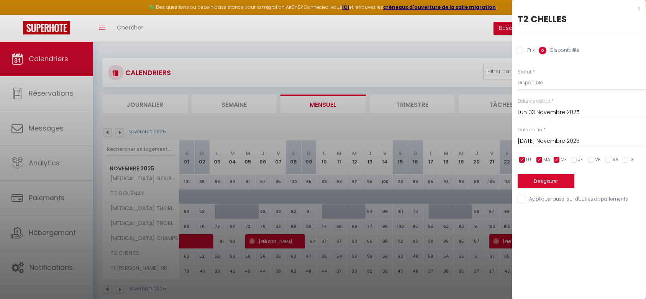
click at [569, 141] on input "[DATE] Novembre 2025" at bounding box center [581, 141] width 128 height 10
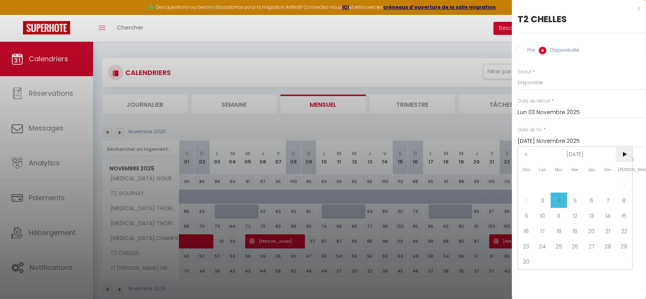
click at [626, 157] on span ">" at bounding box center [623, 154] width 16 height 15
click at [623, 231] on span "28" at bounding box center [623, 230] width 16 height 15
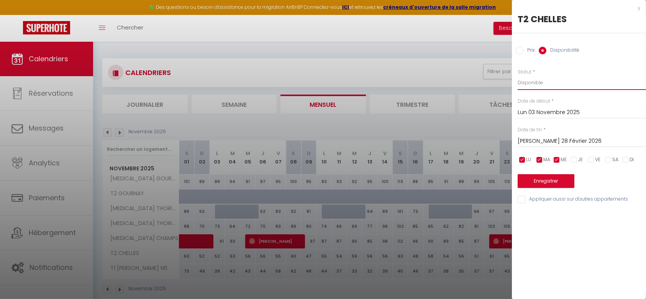
click at [544, 83] on select "Disponible Indisponible" at bounding box center [581, 82] width 128 height 15
click at [517, 75] on select "Disponible Indisponible" at bounding box center [581, 82] width 128 height 15
click at [561, 181] on button "Enregistrer" at bounding box center [545, 181] width 57 height 14
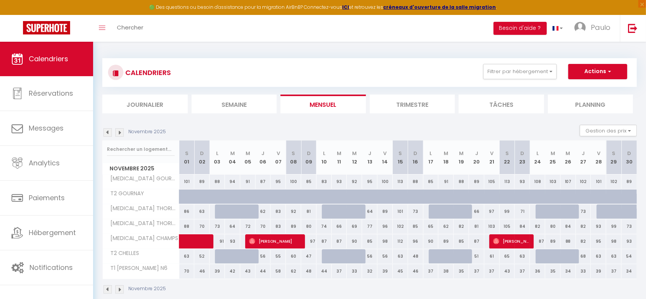
click at [108, 290] on img at bounding box center [107, 289] width 8 height 8
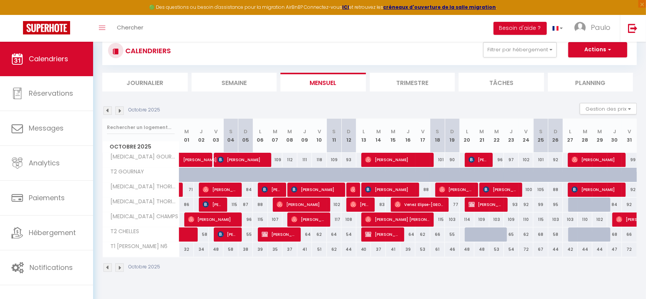
scroll to position [41, 0]
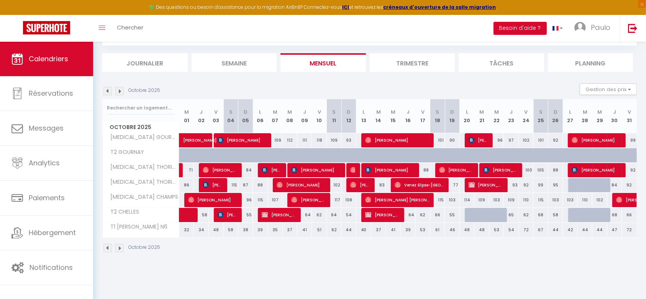
click at [108, 247] on img at bounding box center [107, 248] width 8 height 8
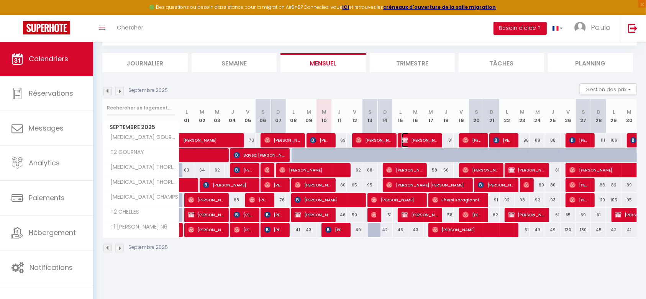
click at [418, 144] on span "[PERSON_NAME]" at bounding box center [419, 140] width 36 height 15
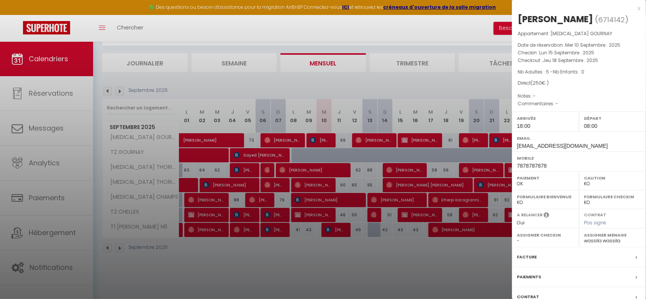
click at [418, 152] on div at bounding box center [323, 149] width 646 height 299
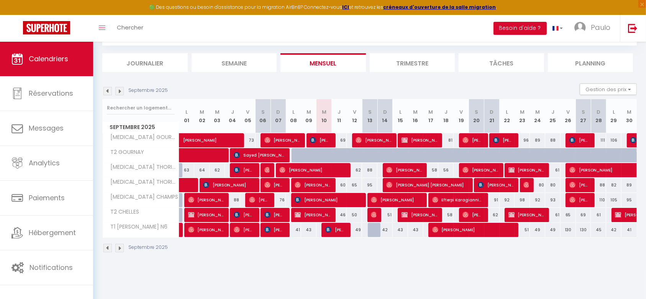
click at [121, 246] on img at bounding box center [119, 248] width 8 height 8
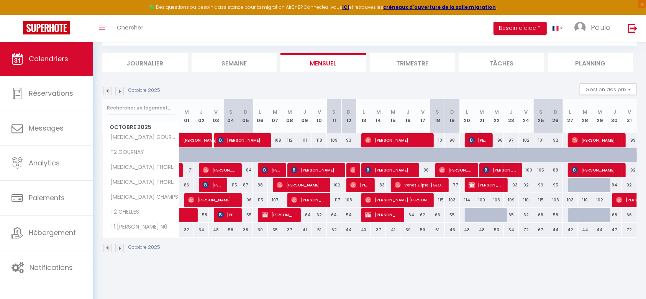
click at [118, 249] on img at bounding box center [119, 248] width 8 height 8
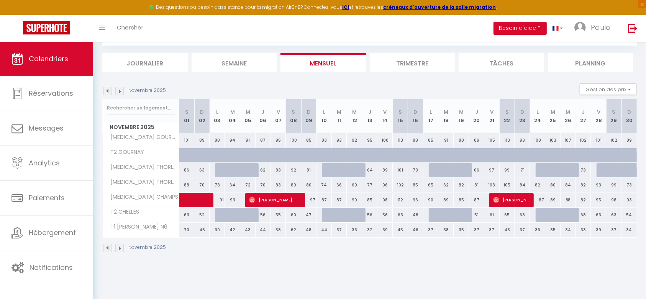
click at [118, 249] on img at bounding box center [119, 248] width 8 height 8
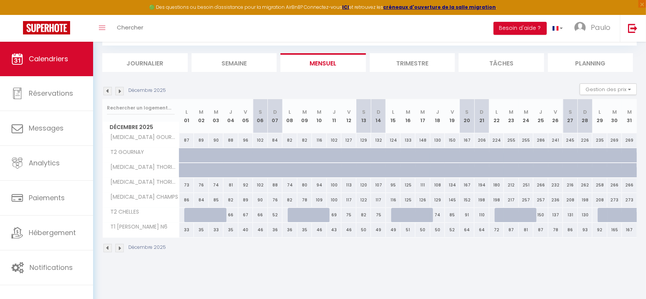
click at [118, 249] on img at bounding box center [119, 248] width 8 height 8
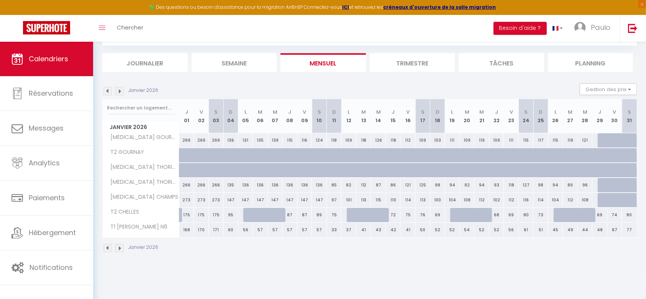
click at [102, 249] on div "Janvier 2026" at bounding box center [131, 248] width 58 height 8
click at [106, 249] on img at bounding box center [107, 248] width 8 height 8
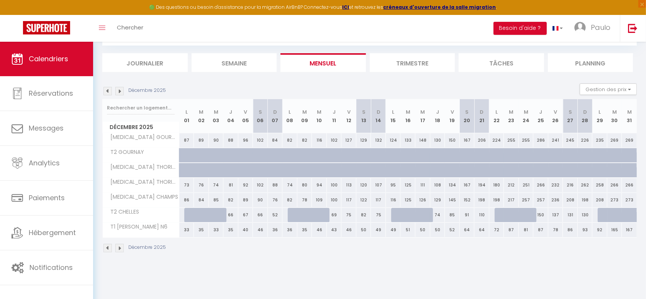
click at [106, 249] on img at bounding box center [107, 248] width 8 height 8
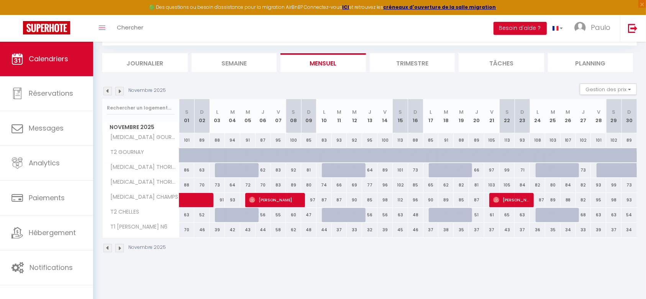
click at [106, 249] on img at bounding box center [107, 248] width 8 height 8
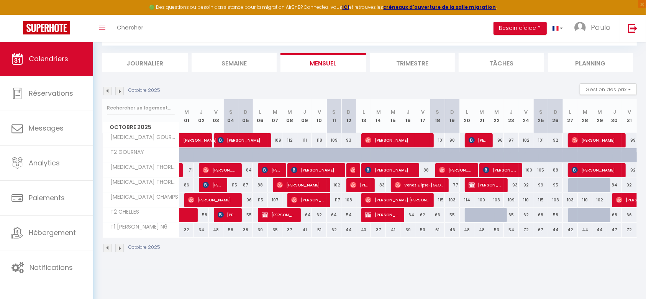
click at [106, 249] on img at bounding box center [107, 248] width 8 height 8
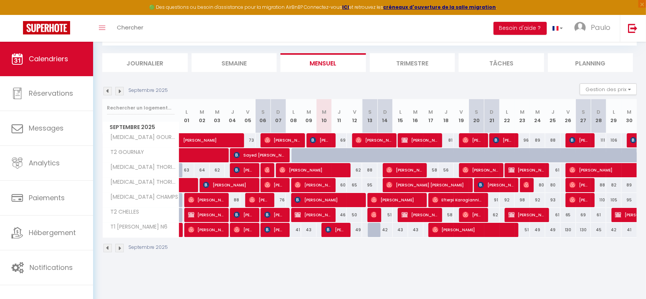
click at [369, 118] on th "S 13" at bounding box center [369, 116] width 15 height 34
click at [370, 118] on th "S 13" at bounding box center [369, 116] width 15 height 34
click at [374, 234] on div at bounding box center [375, 230] width 15 height 15
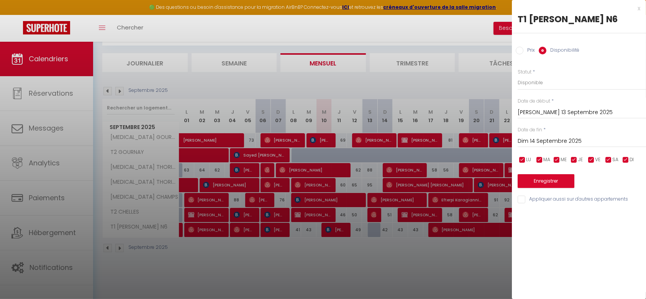
click at [373, 252] on div at bounding box center [323, 149] width 646 height 299
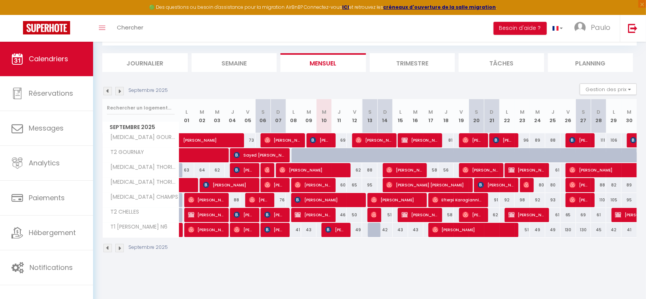
click at [376, 232] on div at bounding box center [375, 230] width 15 height 15
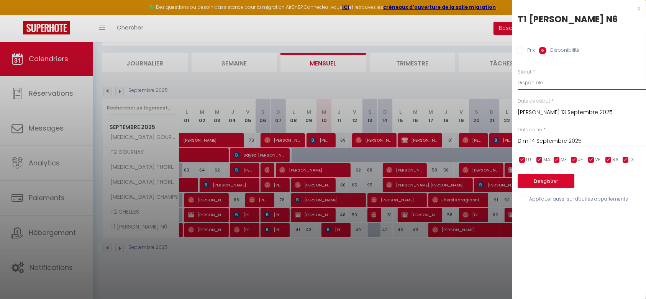
click at [543, 81] on select "Disponible Indisponible" at bounding box center [581, 82] width 128 height 15
click at [517, 75] on select "Disponible Indisponible" at bounding box center [581, 82] width 128 height 15
click at [536, 85] on select "Disponible Indisponible" at bounding box center [581, 82] width 128 height 15
click at [517, 75] on select "Disponible Indisponible" at bounding box center [581, 82] width 128 height 15
click at [548, 179] on button "Enregistrer" at bounding box center [545, 181] width 57 height 14
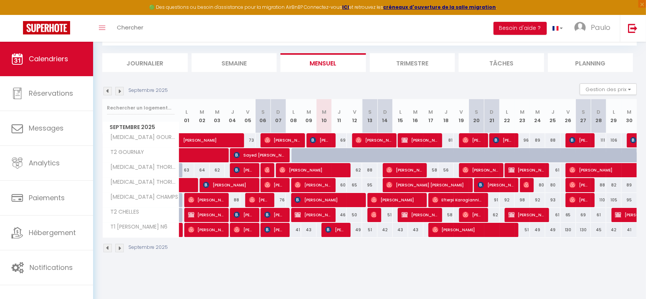
click at [118, 251] on img at bounding box center [119, 248] width 8 height 8
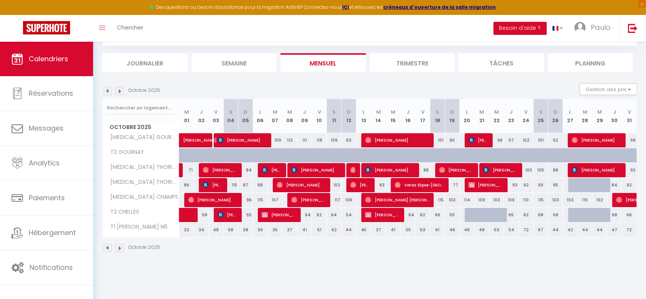
click at [108, 89] on img at bounding box center [107, 91] width 8 height 8
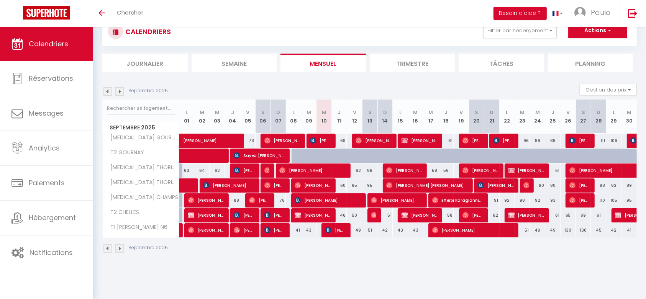
click at [119, 91] on img at bounding box center [119, 91] width 8 height 8
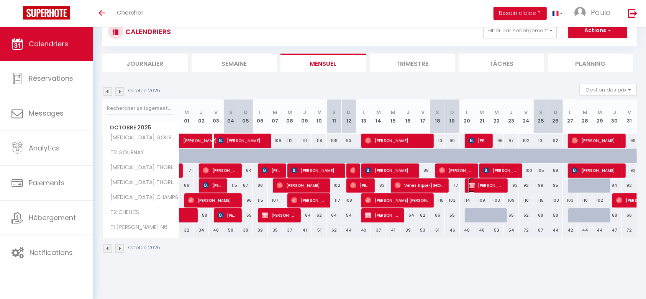
drag, startPoint x: 477, startPoint y: 184, endPoint x: 518, endPoint y: 160, distance: 47.0
click at [477, 184] on span "[PERSON_NAME] [PERSON_NAME]" at bounding box center [485, 185] width 35 height 15
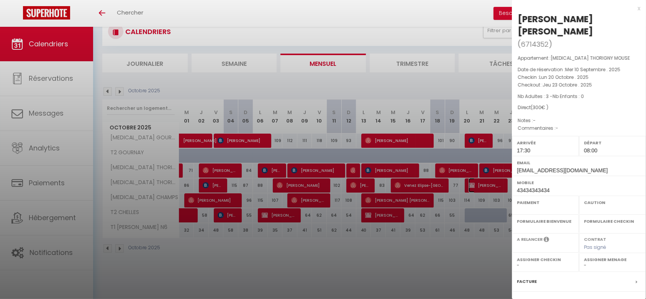
select select "OK"
select select "KO"
select select "0"
select select "1"
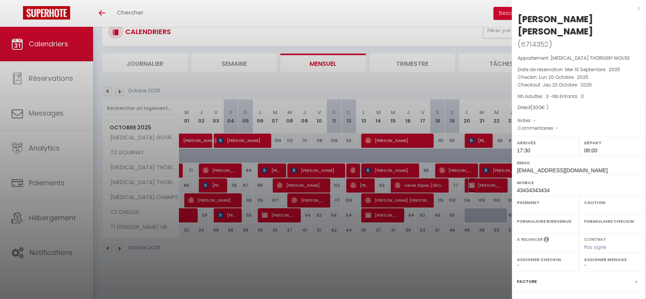
select select
select select "40346"
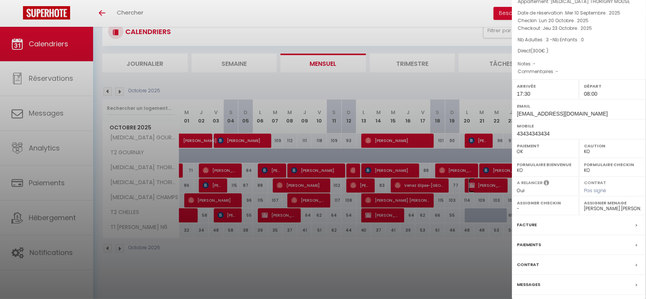
scroll to position [59, 0]
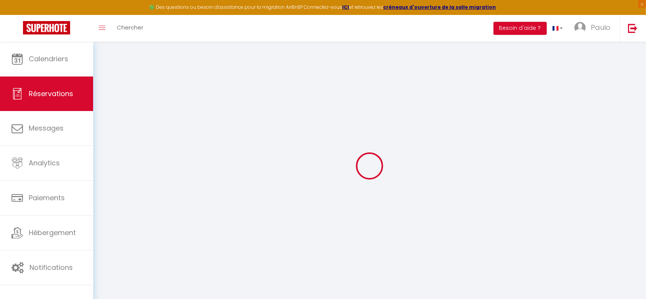
type input "oscar"
type input "[EMAIL_ADDRESS][DOMAIN_NAME]"
type input "43434343434"
select select "FR"
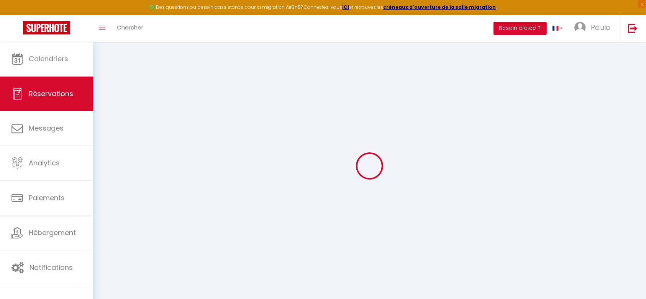
select select "59340"
select select "1"
type input "Lun 20 Octobre 2025"
select select
type input "Jeu 23 Octobre 2025"
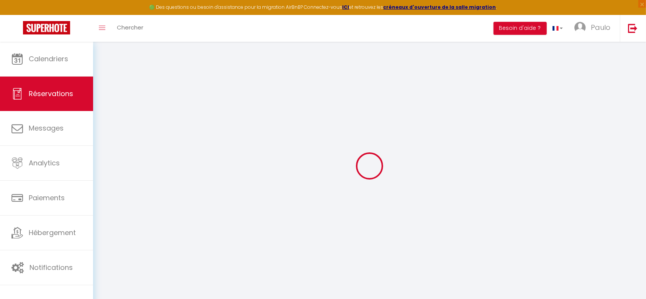
select select
type input "3"
select select "12"
select select
type input "300"
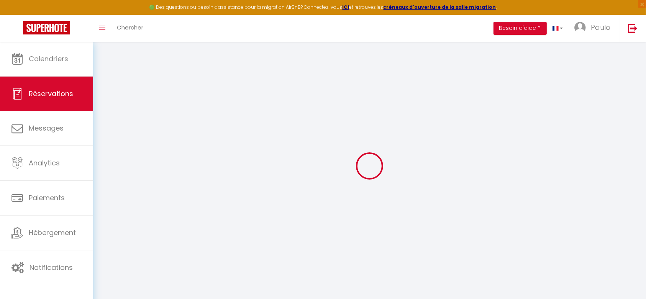
checkbox input "false"
type input "0"
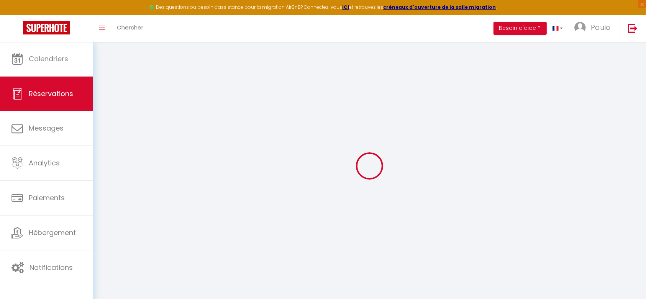
select select
select select "14"
checkbox input "false"
select select
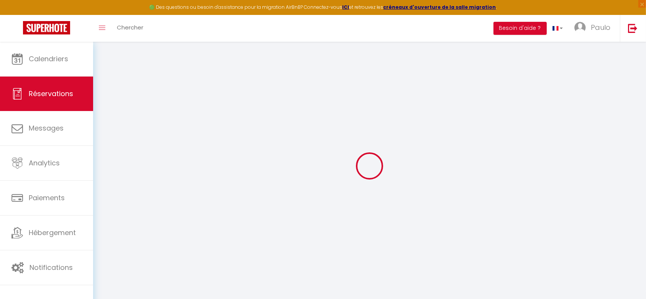
select select
checkbox input "false"
select select
checkbox input "false"
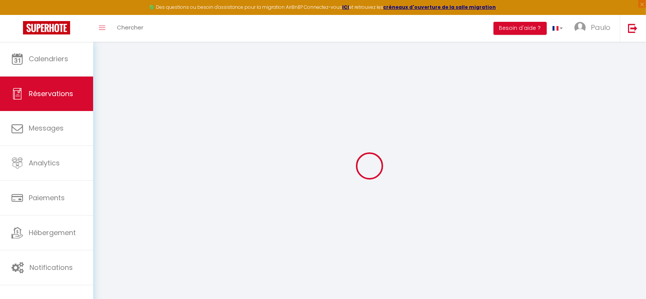
select select
checkbox input "false"
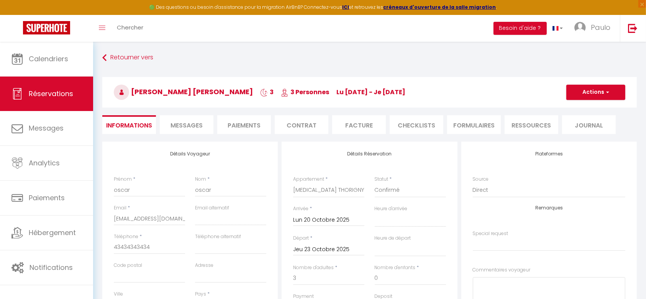
select select
checkbox input "false"
select select "17:30"
select select "08:00"
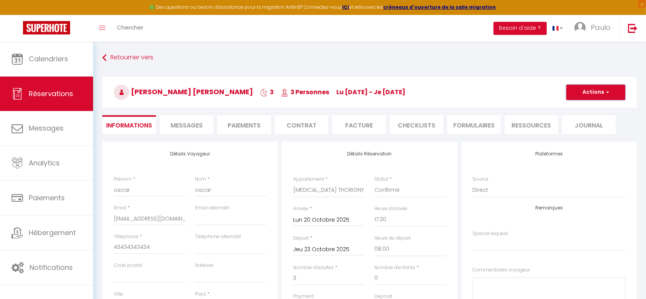
click at [606, 92] on span "button" at bounding box center [606, 92] width 5 height 7
click at [583, 120] on link "Dupliquer" at bounding box center [587, 119] width 60 height 10
select select
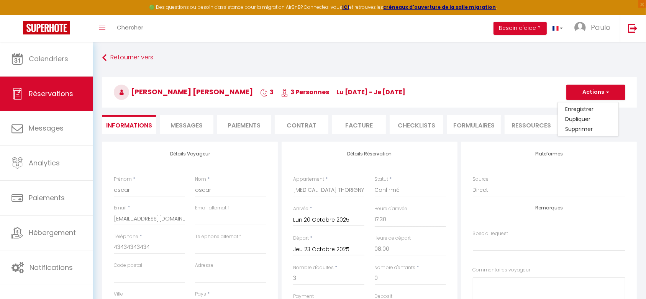
select select
checkbox input "false"
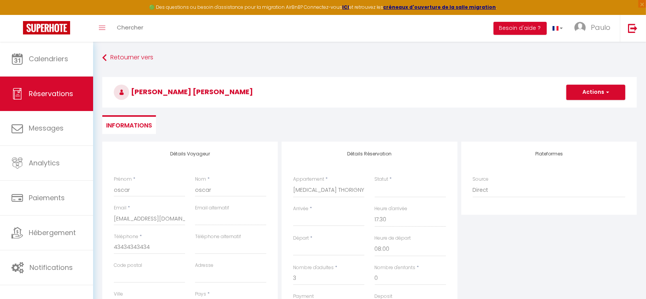
click at [328, 220] on input "Arrivée" at bounding box center [328, 220] width 71 height 10
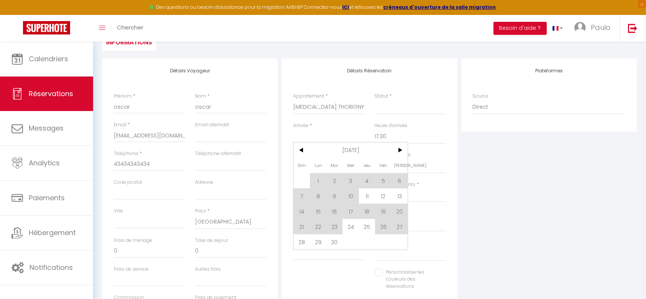
scroll to position [96, 0]
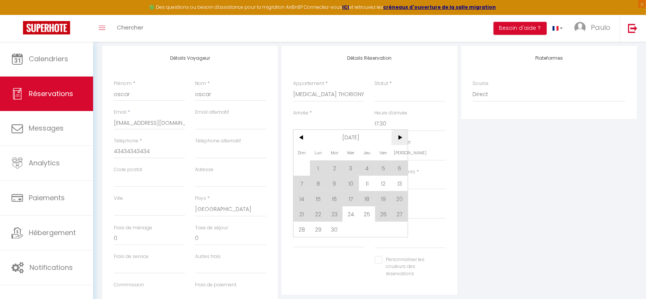
click at [402, 137] on span ">" at bounding box center [399, 137] width 16 height 15
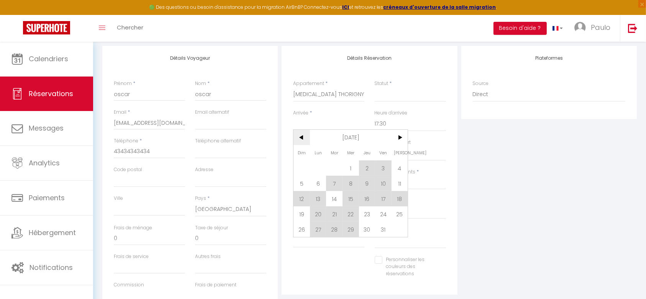
click at [303, 140] on span "<" at bounding box center [301, 137] width 16 height 15
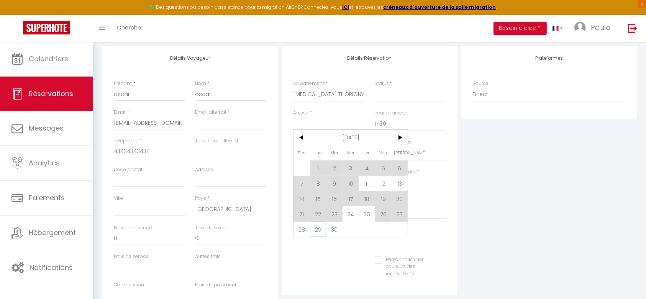
click at [316, 232] on span "29" at bounding box center [318, 229] width 16 height 15
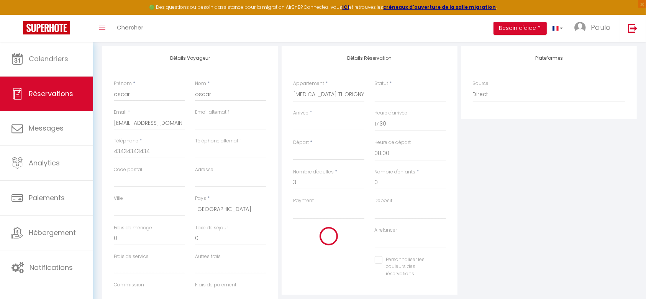
select select
type input "Lun 29 Septembre 2025"
type input "[DATE] Septembre 2025"
select select
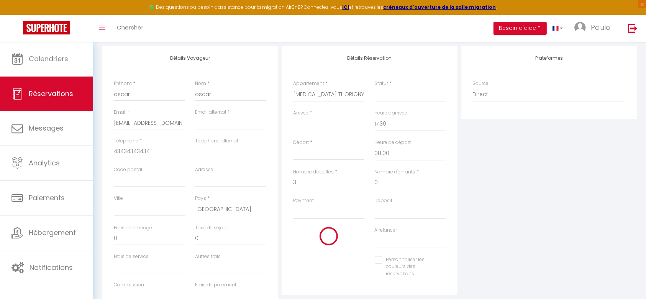
select select
checkbox input "false"
select select
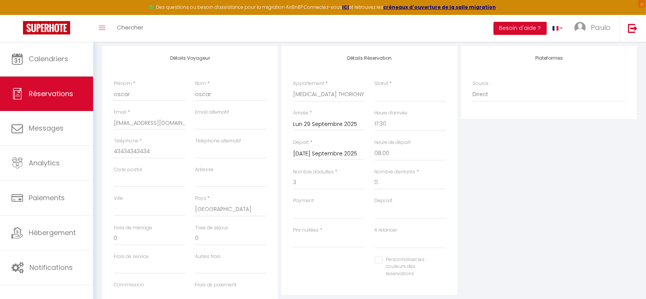
type input "0"
select select
checkbox input "false"
click at [320, 154] on input "[DATE] Septembre 2025" at bounding box center [328, 154] width 71 height 10
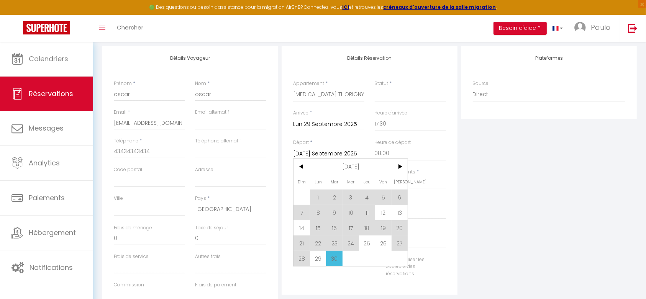
drag, startPoint x: 397, startPoint y: 167, endPoint x: 361, endPoint y: 188, distance: 42.0
click at [397, 167] on span ">" at bounding box center [399, 166] width 16 height 15
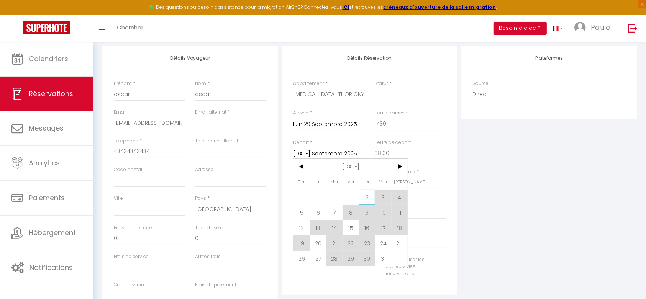
click at [365, 198] on span "2" at bounding box center [367, 197] width 16 height 15
select select
type input "Jeu 02 Octobre 2025"
select select
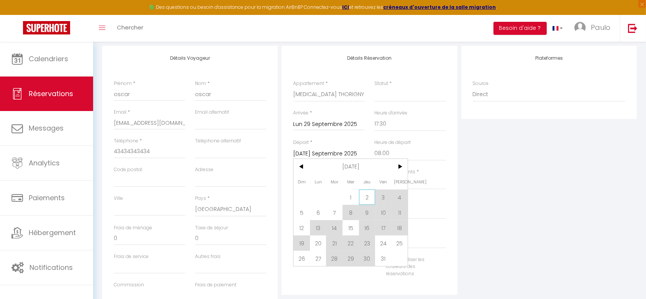
select select
checkbox input "false"
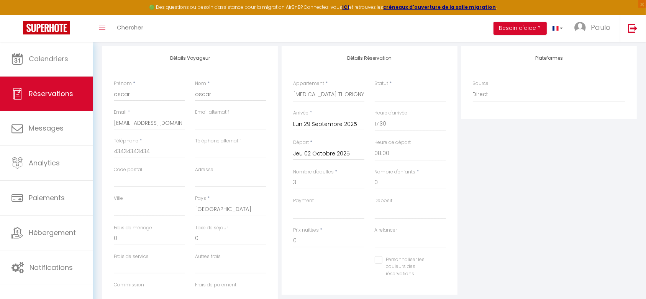
type input "70"
select select
type input "257"
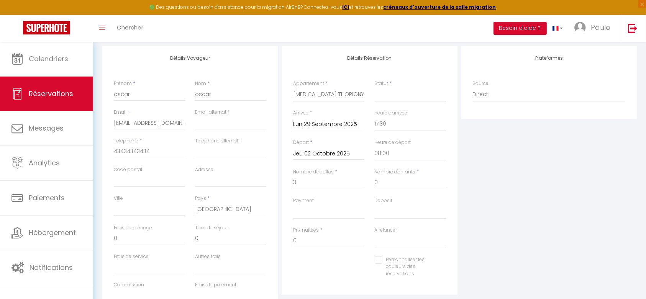
select select
checkbox input "false"
click at [382, 97] on select "Confirmé Non Confirmé [PERSON_NAME] par le voyageur No Show Request" at bounding box center [409, 94] width 71 height 15
select select "1"
click at [374, 87] on select "Confirmé Non Confirmé [PERSON_NAME] par le voyageur No Show Request" at bounding box center [409, 94] width 71 height 15
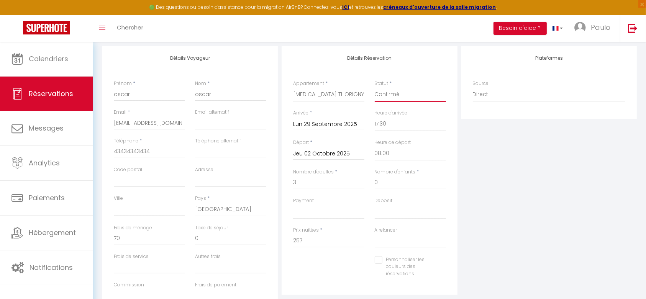
select select
checkbox input "false"
click at [308, 242] on input "257" at bounding box center [328, 241] width 71 height 14
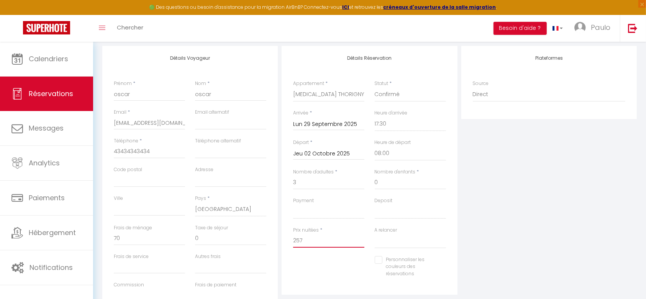
click at [308, 242] on input "257" at bounding box center [328, 241] width 71 height 14
type input "300"
click at [449, 200] on div "Deposit OK KO" at bounding box center [409, 211] width 81 height 29
type input "0"
select select
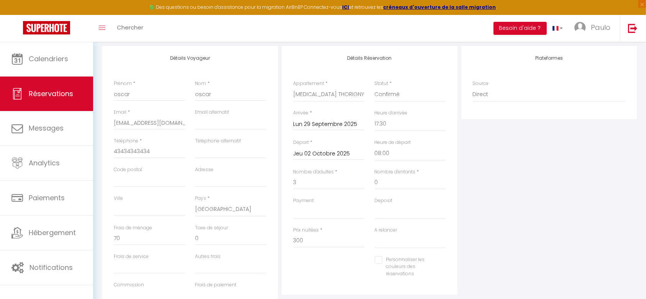
select select
checkbox input "false"
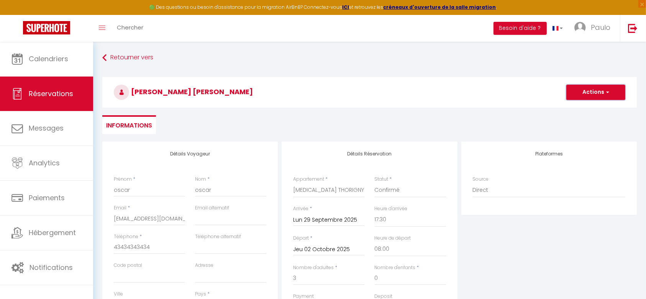
click at [597, 91] on button "Actions" at bounding box center [595, 92] width 59 height 15
click at [582, 108] on link "Enregistrer" at bounding box center [587, 109] width 60 height 10
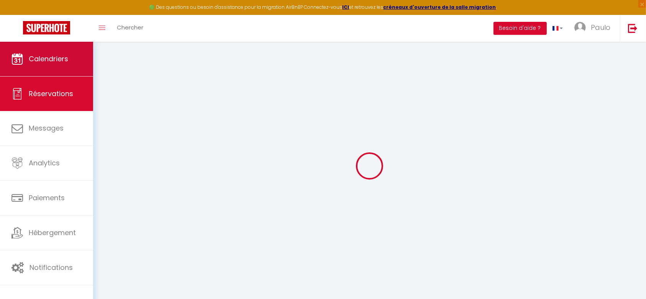
select select "not_cancelled"
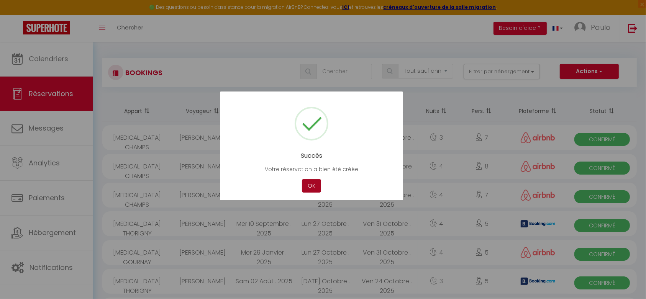
click at [312, 185] on button "OK" at bounding box center [311, 185] width 19 height 13
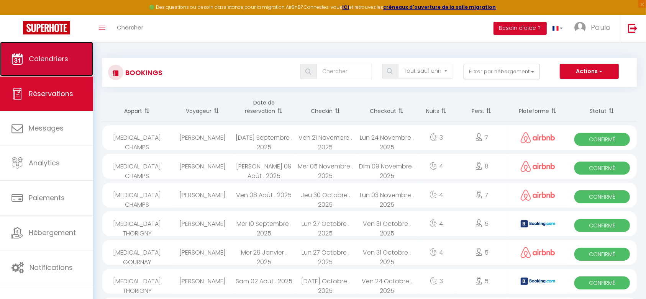
click at [28, 57] on link "Calendriers" at bounding box center [46, 59] width 93 height 34
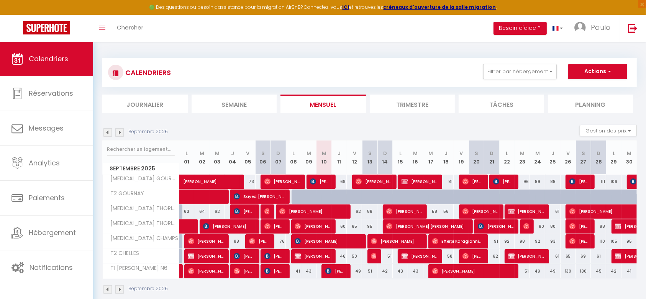
click at [121, 129] on img at bounding box center [119, 132] width 8 height 8
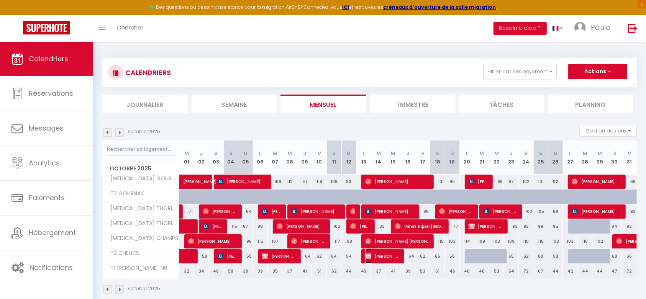
click at [391, 258] on span "[PERSON_NAME]" at bounding box center [382, 256] width 35 height 15
select select "OK"
select select "KO"
select select "0"
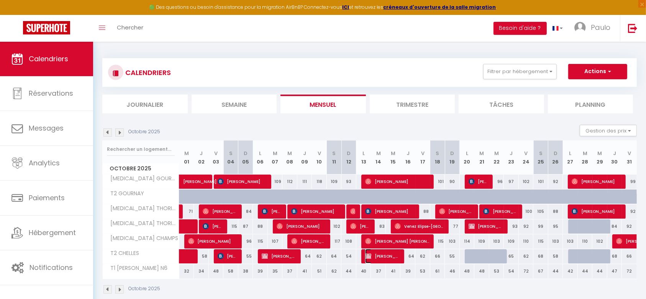
select select "1"
select select
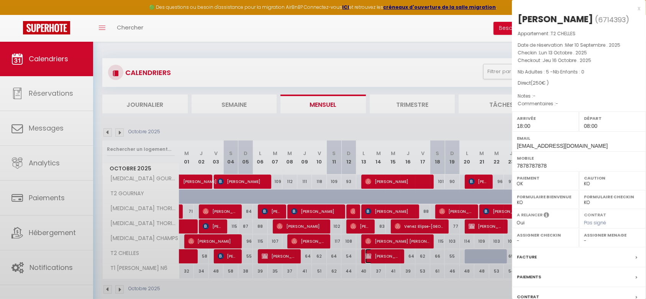
select select "49762"
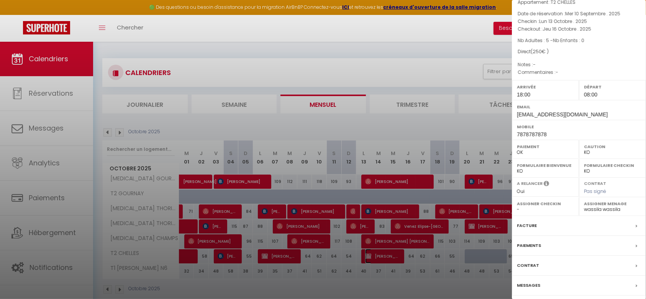
scroll to position [71, 0]
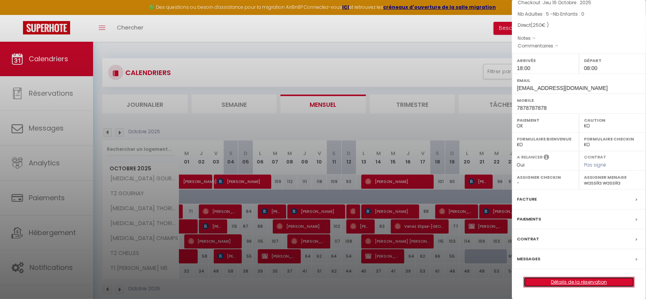
click at [581, 281] on link "Détails de la réservation" at bounding box center [578, 282] width 110 height 10
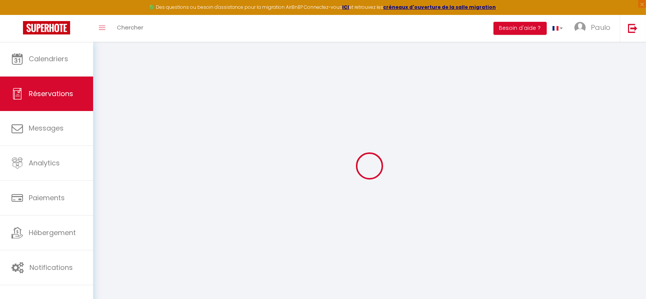
select select
checkbox input "false"
select select
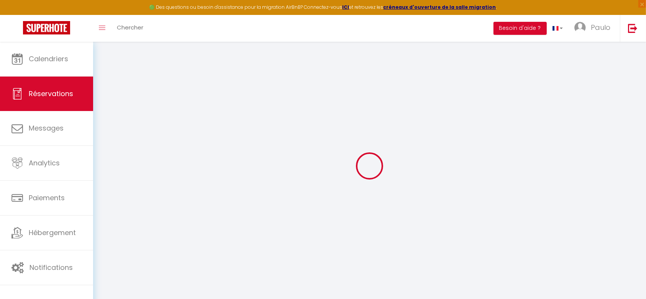
checkbox input "false"
select select
checkbox input "false"
select select "18:00"
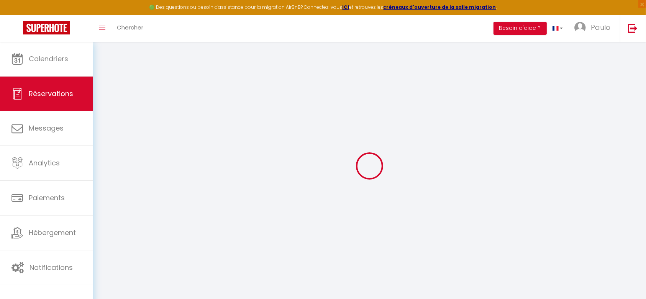
select select "08:00"
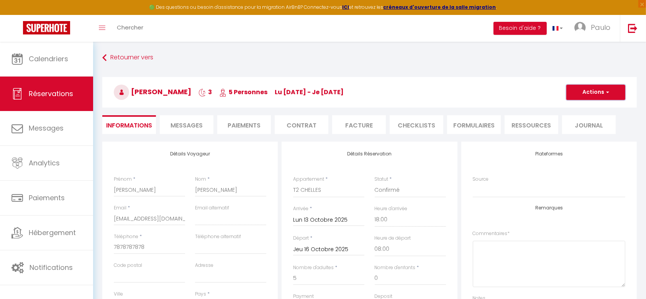
click at [595, 88] on button "Actions" at bounding box center [595, 92] width 59 height 15
click at [579, 118] on link "Dupliquer" at bounding box center [587, 119] width 60 height 10
select select
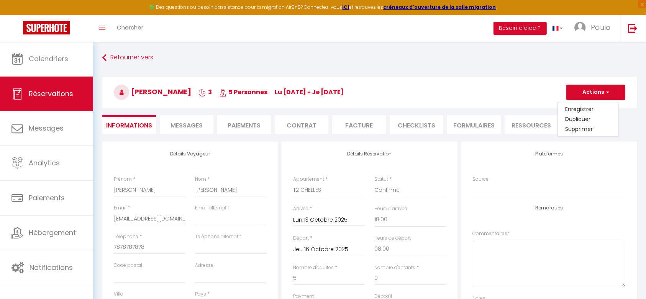
select select
checkbox input "false"
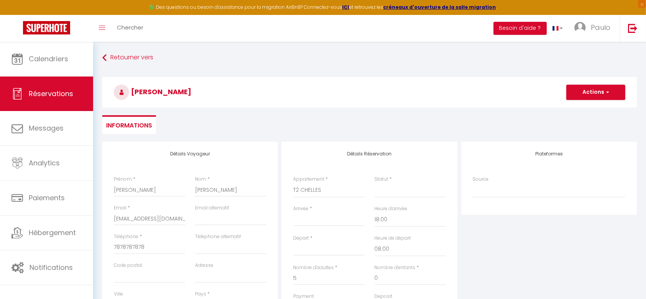
scroll to position [48, 0]
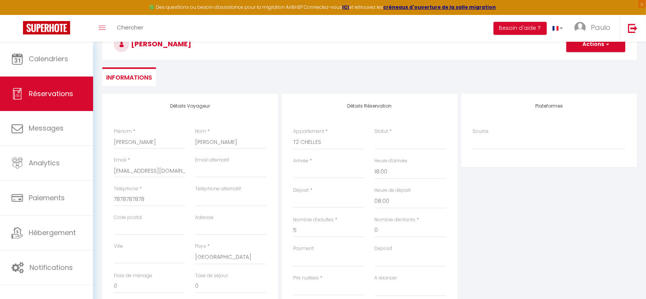
click at [334, 173] on input "Arrivée" at bounding box center [328, 172] width 71 height 10
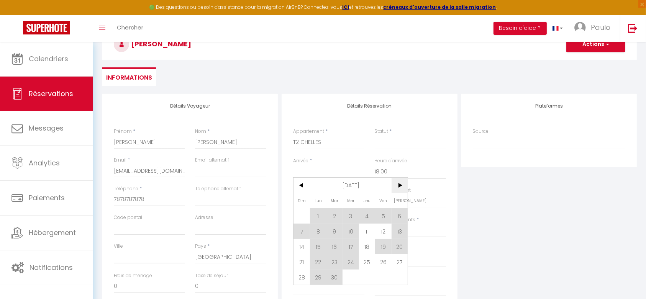
click at [399, 184] on span ">" at bounding box center [399, 185] width 16 height 15
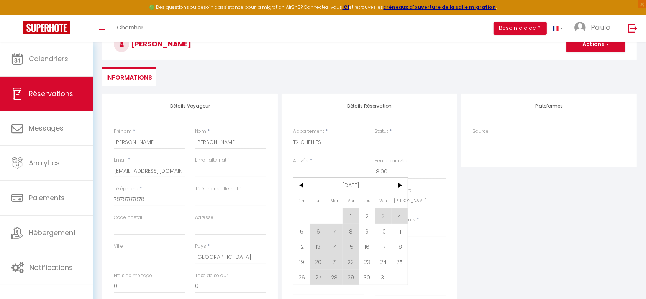
drag, startPoint x: 319, startPoint y: 265, endPoint x: 341, endPoint y: 238, distance: 34.5
click at [319, 265] on span "20" at bounding box center [318, 261] width 16 height 15
select select
type input "Lun 20 Octobre 2025"
type input "[DATE] Octobre 2025"
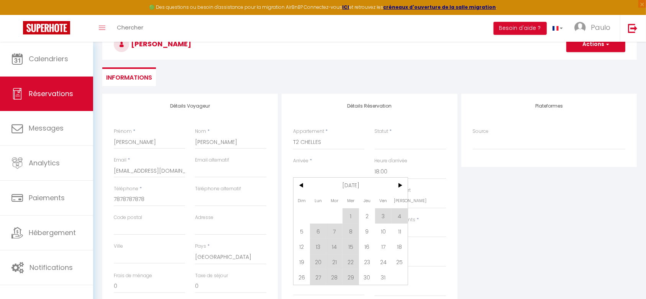
select select
checkbox input "false"
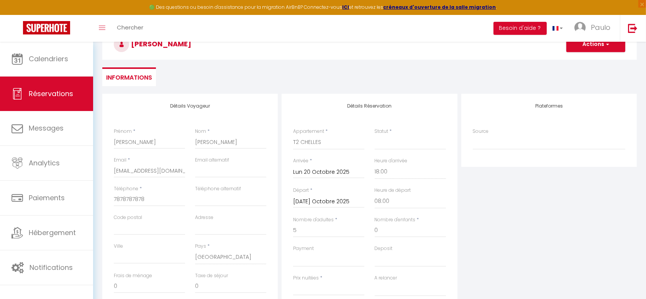
select select
type input "0"
select select
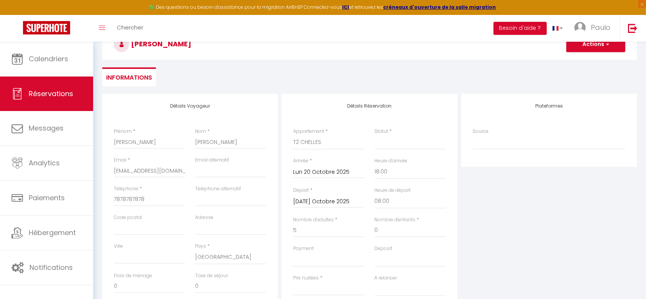
checkbox input "false"
click at [341, 199] on input "[DATE] Octobre 2025" at bounding box center [328, 202] width 71 height 10
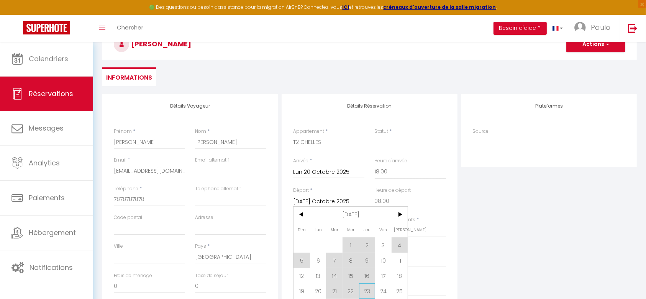
click at [362, 291] on span "23" at bounding box center [367, 290] width 16 height 15
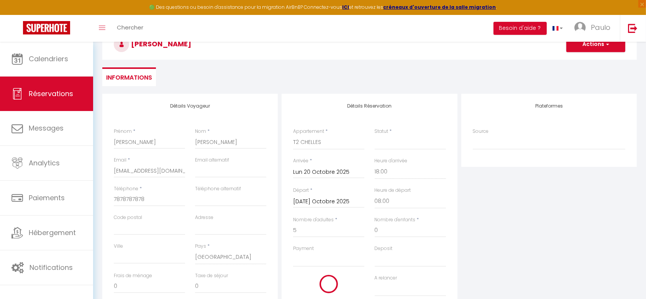
select select
type input "Jeu 23 Octobre 2025"
select select
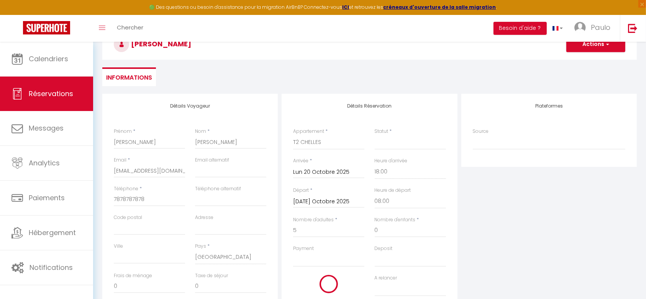
checkbox input "false"
select select
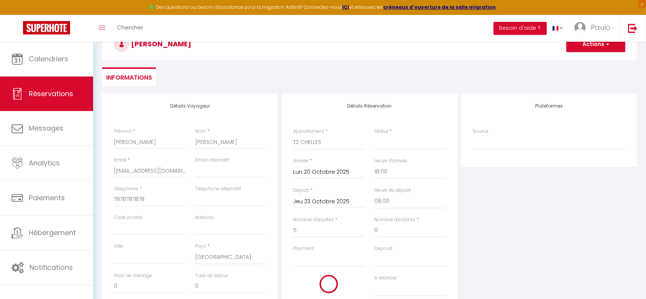
checkbox input "false"
click at [478, 211] on div "Plateformes Source Direct [DOMAIN_NAME] [DOMAIN_NAME] Chalet montagne Expedia G…" at bounding box center [548, 231] width 179 height 274
click at [414, 147] on select "Confirmé Non Confirmé [PERSON_NAME] par le voyageur No Show Request" at bounding box center [409, 142] width 71 height 15
select select "1"
click at [374, 135] on select "Confirmé Non Confirmé [PERSON_NAME] par le voyageur No Show Request" at bounding box center [409, 142] width 71 height 15
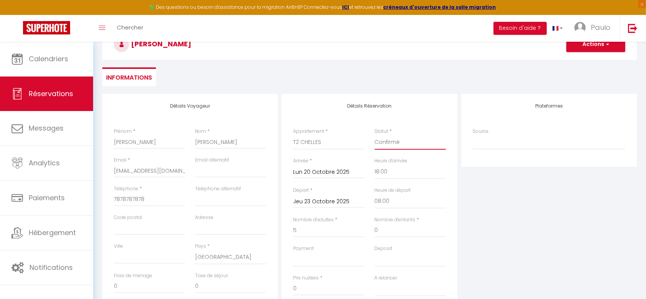
select select
checkbox input "false"
click at [456, 199] on div "Détails Réservation Appartement * T2 CHELLES T1 [PERSON_NAME] N6 [MEDICAL_DATA]…" at bounding box center [368, 218] width 175 height 249
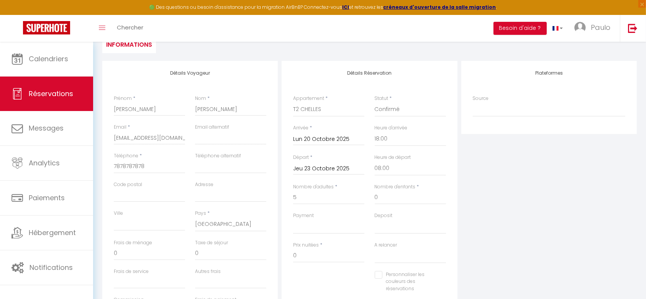
scroll to position [144, 0]
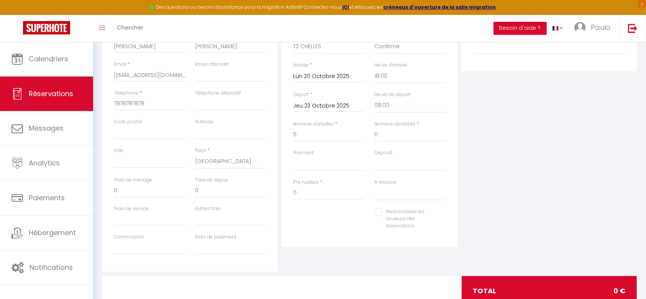
click at [331, 183] on div "Prix nuitées * 0" at bounding box center [328, 189] width 71 height 21
click at [327, 190] on input "0" at bounding box center [328, 193] width 71 height 14
type input "250"
click at [557, 167] on div "Plateformes Source Direct [DOMAIN_NAME] [DOMAIN_NAME] Chalet montagne Expedia G…" at bounding box center [548, 135] width 179 height 274
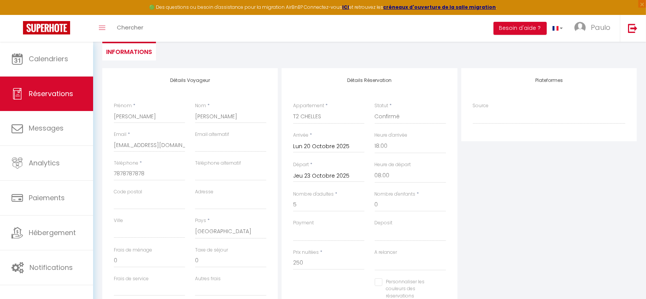
scroll to position [0, 0]
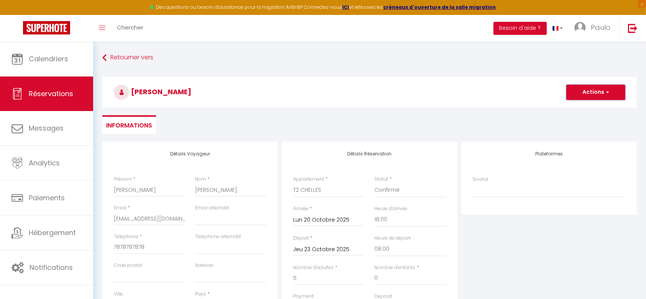
click at [590, 87] on button "Actions" at bounding box center [595, 92] width 59 height 15
click at [587, 109] on link "Enregistrer" at bounding box center [587, 109] width 60 height 10
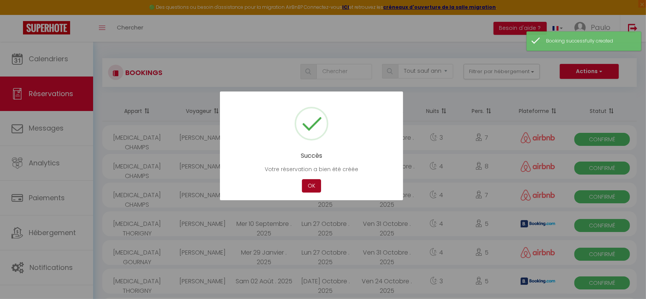
click at [309, 183] on button "OK" at bounding box center [311, 185] width 19 height 13
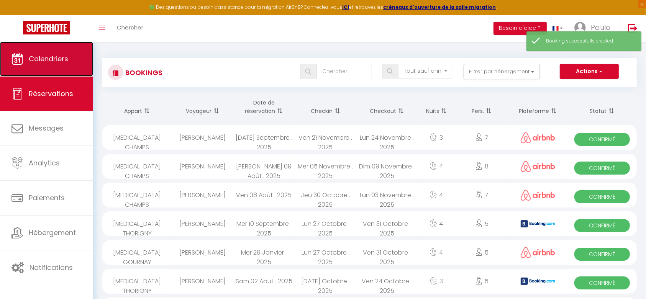
click at [62, 64] on link "Calendriers" at bounding box center [46, 59] width 93 height 34
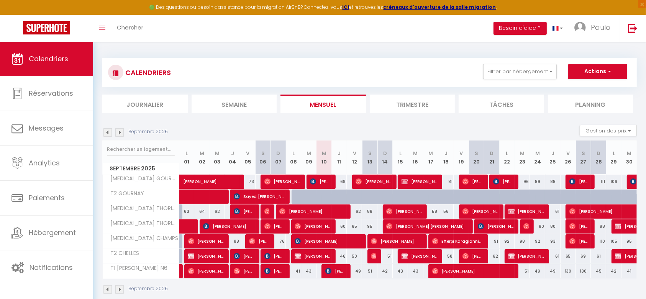
scroll to position [41, 0]
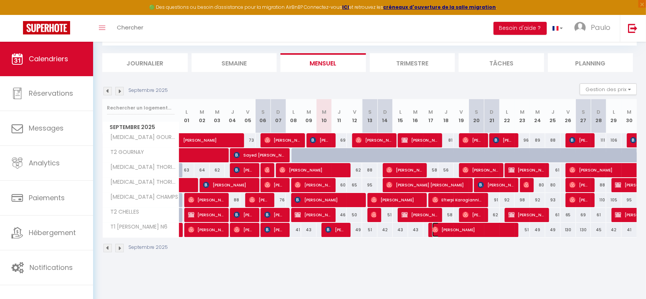
click at [458, 234] on span "[PERSON_NAME]" at bounding box center [473, 229] width 82 height 15
select select "OK"
select select "0"
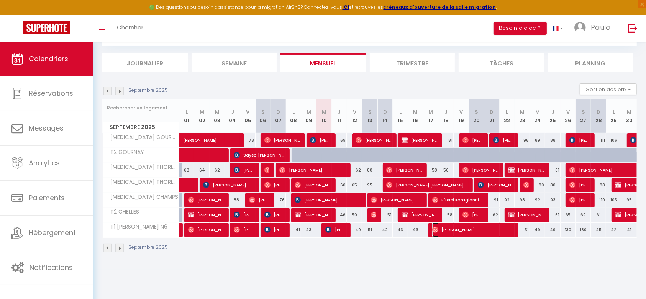
select select "1"
select select
select select "49767"
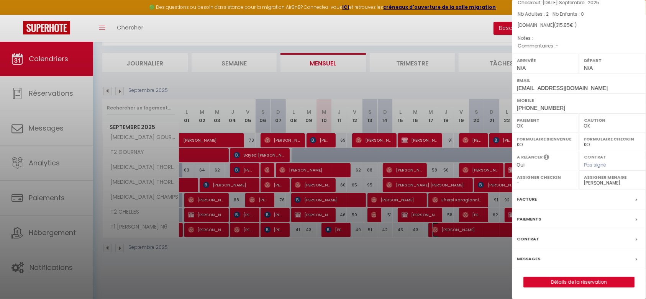
scroll to position [59, 0]
click at [563, 217] on div "Paiements" at bounding box center [579, 219] width 134 height 20
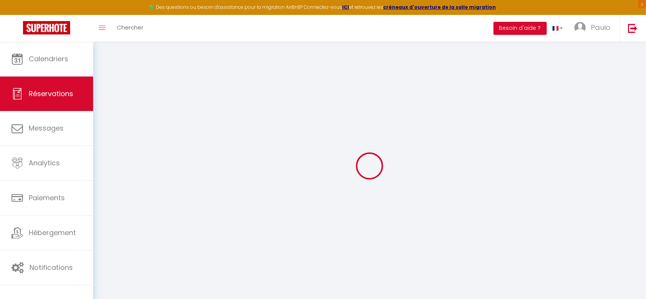
select select
checkbox input "false"
select select
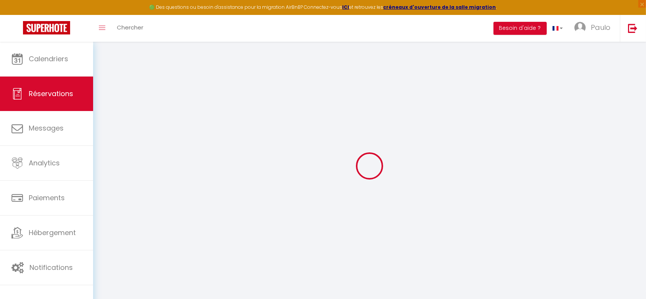
select select
checkbox input "false"
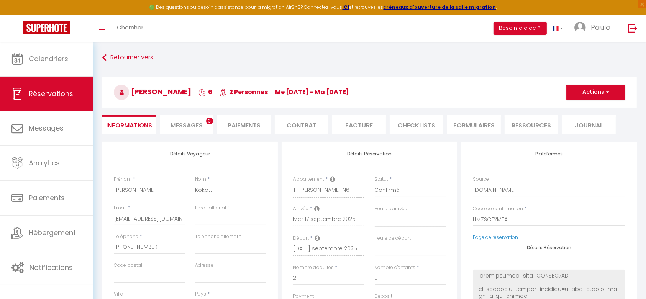
select select
checkbox input "false"
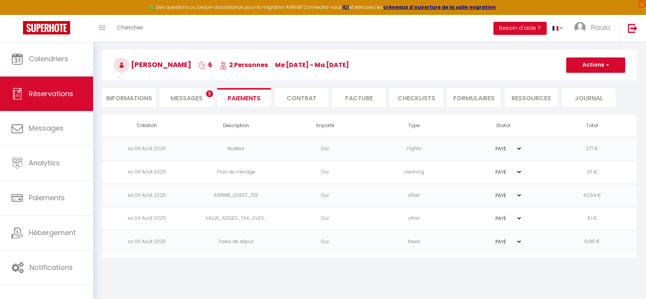
scroll to position [41, 0]
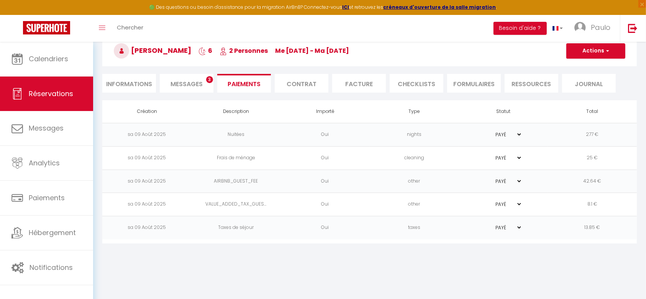
click at [137, 82] on li "Informations" at bounding box center [129, 83] width 54 height 19
select select
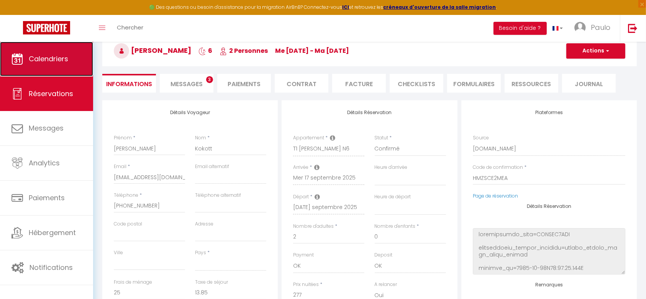
click at [73, 51] on link "Calendriers" at bounding box center [46, 59] width 93 height 34
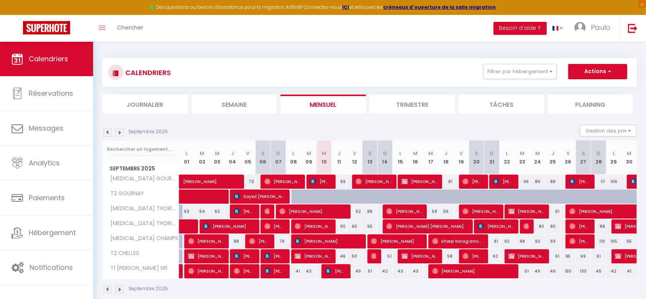
click at [117, 130] on img at bounding box center [119, 132] width 8 height 8
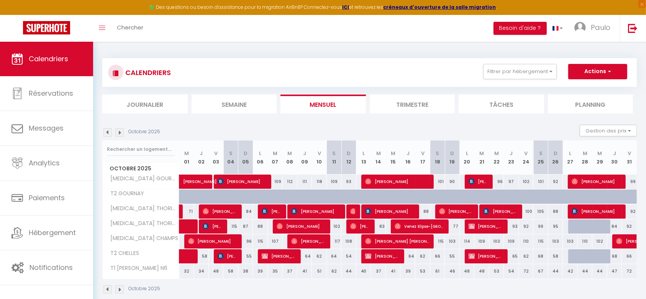
scroll to position [41, 0]
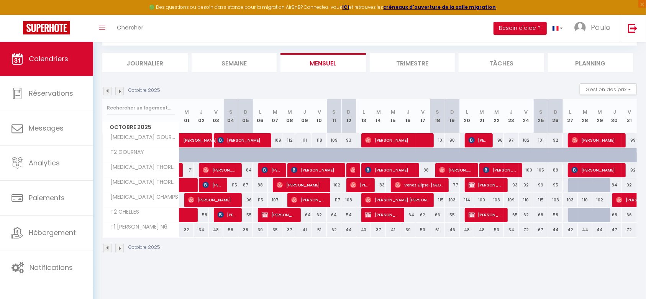
click at [108, 91] on img at bounding box center [107, 91] width 8 height 8
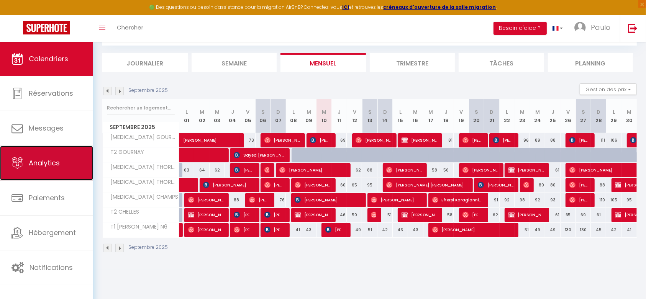
click at [65, 167] on link "Analytics" at bounding box center [46, 163] width 93 height 34
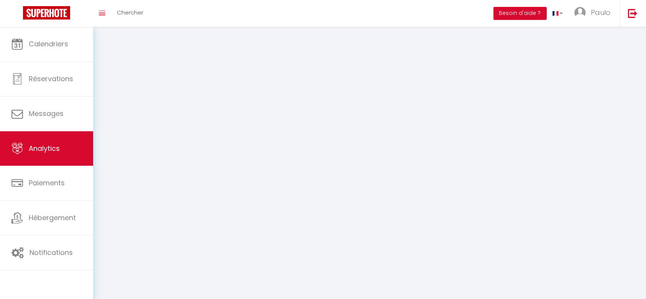
select select "2025"
select select "9"
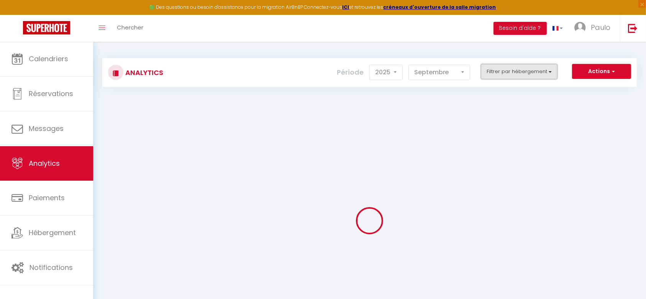
click at [525, 72] on button "Filtrer par hébergement" at bounding box center [519, 71] width 77 height 15
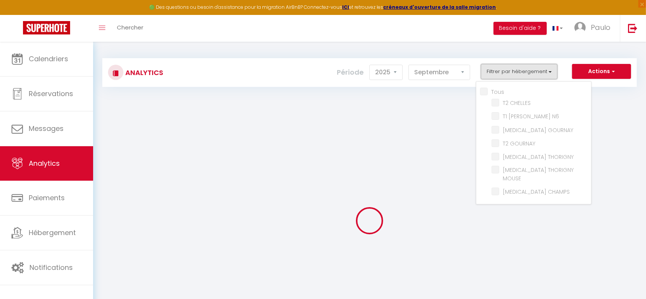
checkbox input "false"
checkbox CHELLES "false"
checkbox N6 "false"
checkbox GOURNAY "false"
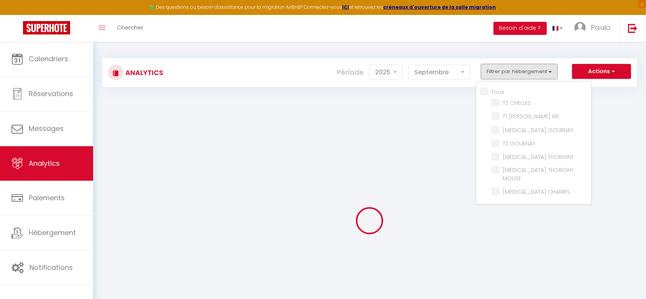
checkbox THORIGNY "false"
checkbox MOUSE "false"
checkbox CHAMPS "false"
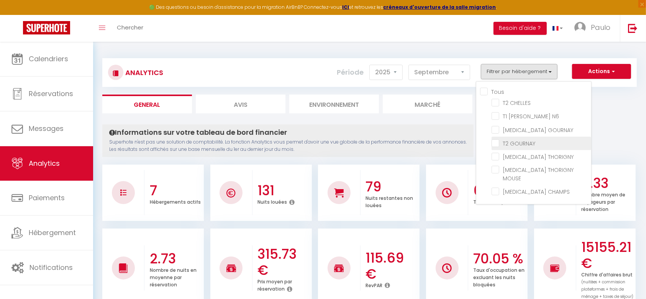
click at [493, 142] on GOURNAY "checkbox" at bounding box center [541, 143] width 100 height 8
checkbox GOURNAY "true"
checkbox CHELLES "false"
checkbox N6 "false"
checkbox GOURNAY "false"
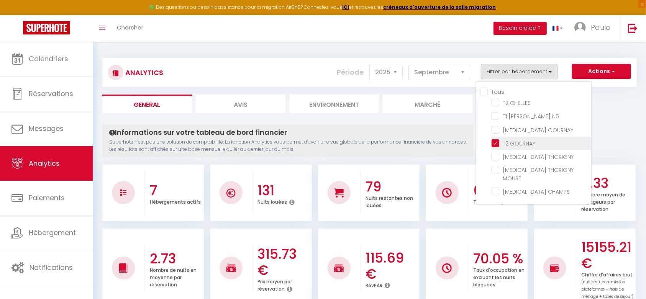
checkbox THORIGNY "false"
checkbox MOUSE "false"
checkbox CHAMPS "false"
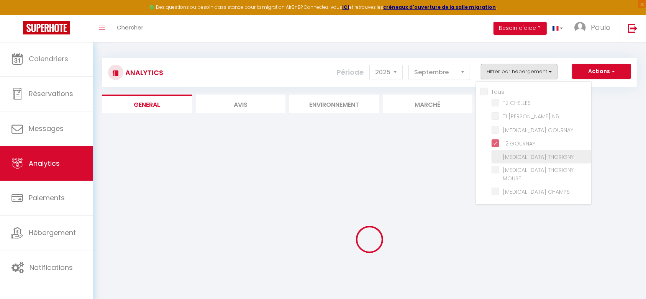
checkbox CHELLES "false"
checkbox N6 "false"
checkbox GOURNAY "false"
checkbox THORIGNY "false"
checkbox MOUSE "false"
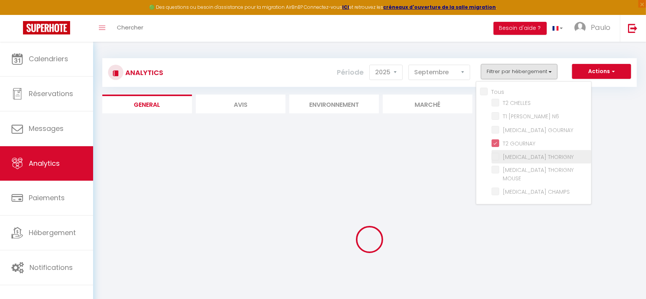
checkbox CHAMPS "false"
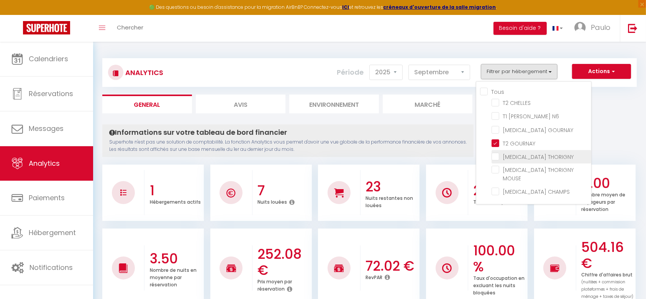
click at [497, 156] on THORIGNY "checkbox" at bounding box center [541, 156] width 100 height 8
checkbox THORIGNY "true"
checkbox CHELLES "false"
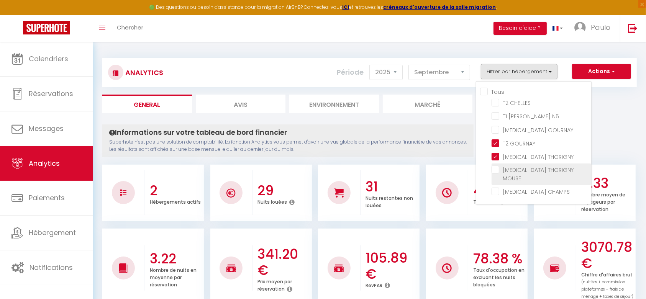
click at [497, 169] on MOUSE "checkbox" at bounding box center [541, 170] width 100 height 8
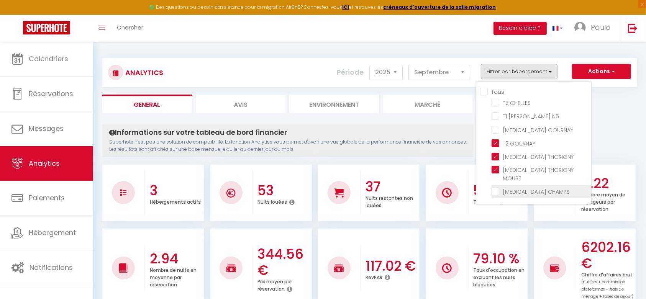
drag, startPoint x: 497, startPoint y: 175, endPoint x: 497, endPoint y: 182, distance: 6.5
click at [497, 187] on CHAMPS "checkbox" at bounding box center [541, 191] width 100 height 8
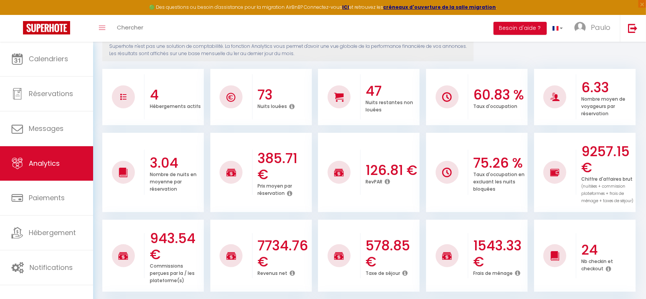
scroll to position [144, 0]
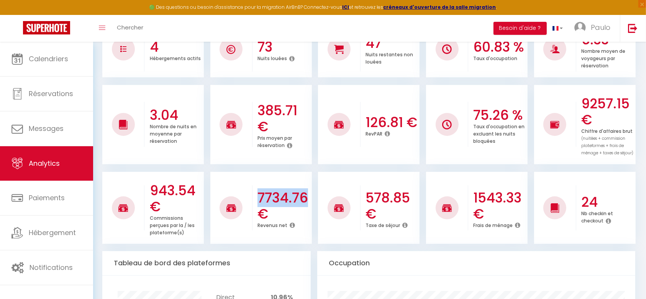
drag, startPoint x: 260, startPoint y: 195, endPoint x: 307, endPoint y: 196, distance: 47.5
click at [307, 196] on h3 "7734.76 €" at bounding box center [283, 206] width 52 height 32
click at [258, 194] on h3 "7734.76 €" at bounding box center [283, 206] width 52 height 32
drag, startPoint x: 259, startPoint y: 198, endPoint x: 309, endPoint y: 195, distance: 50.3
click at [309, 195] on h3 "7734.76 €" at bounding box center [283, 206] width 52 height 32
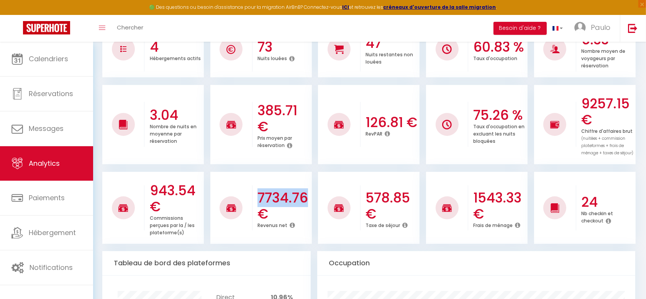
click at [314, 192] on ul "943.54 € Commissions perçues par la / les plateforme(s) 7734.76 € Revenus net 5…" at bounding box center [369, 207] width 534 height 74
click at [317, 168] on div "943.54 € Commissions perçues par la / les plateforme(s) 7734.76 € Revenus net 5…" at bounding box center [369, 204] width 534 height 80
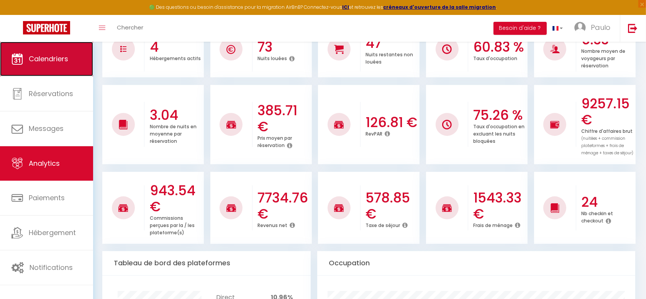
click at [54, 59] on span "Calendriers" at bounding box center [48, 59] width 39 height 10
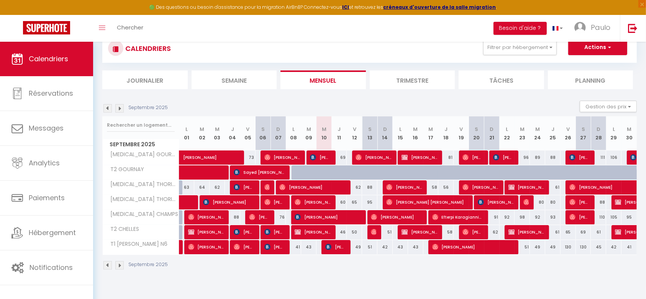
scroll to position [41, 0]
